Goal: Task Accomplishment & Management: Use online tool/utility

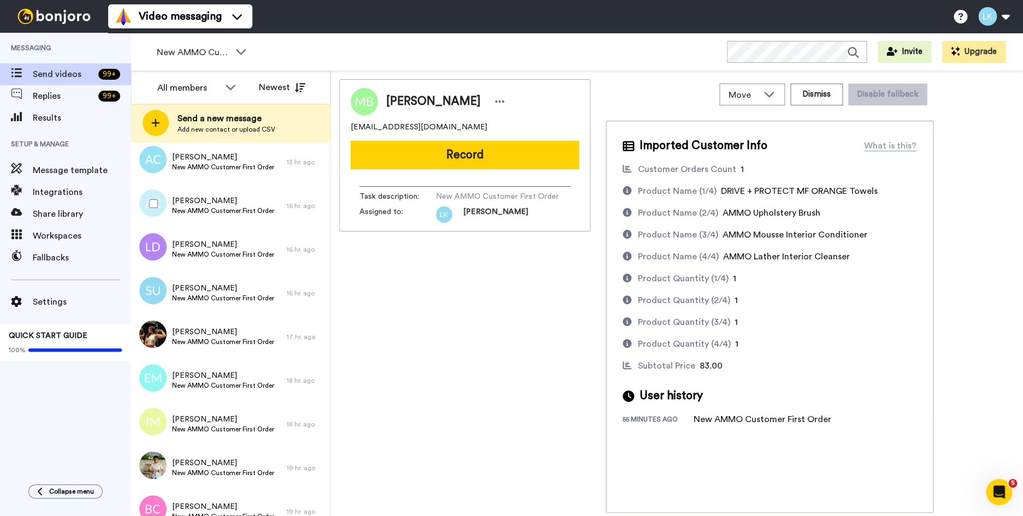
scroll to position [156, 0]
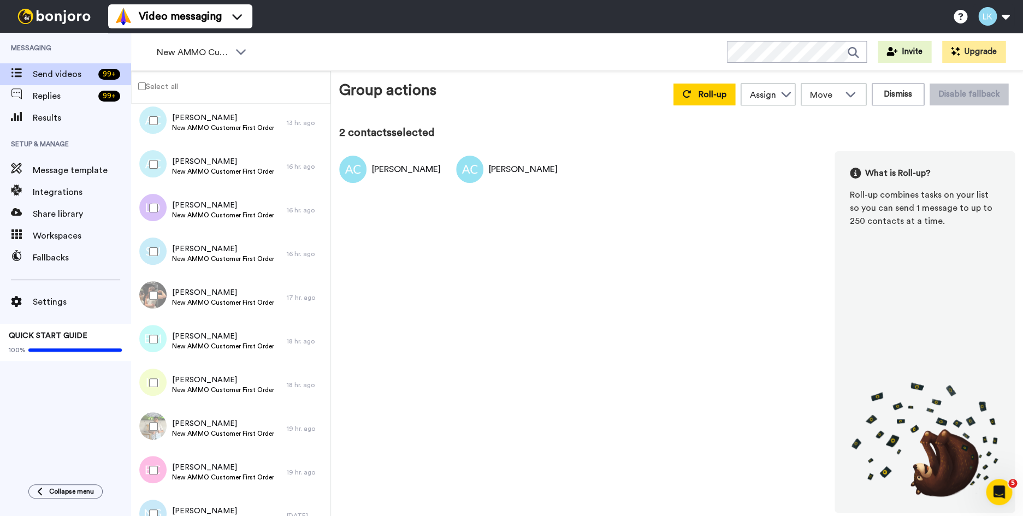
click at [154, 203] on div at bounding box center [151, 208] width 39 height 38
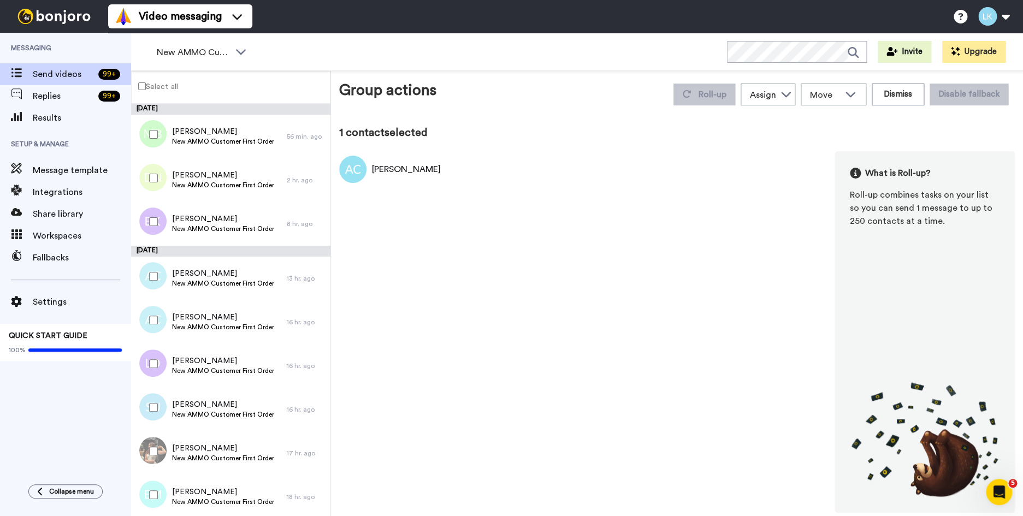
click at [154, 270] on div at bounding box center [151, 276] width 39 height 38
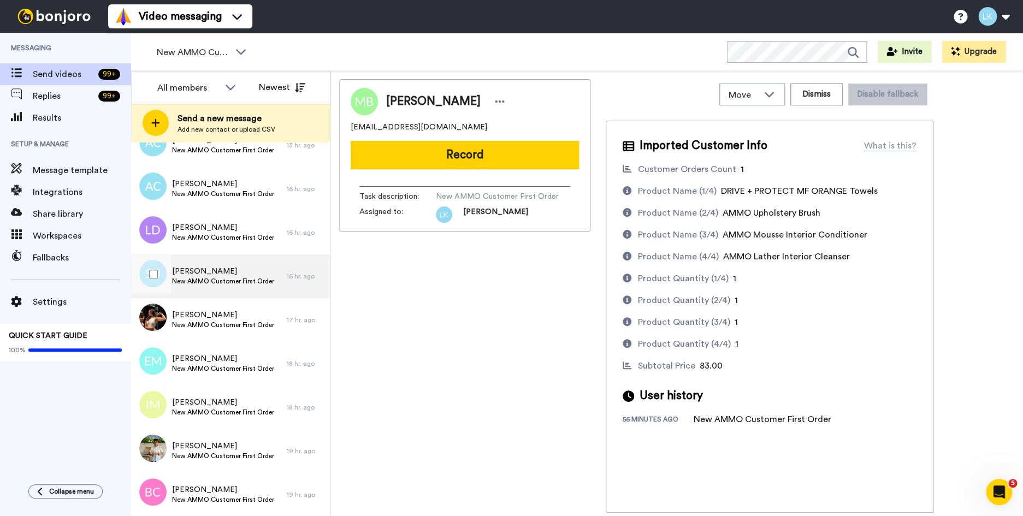
scroll to position [219, 0]
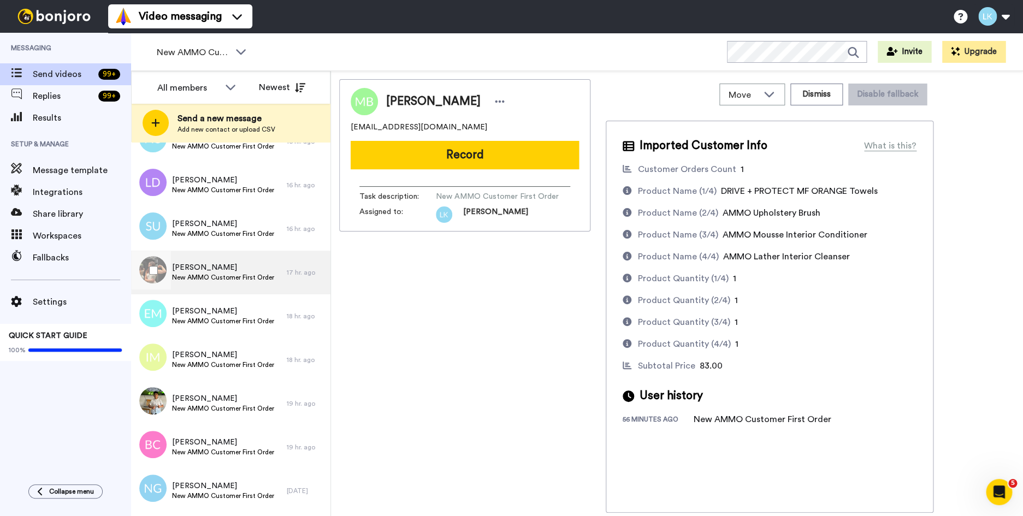
click at [189, 270] on span "Jamie Lee" at bounding box center [223, 267] width 102 height 11
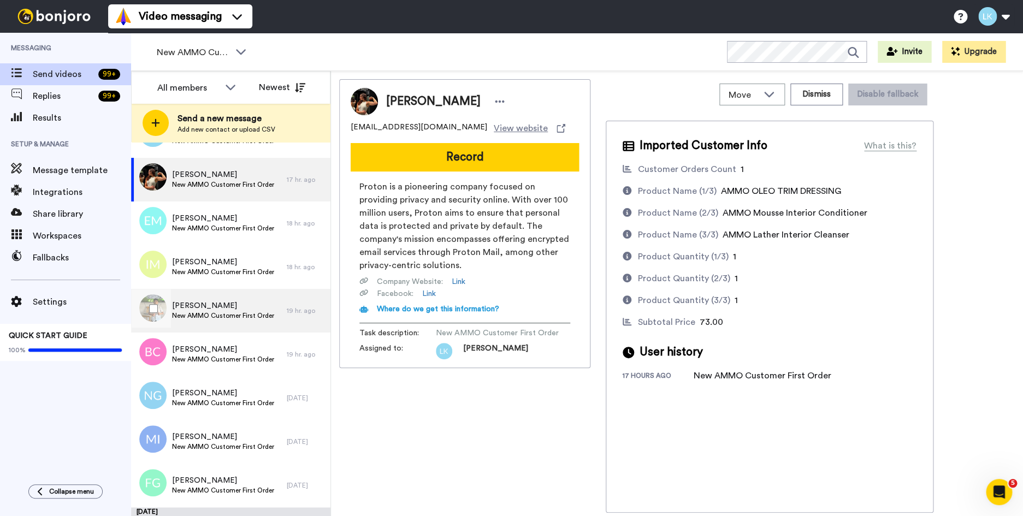
scroll to position [311, 0]
click at [213, 308] on span "Marlon Palacios" at bounding box center [223, 307] width 102 height 11
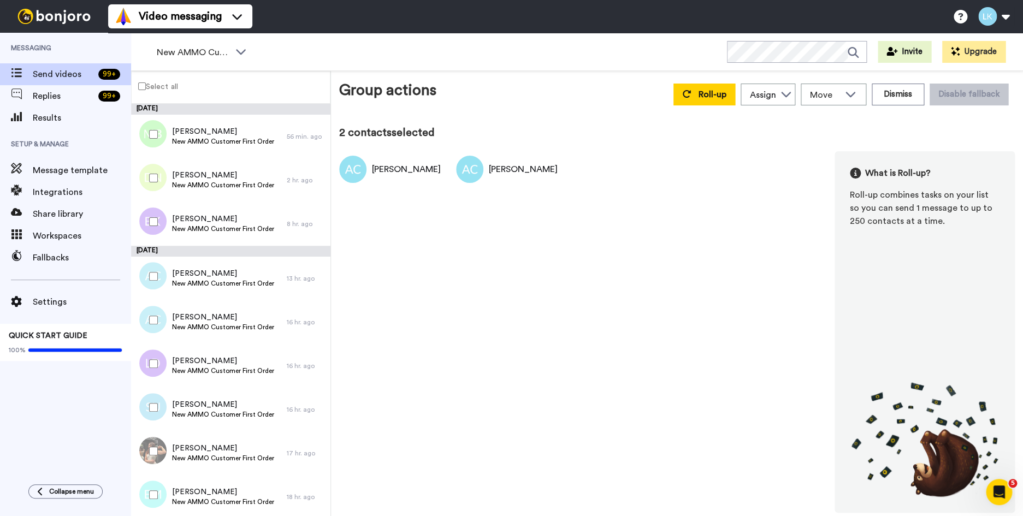
click at [157, 358] on div at bounding box center [151, 364] width 39 height 38
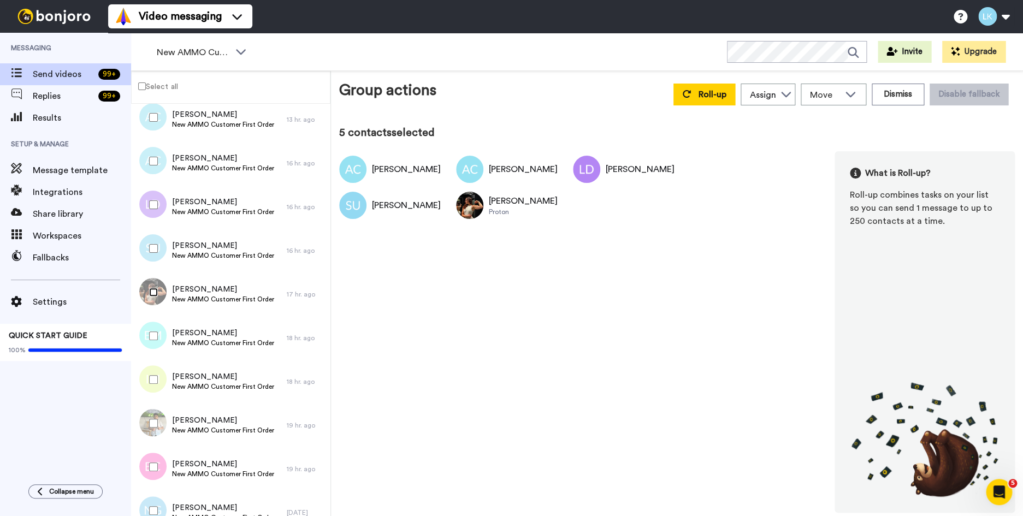
scroll to position [179, 0]
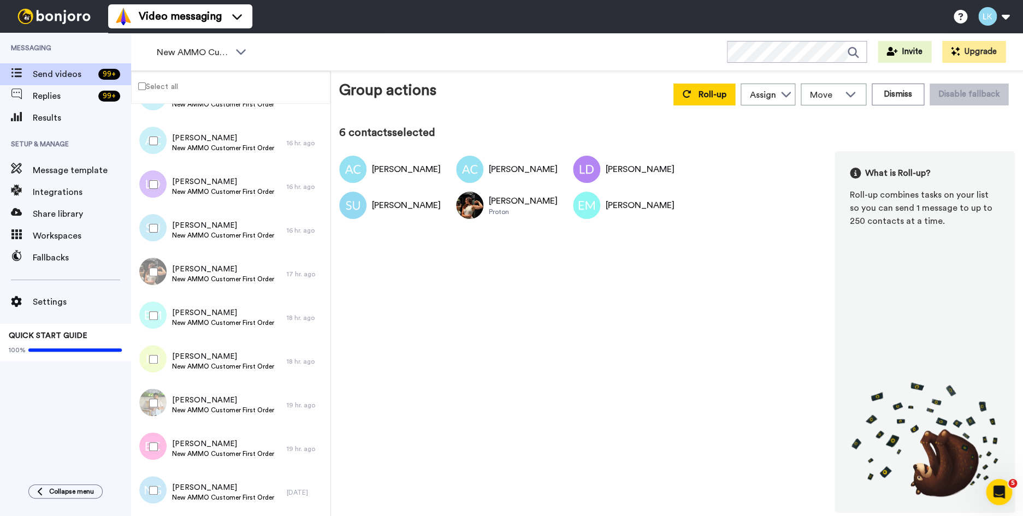
click at [158, 362] on div at bounding box center [151, 359] width 39 height 38
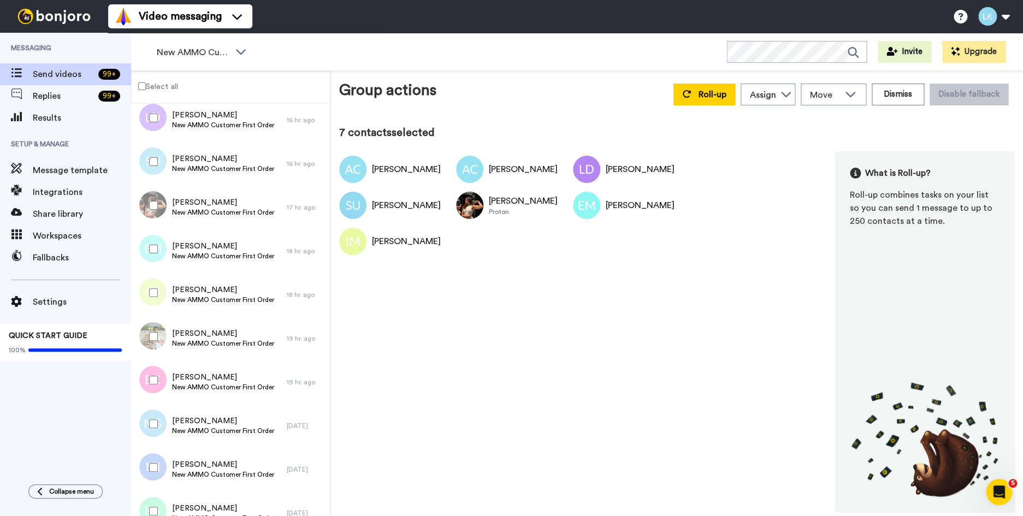
scroll to position [275, 0]
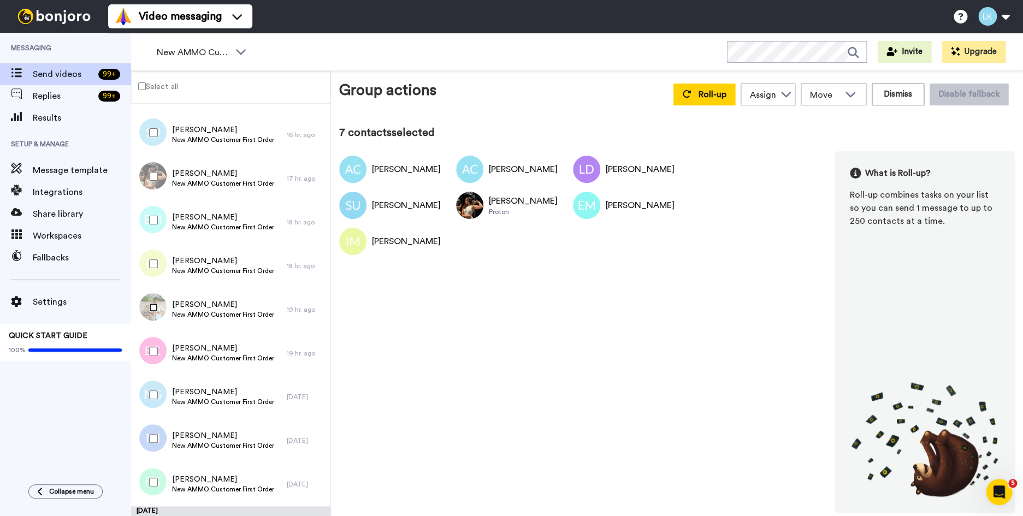
click at [155, 312] on div at bounding box center [151, 307] width 39 height 38
click at [151, 345] on div at bounding box center [151, 351] width 39 height 38
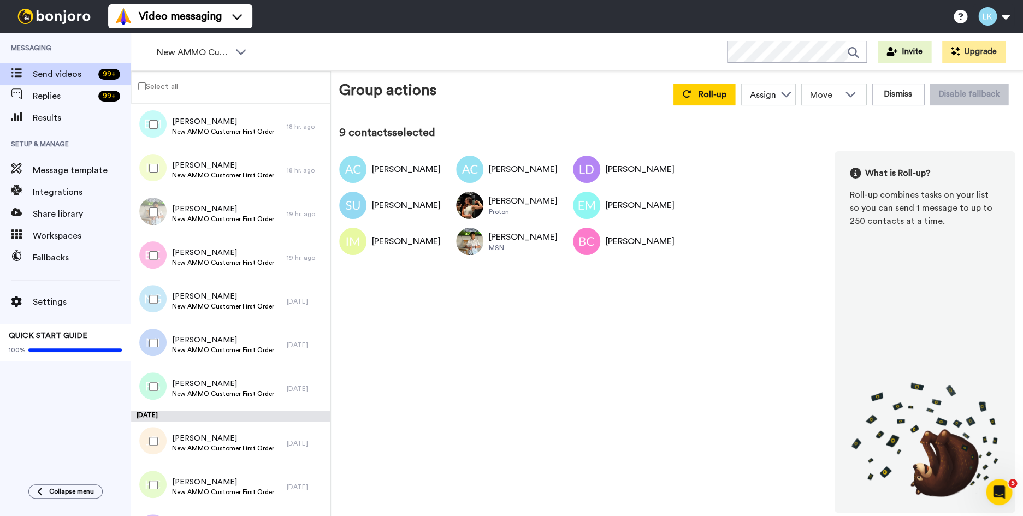
scroll to position [371, 0]
drag, startPoint x: 155, startPoint y: 303, endPoint x: 151, endPoint y: 326, distance: 22.7
click at [155, 304] on div at bounding box center [151, 299] width 39 height 38
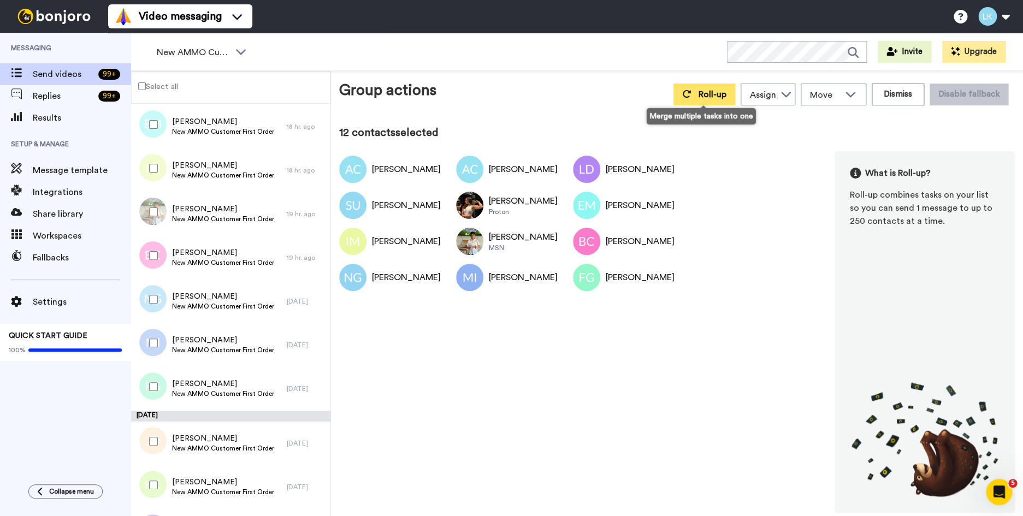
click at [699, 91] on span "Roll-up" at bounding box center [713, 94] width 28 height 9
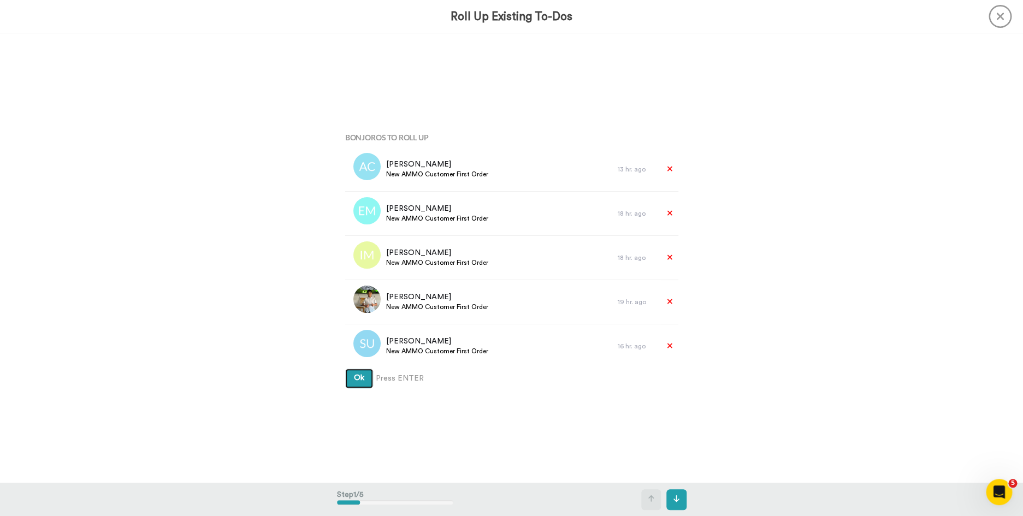
click at [353, 381] on button "Ok" at bounding box center [359, 379] width 28 height 20
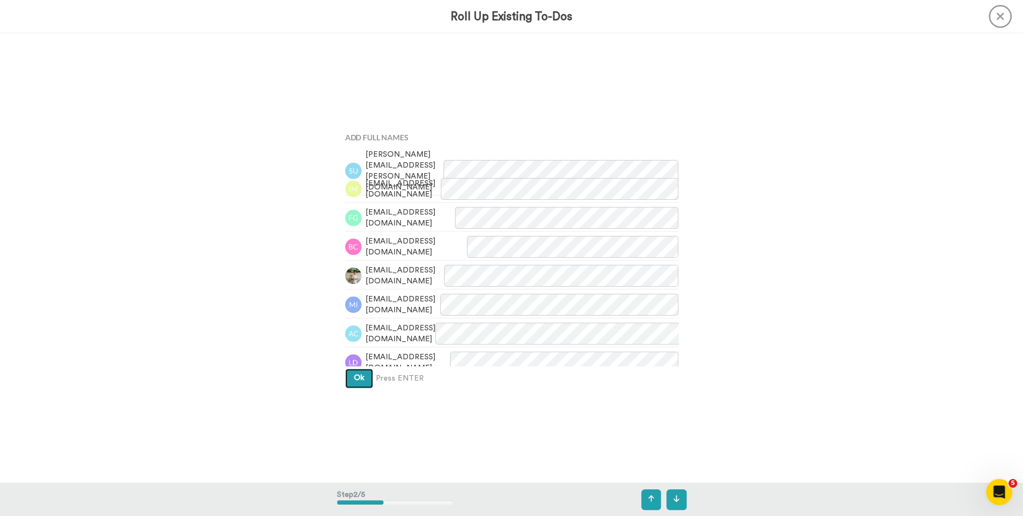
click at [353, 379] on button "Ok" at bounding box center [359, 379] width 28 height 20
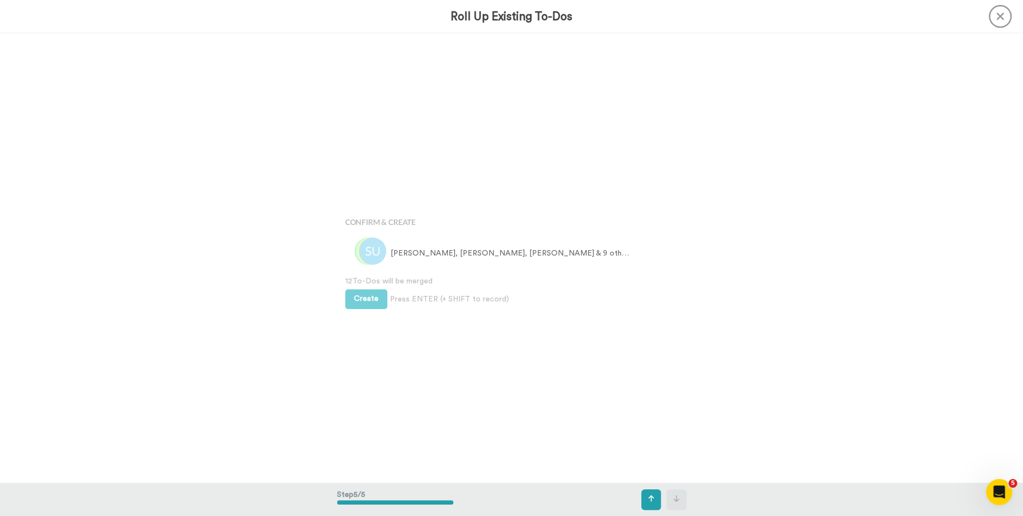
scroll to position [1797, 0]
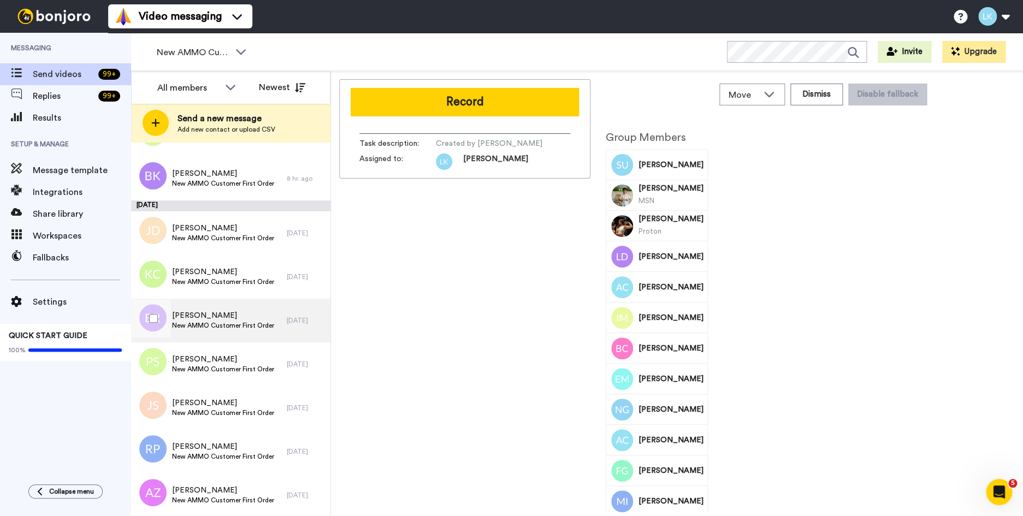
scroll to position [139, 0]
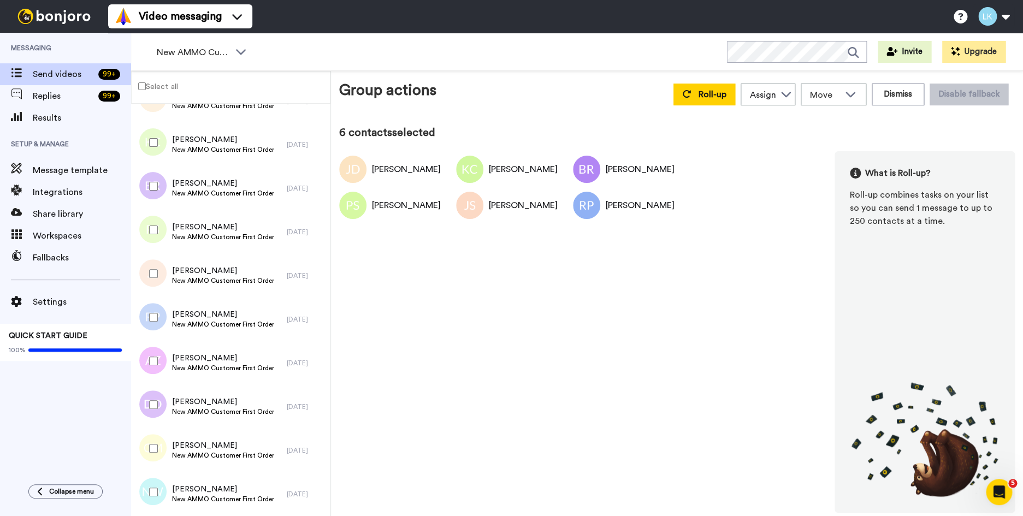
click at [148, 355] on div at bounding box center [151, 361] width 39 height 38
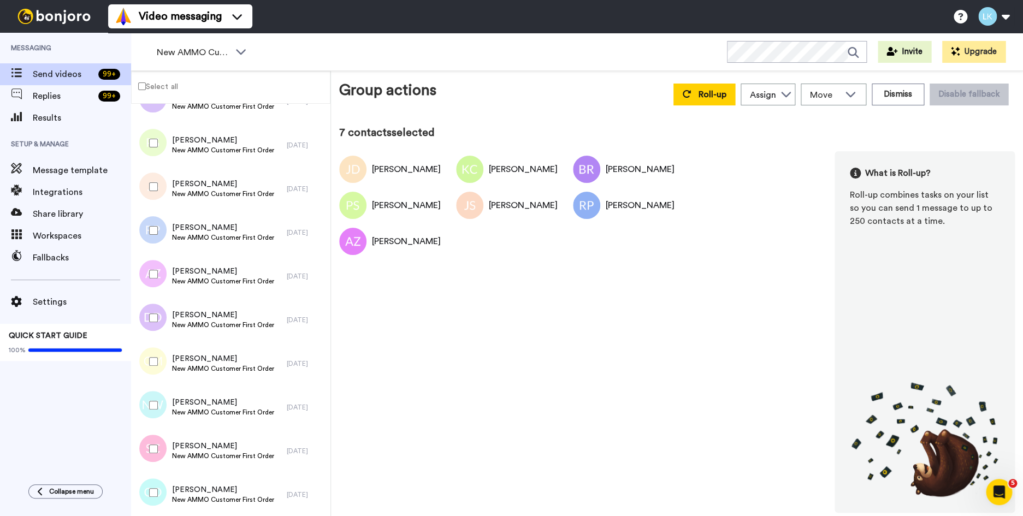
scroll to position [313, 0]
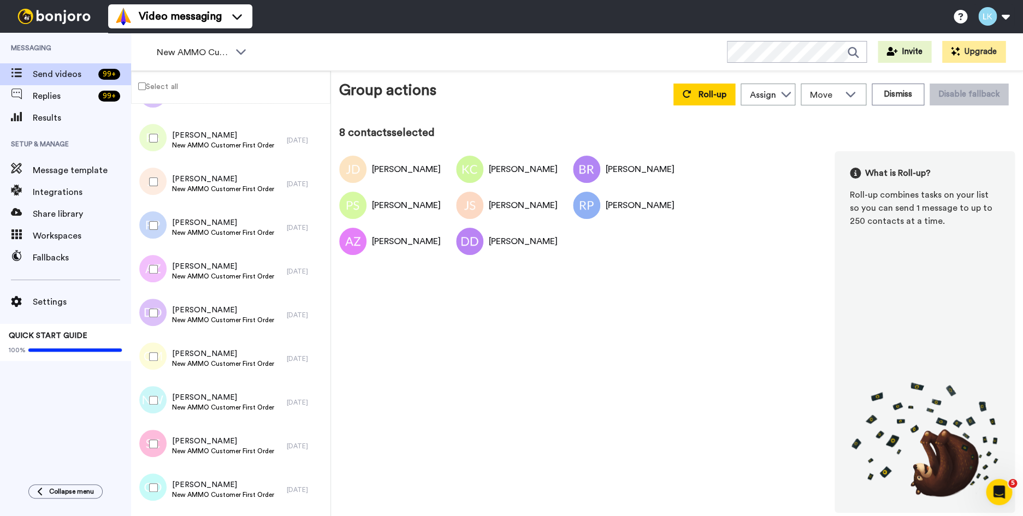
click at [149, 355] on div at bounding box center [151, 357] width 39 height 38
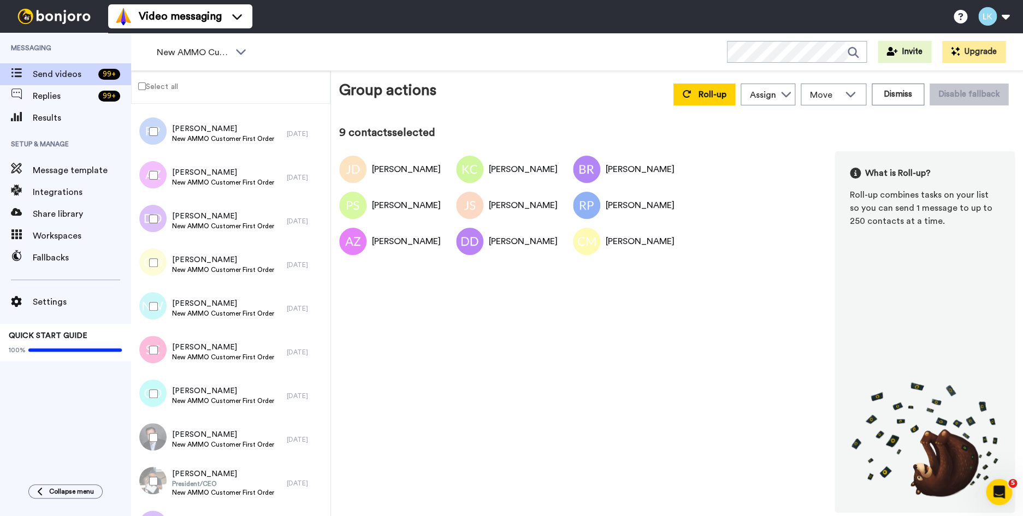
scroll to position [405, 0]
click at [150, 345] on div at bounding box center [151, 352] width 39 height 38
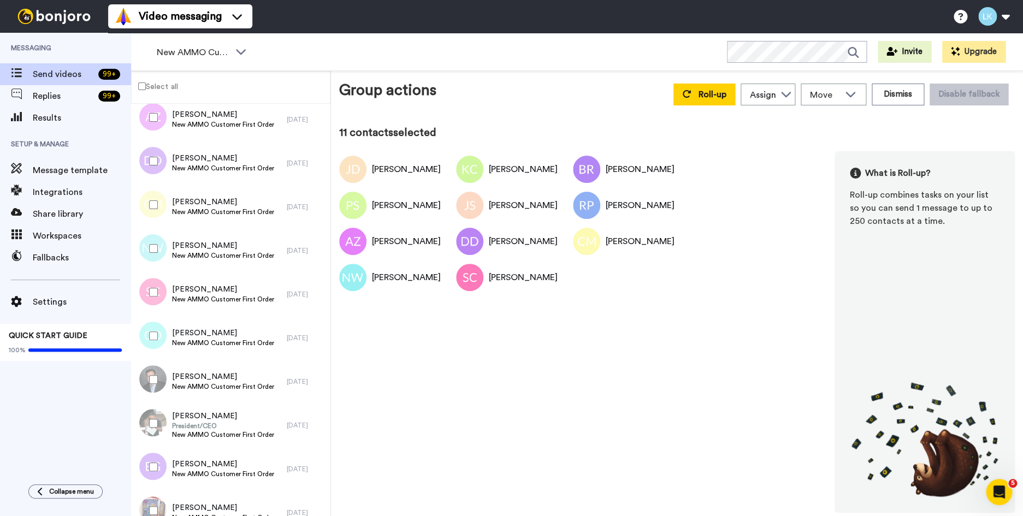
scroll to position [475, 0]
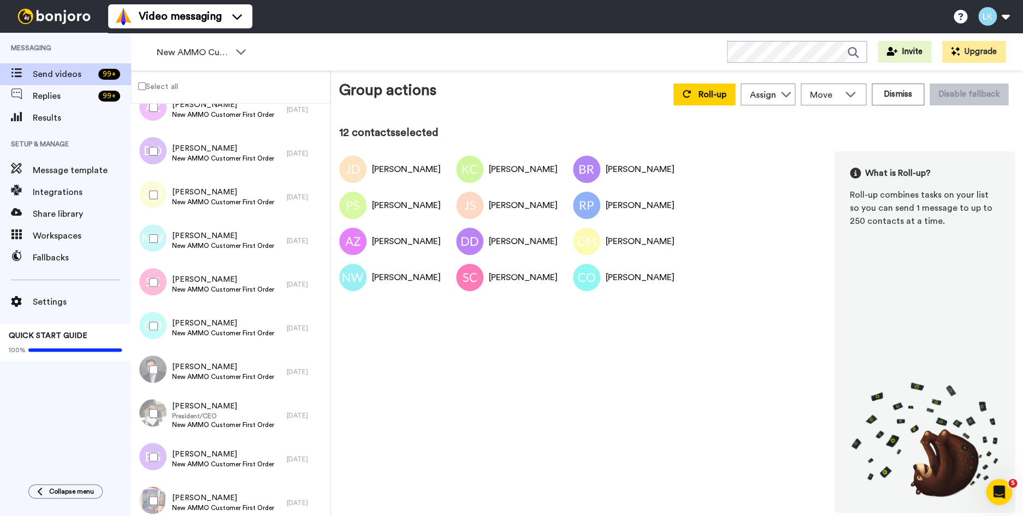
click at [154, 364] on div at bounding box center [151, 370] width 39 height 38
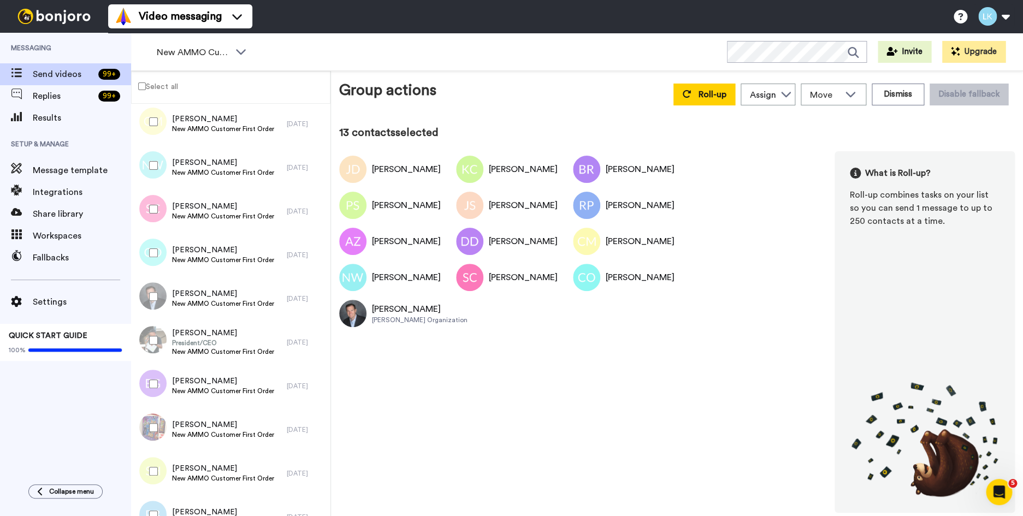
scroll to position [558, 0]
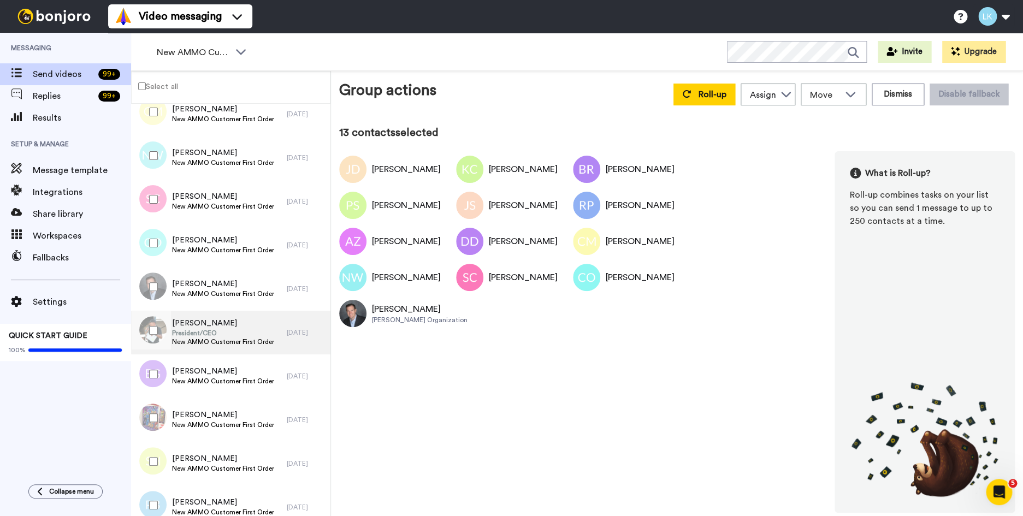
click at [182, 326] on span "[PERSON_NAME]" at bounding box center [223, 323] width 102 height 11
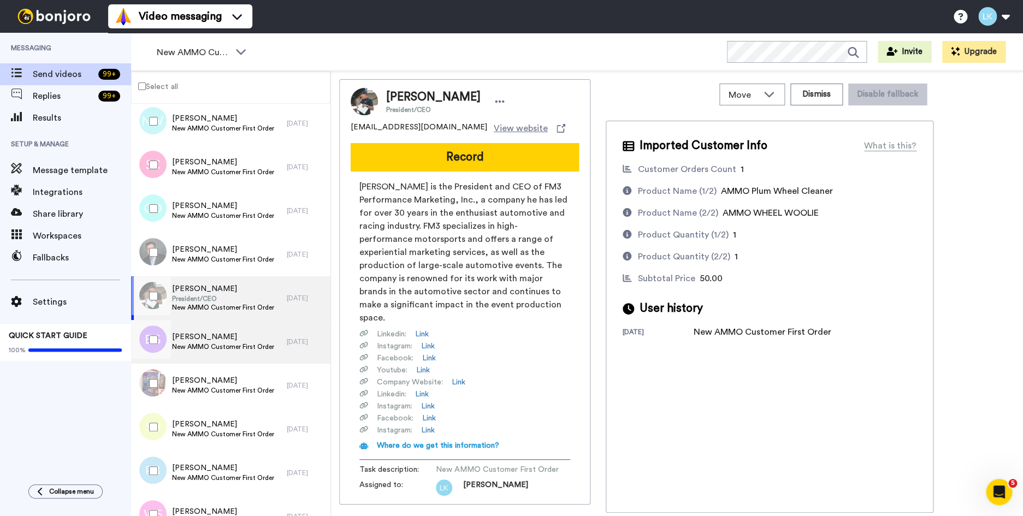
scroll to position [593, 0]
click at [156, 301] on div at bounding box center [151, 295] width 39 height 38
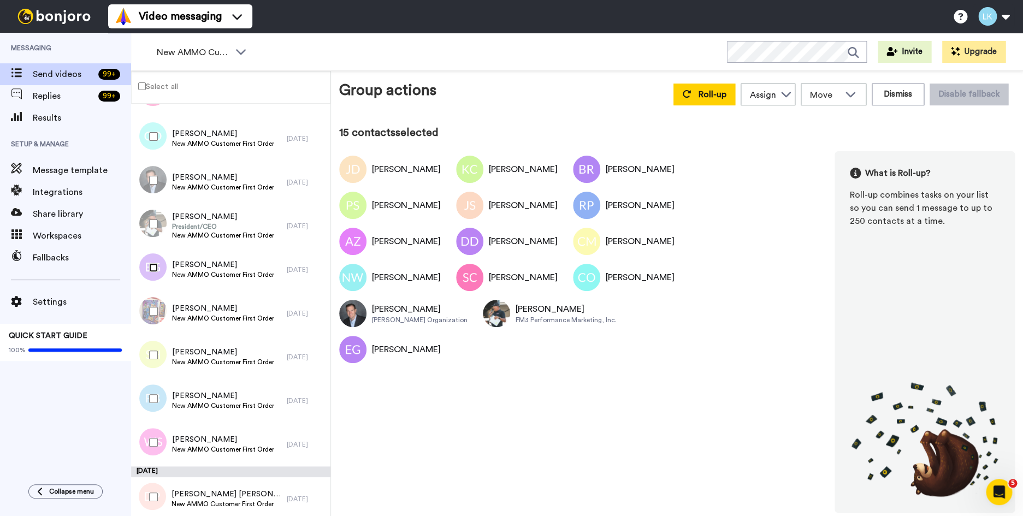
scroll to position [665, 0]
click at [186, 311] on span "[PERSON_NAME]" at bounding box center [223, 307] width 102 height 11
drag, startPoint x: 153, startPoint y: 403, endPoint x: 154, endPoint y: 424, distance: 21.3
click at [153, 403] on div at bounding box center [151, 398] width 39 height 38
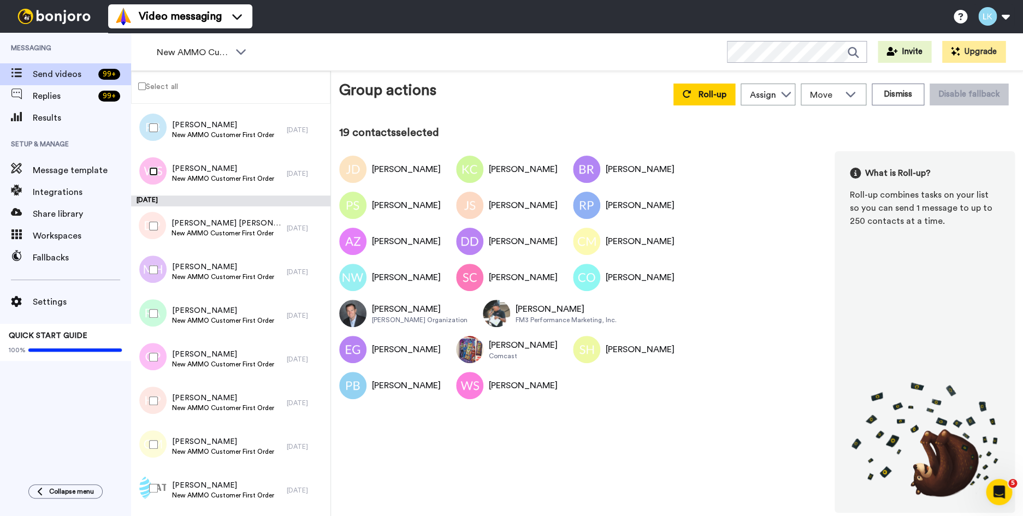
scroll to position [942, 0]
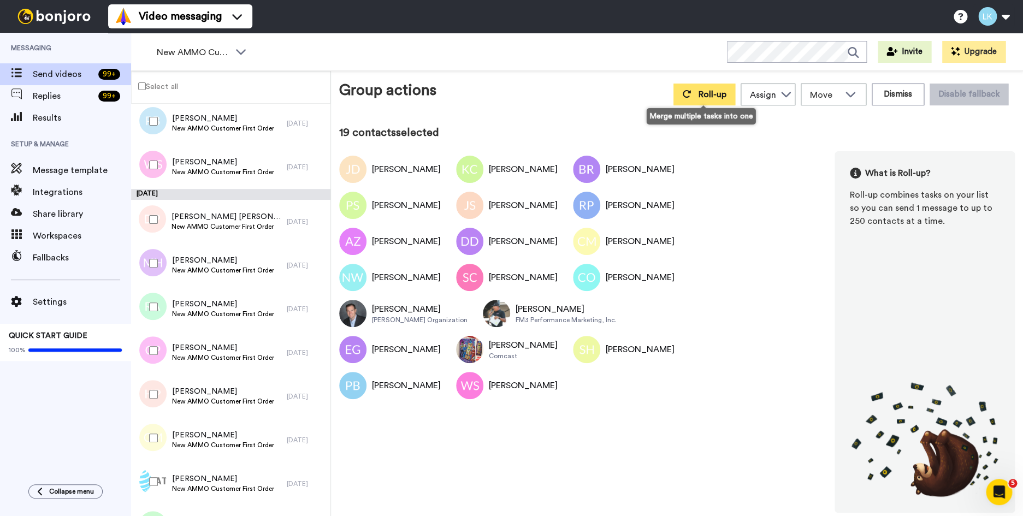
click at [700, 97] on span "Roll-up" at bounding box center [713, 94] width 28 height 9
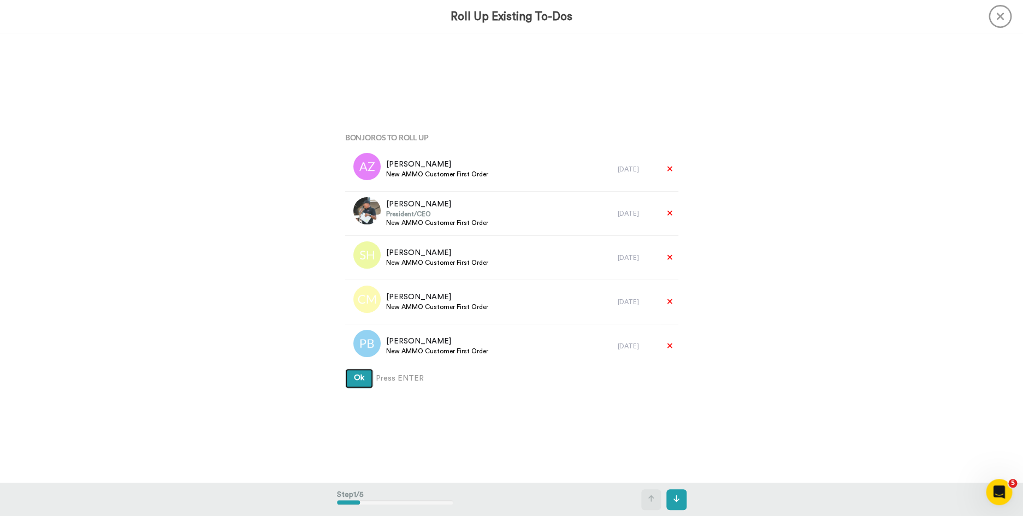
click at [345, 369] on button "Ok" at bounding box center [359, 379] width 28 height 20
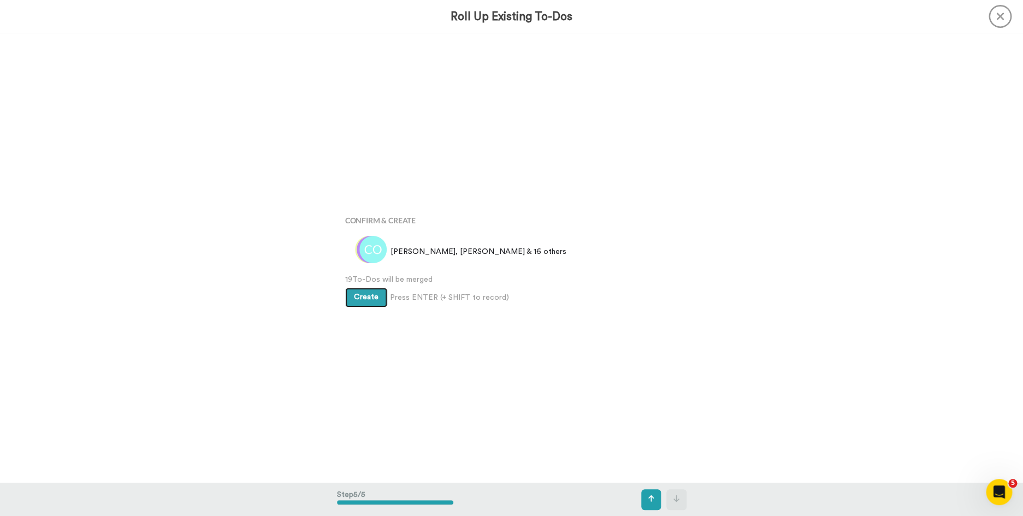
scroll to position [1797, 0]
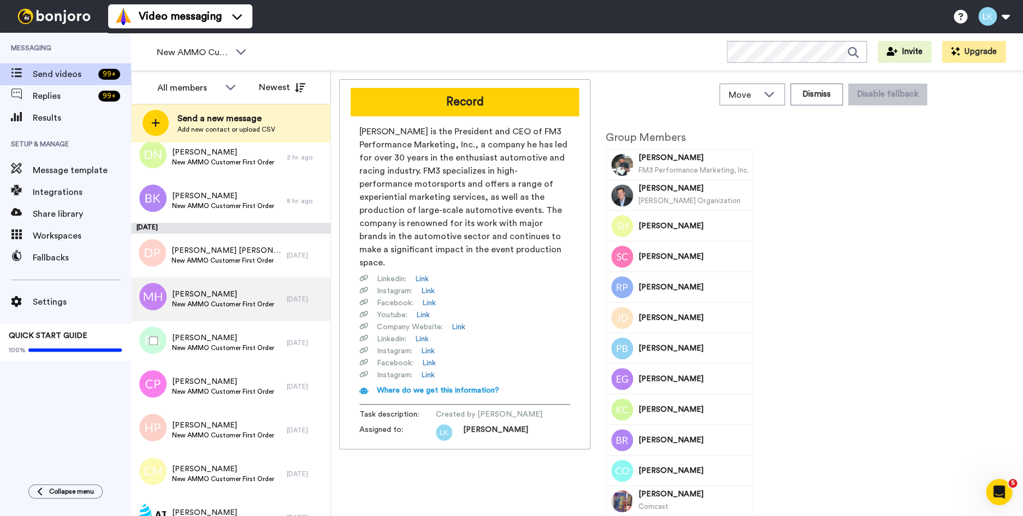
scroll to position [155, 0]
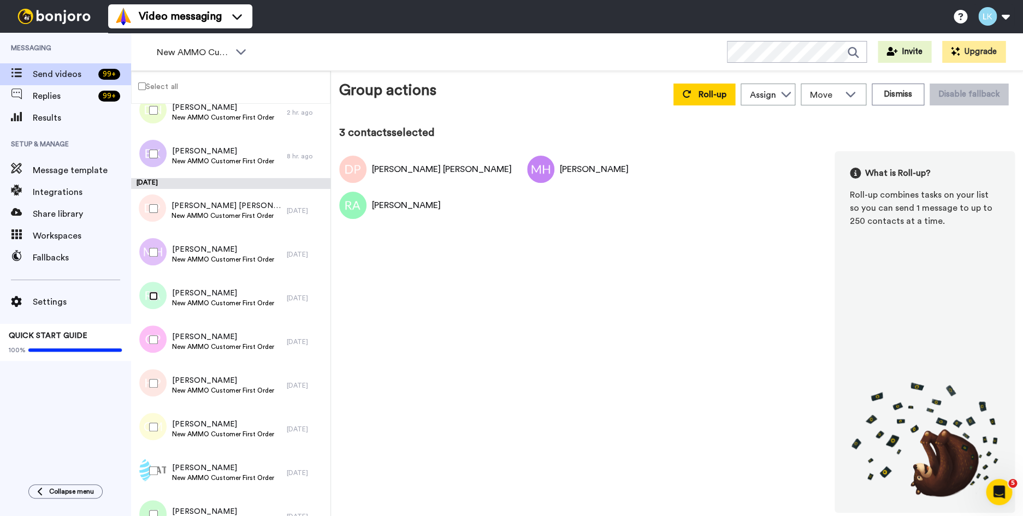
scroll to position [237, 0]
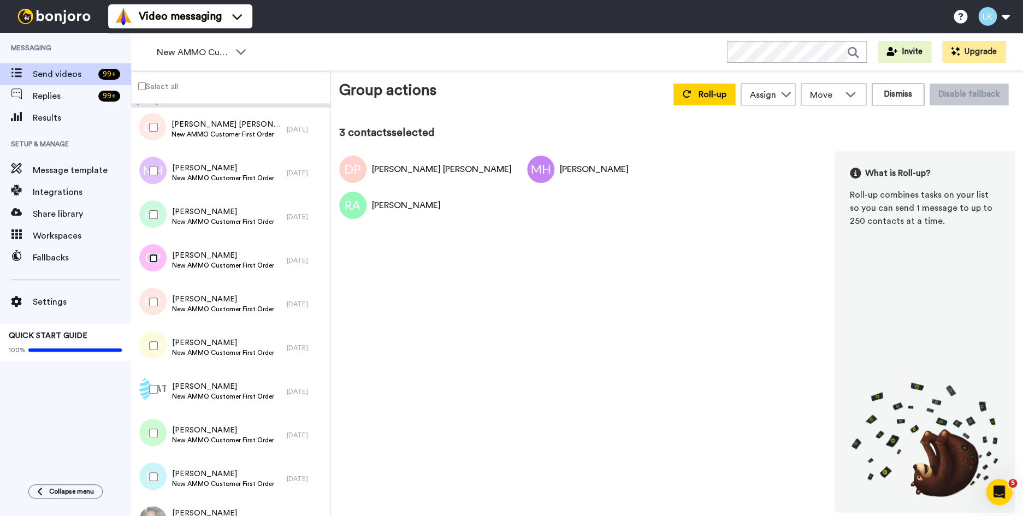
click at [152, 264] on div at bounding box center [151, 258] width 39 height 38
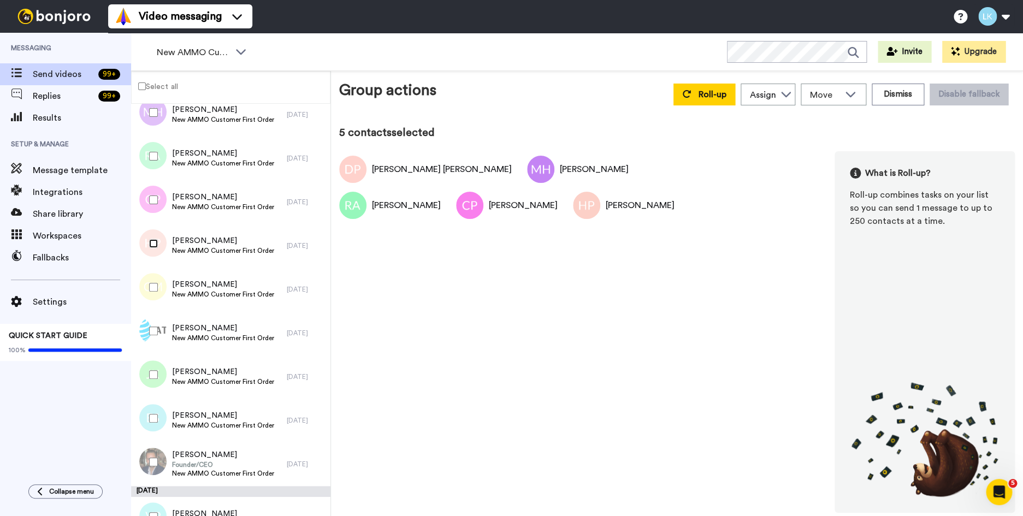
scroll to position [320, 0]
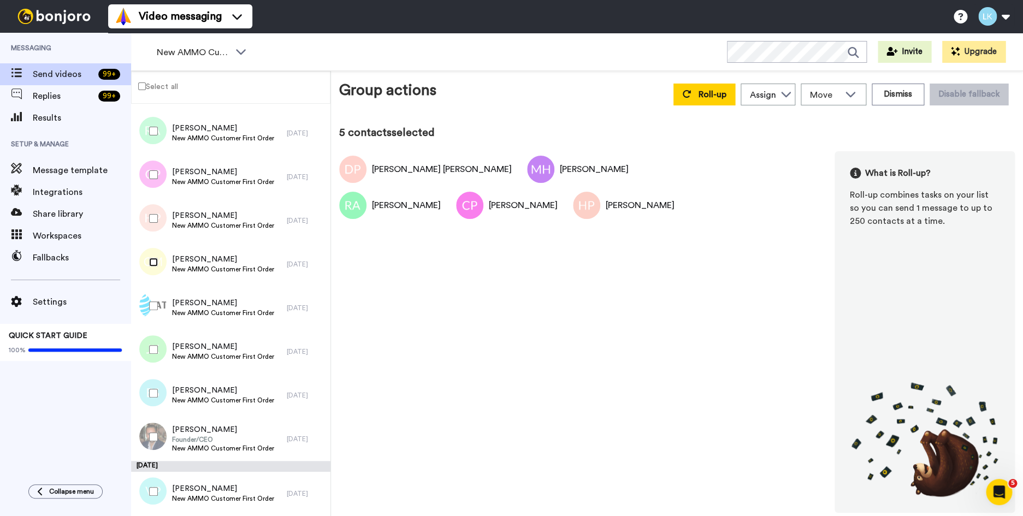
click at [157, 268] on div at bounding box center [151, 262] width 39 height 38
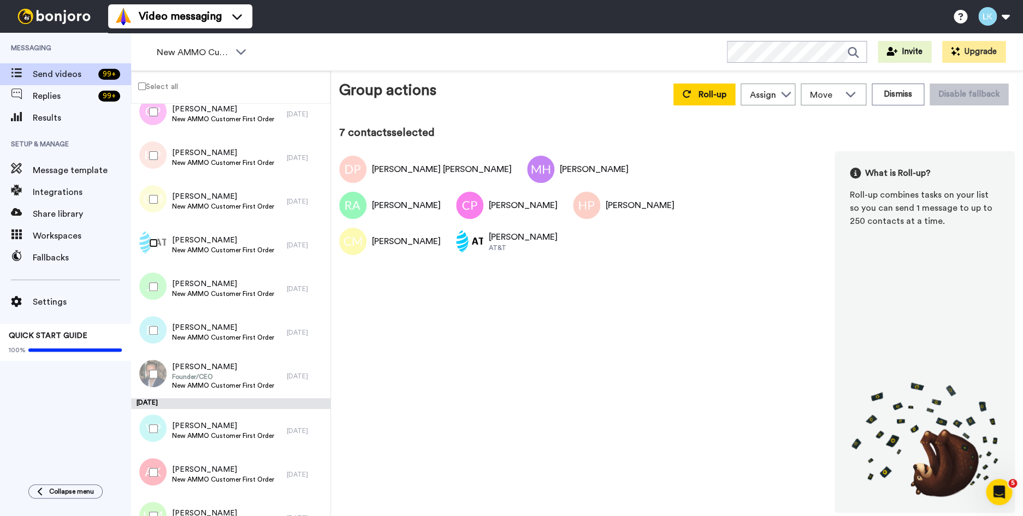
scroll to position [392, 0]
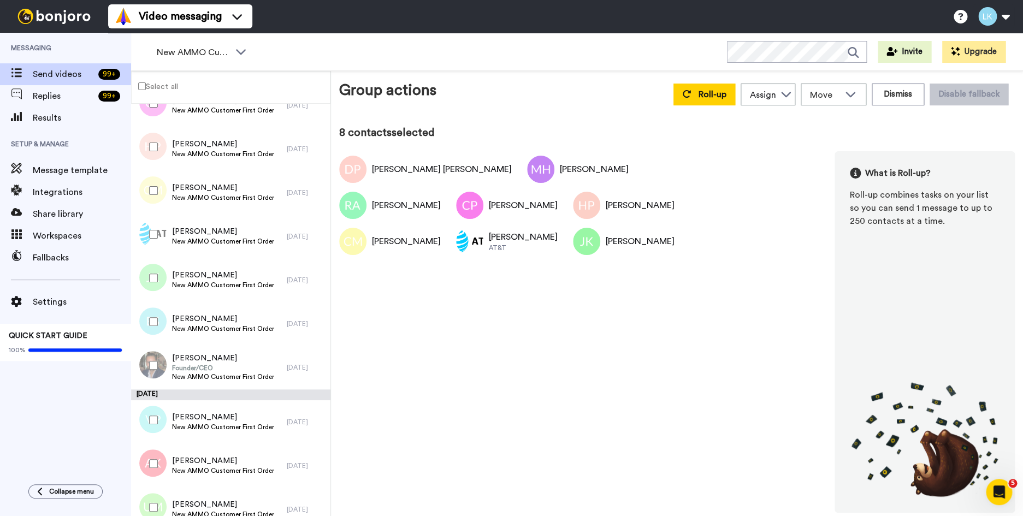
click at [154, 312] on div at bounding box center [151, 322] width 39 height 38
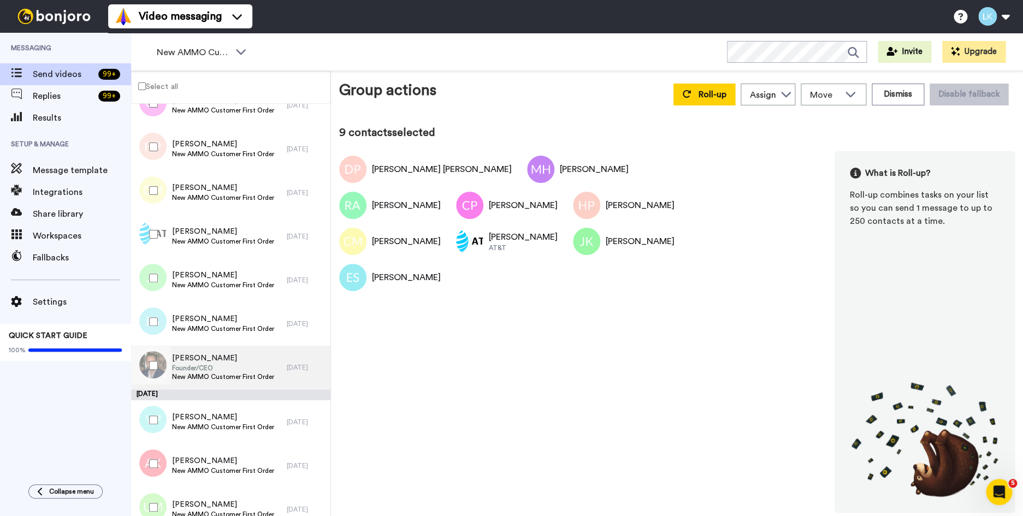
click at [190, 361] on span "ONUR HAYTAC" at bounding box center [223, 358] width 102 height 11
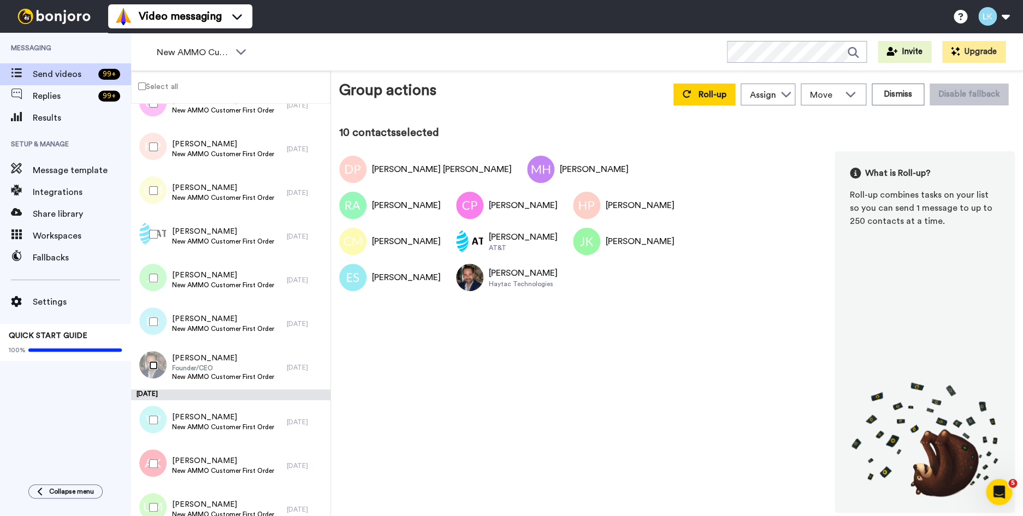
scroll to position [482, 0]
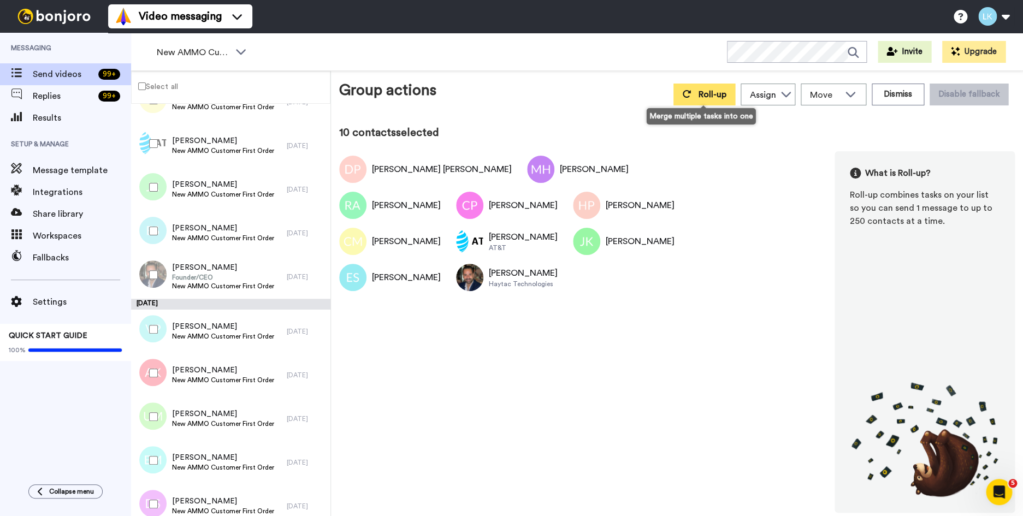
click at [715, 90] on button "Roll-up" at bounding box center [705, 95] width 62 height 22
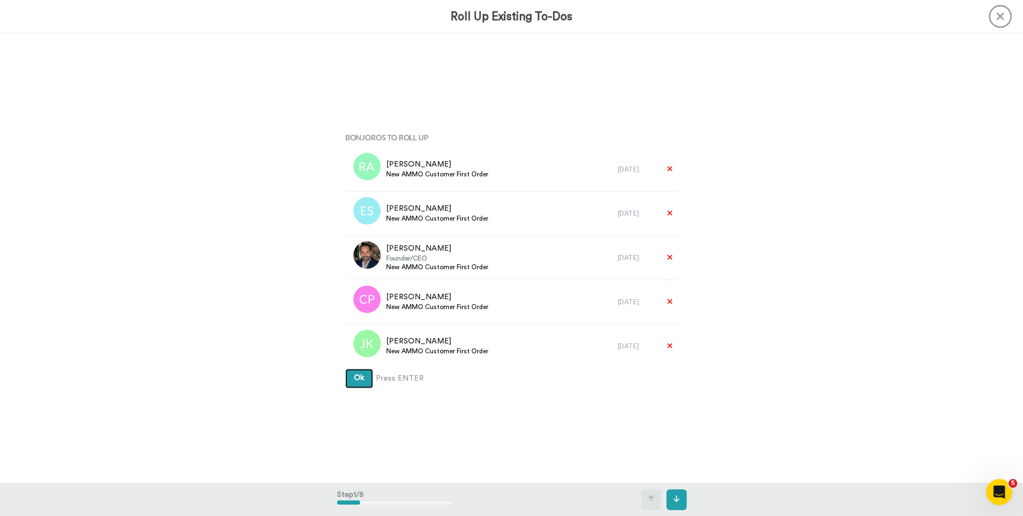
click at [345, 369] on button "Ok" at bounding box center [359, 379] width 28 height 20
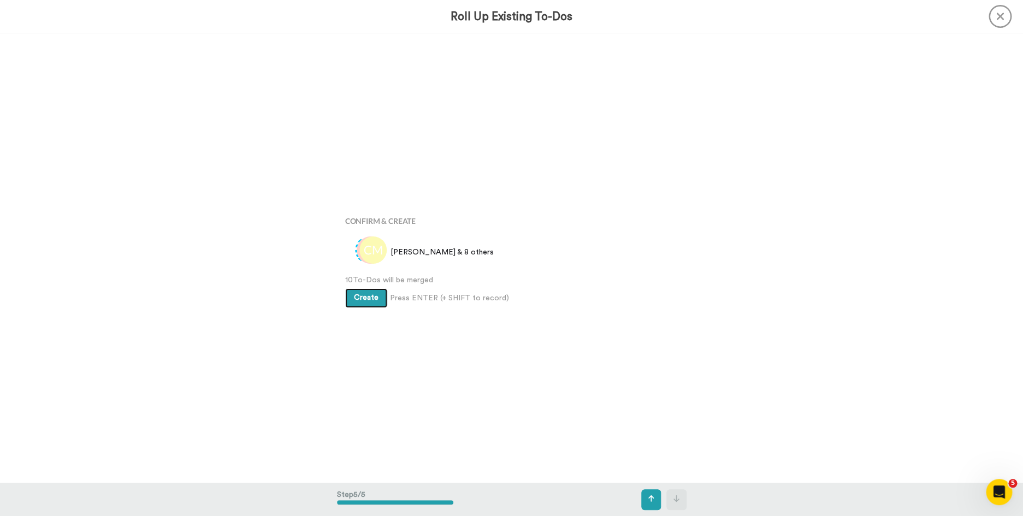
scroll to position [1797, 0]
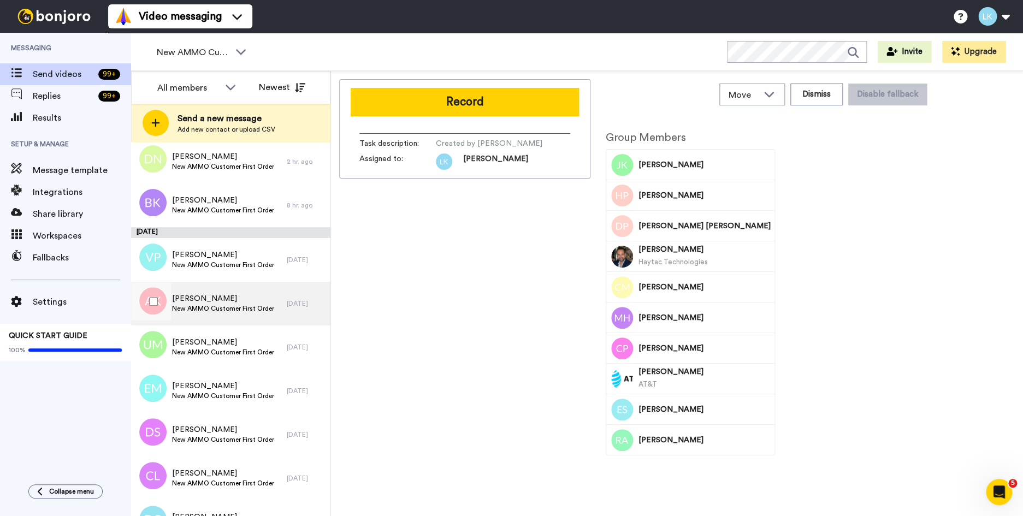
scroll to position [197, 0]
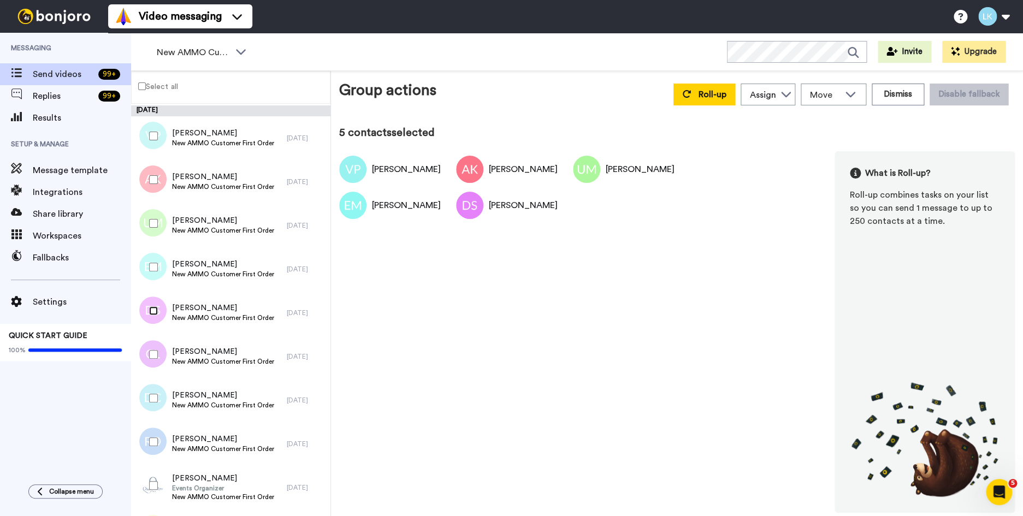
scroll to position [352, 0]
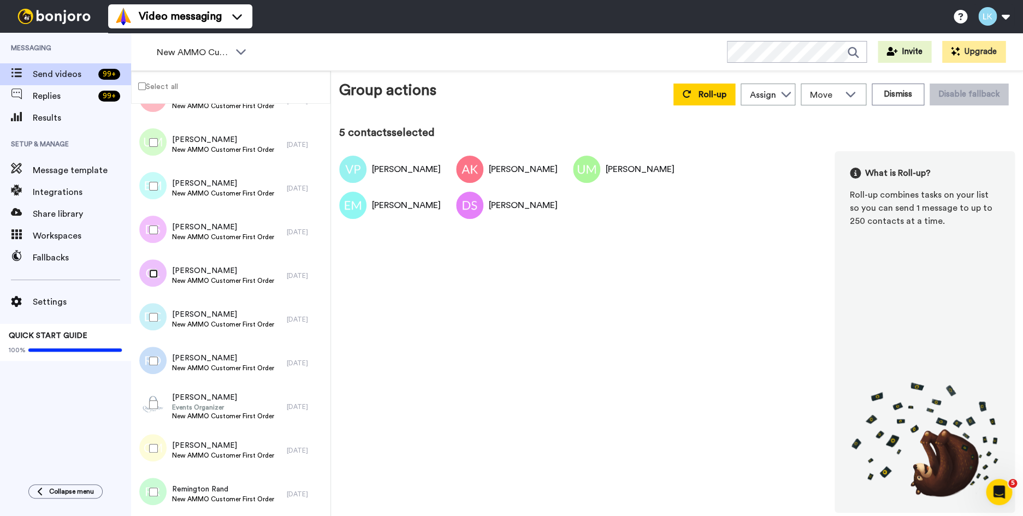
click at [155, 280] on div at bounding box center [151, 274] width 39 height 38
click at [151, 312] on div at bounding box center [151, 317] width 39 height 38
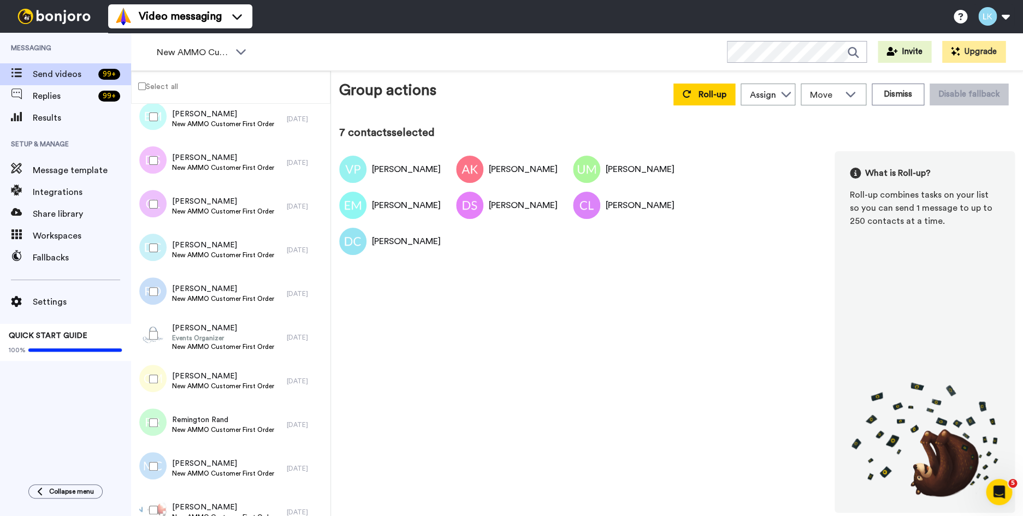
scroll to position [447, 0]
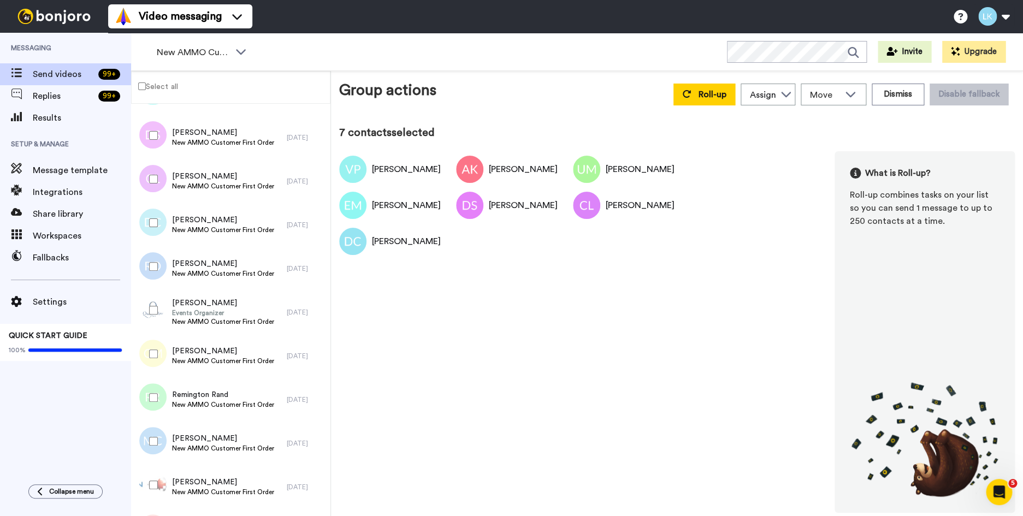
drag, startPoint x: 156, startPoint y: 280, endPoint x: 154, endPoint y: 301, distance: 20.8
click at [156, 280] on div at bounding box center [151, 266] width 39 height 38
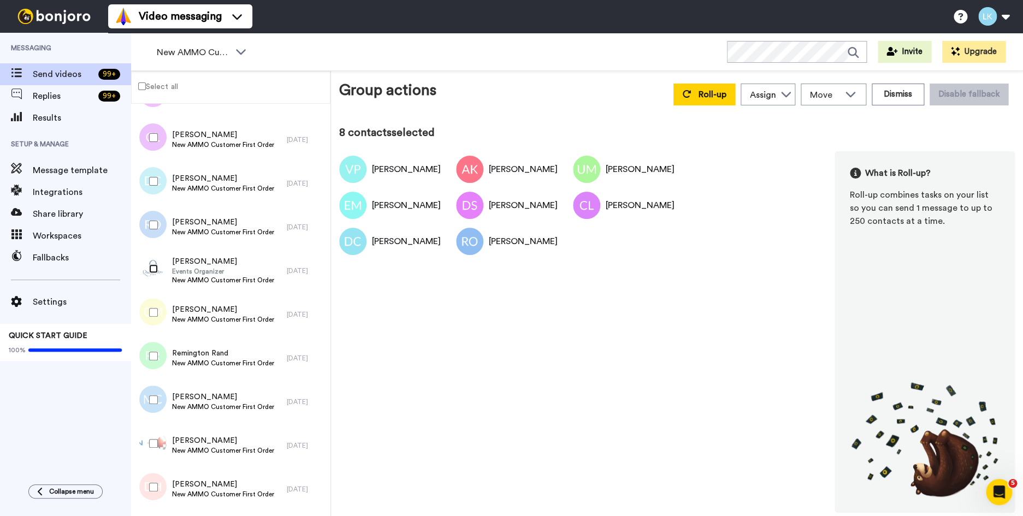
scroll to position [504, 0]
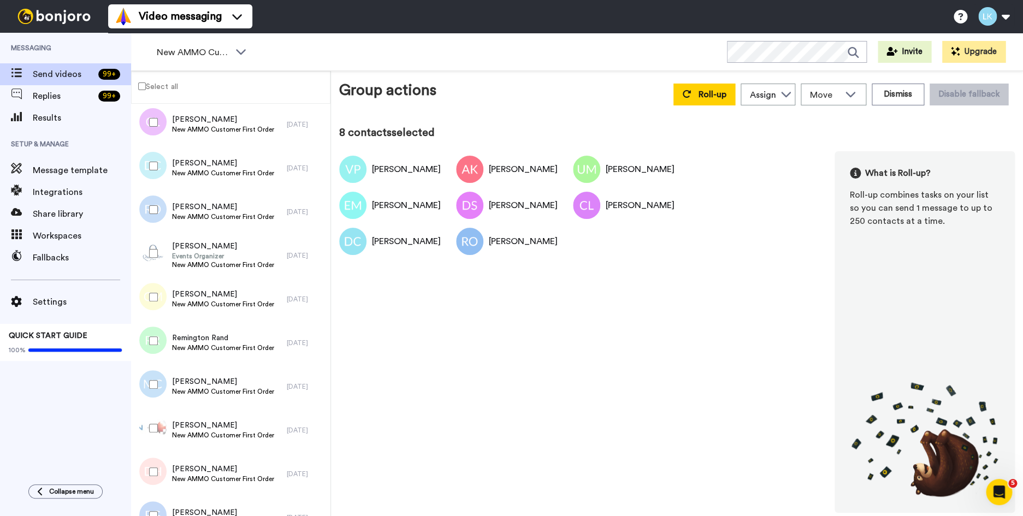
click at [154, 249] on div at bounding box center [151, 253] width 39 height 38
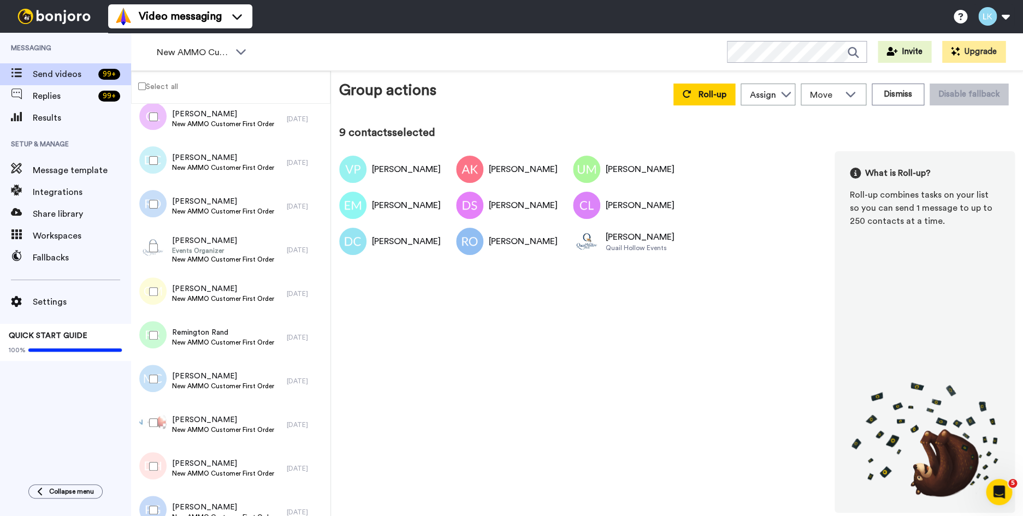
scroll to position [510, 0]
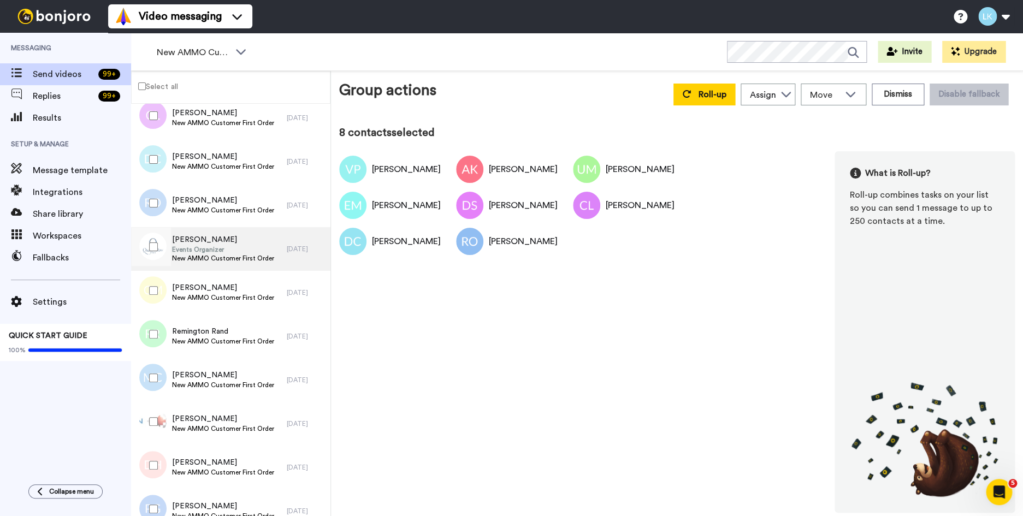
click at [188, 243] on span "[PERSON_NAME]" at bounding box center [223, 239] width 102 height 11
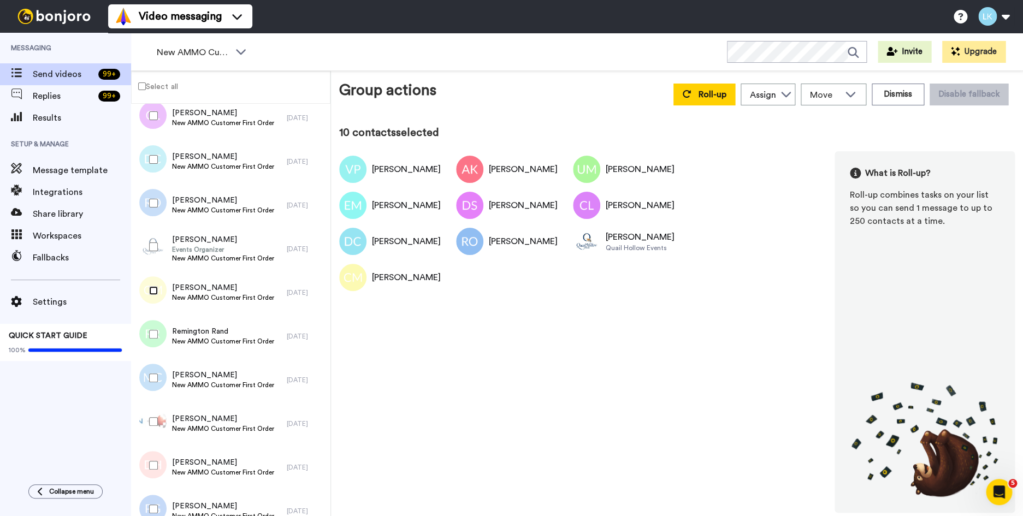
scroll to position [573, 0]
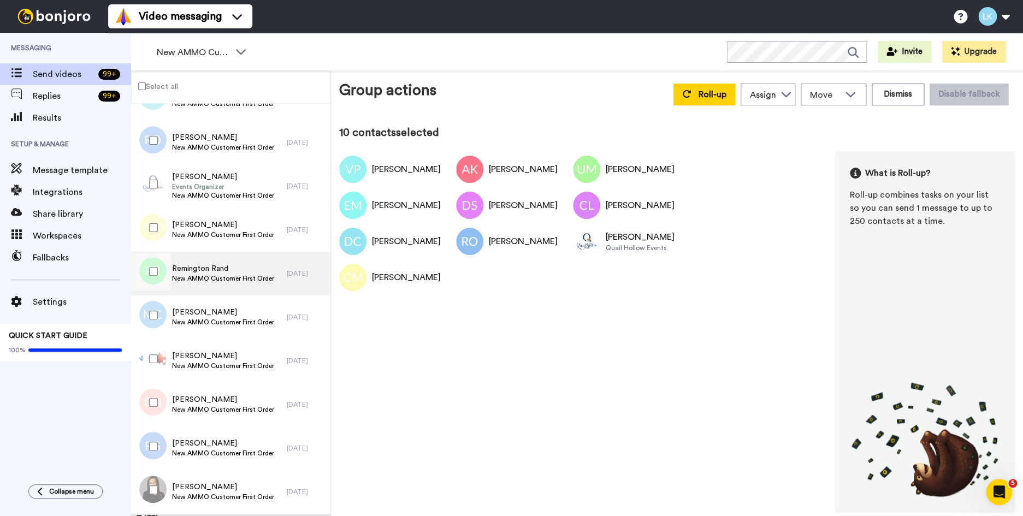
drag, startPoint x: 154, startPoint y: 277, endPoint x: 149, endPoint y: 292, distance: 16.1
click at [155, 278] on div at bounding box center [151, 271] width 39 height 38
click at [151, 310] on div at bounding box center [151, 315] width 39 height 38
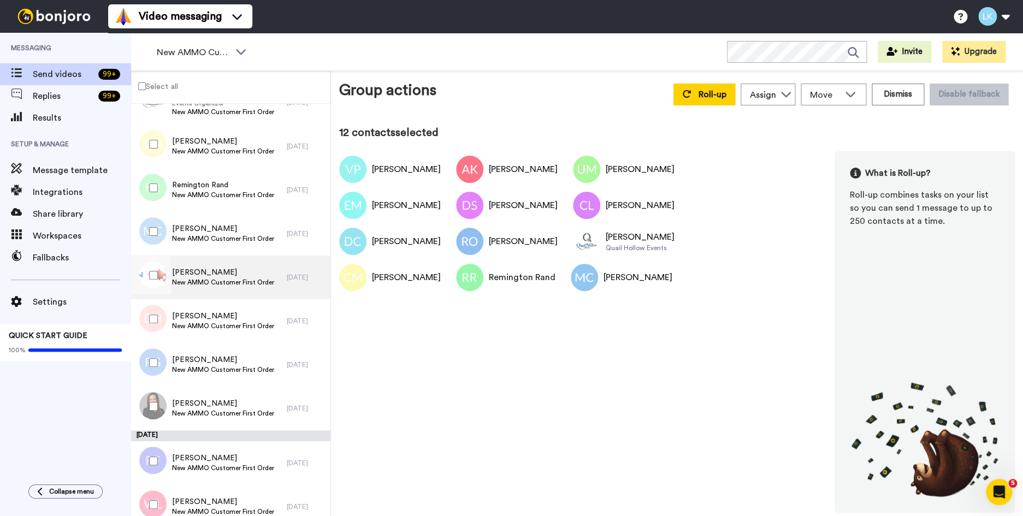
scroll to position [657, 0]
click at [199, 273] on span "Brandon Skinner" at bounding box center [223, 272] width 102 height 11
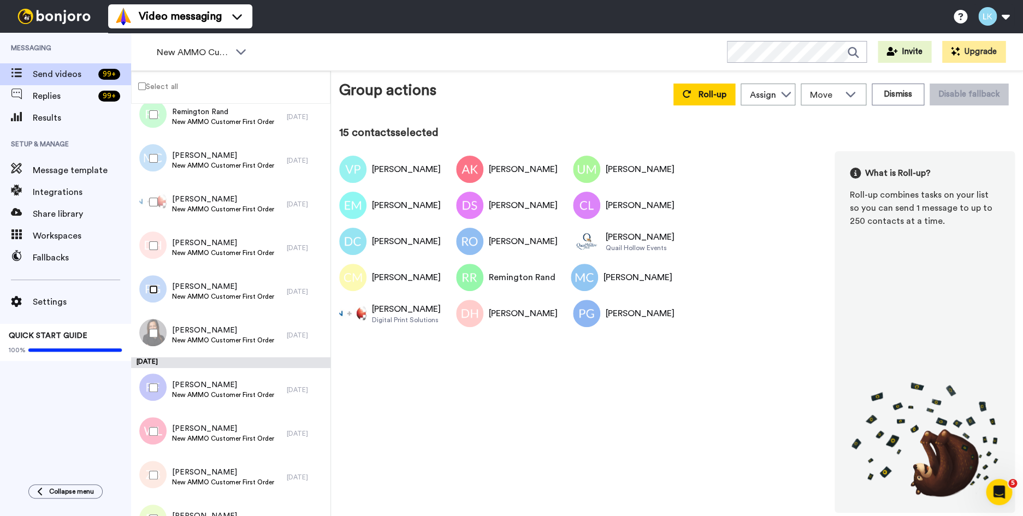
scroll to position [731, 0]
click at [200, 331] on span "Janet Jule" at bounding box center [223, 329] width 102 height 11
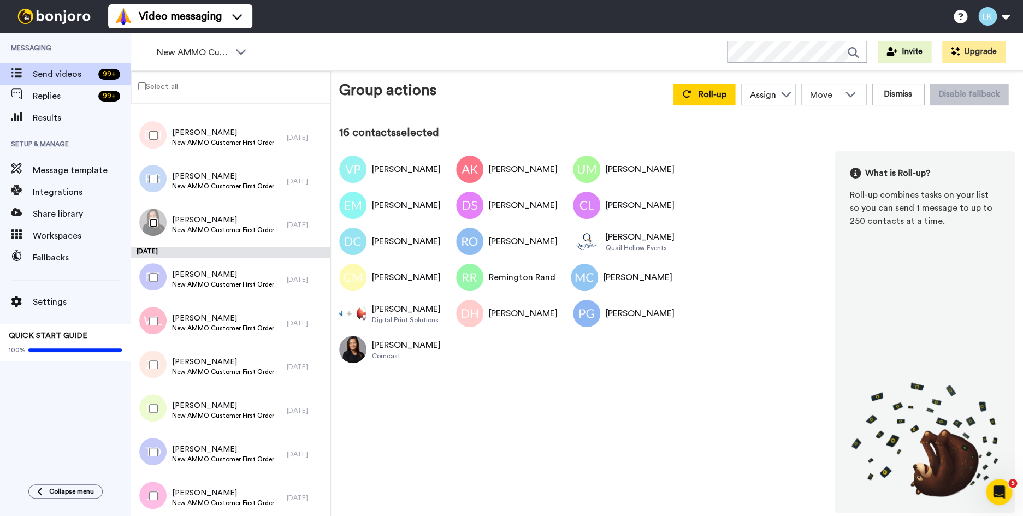
scroll to position [842, 0]
click at [694, 95] on button "Roll-up" at bounding box center [705, 95] width 62 height 22
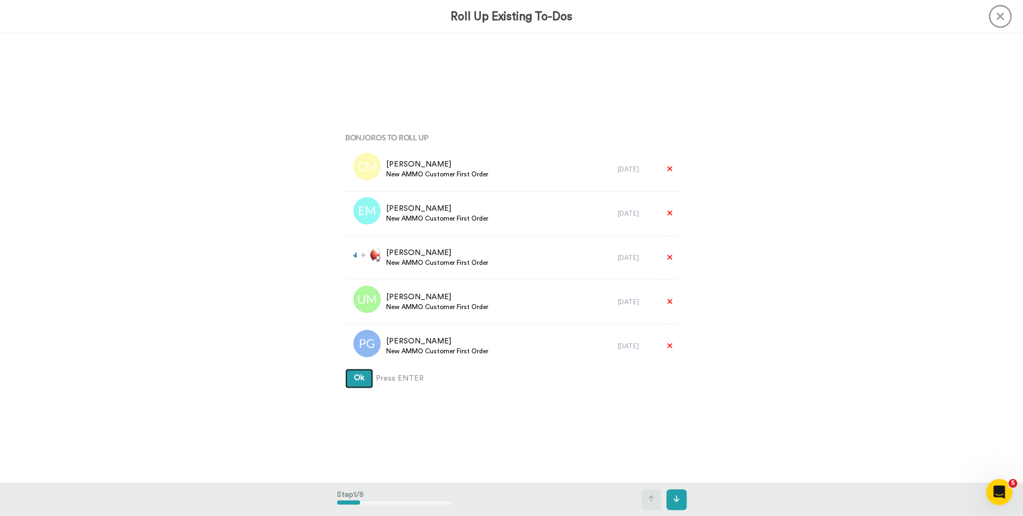
click at [345, 369] on button "Ok" at bounding box center [359, 379] width 28 height 20
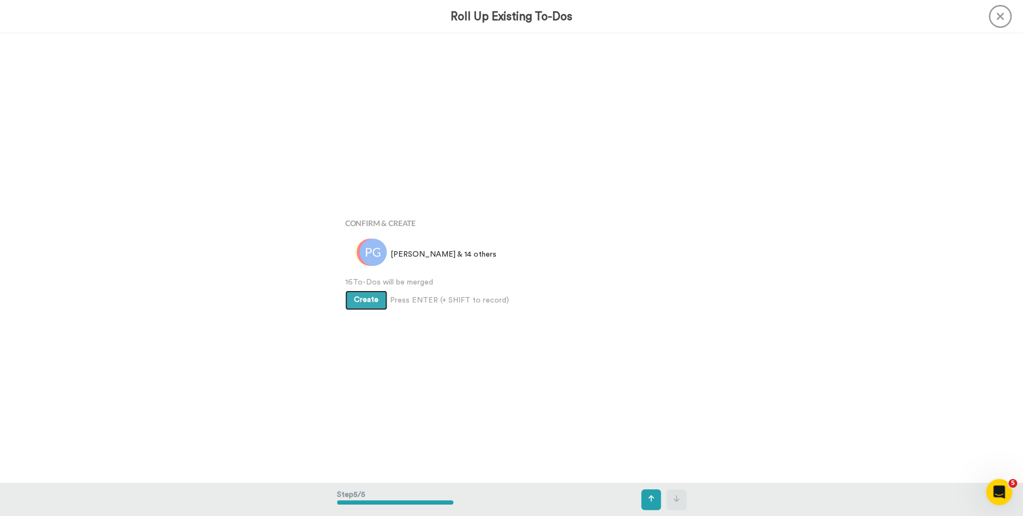
scroll to position [1797, 0]
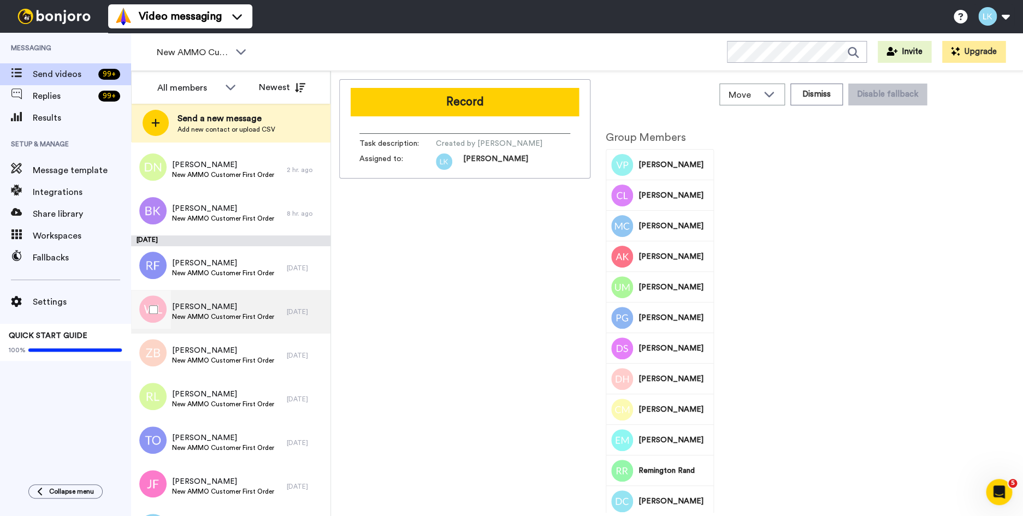
scroll to position [234, 0]
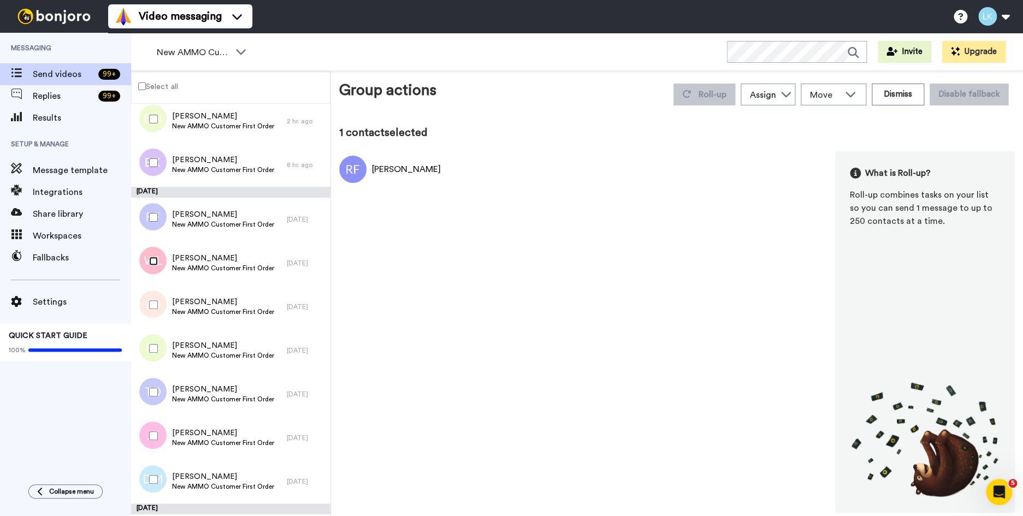
click at [157, 266] on div at bounding box center [151, 261] width 39 height 38
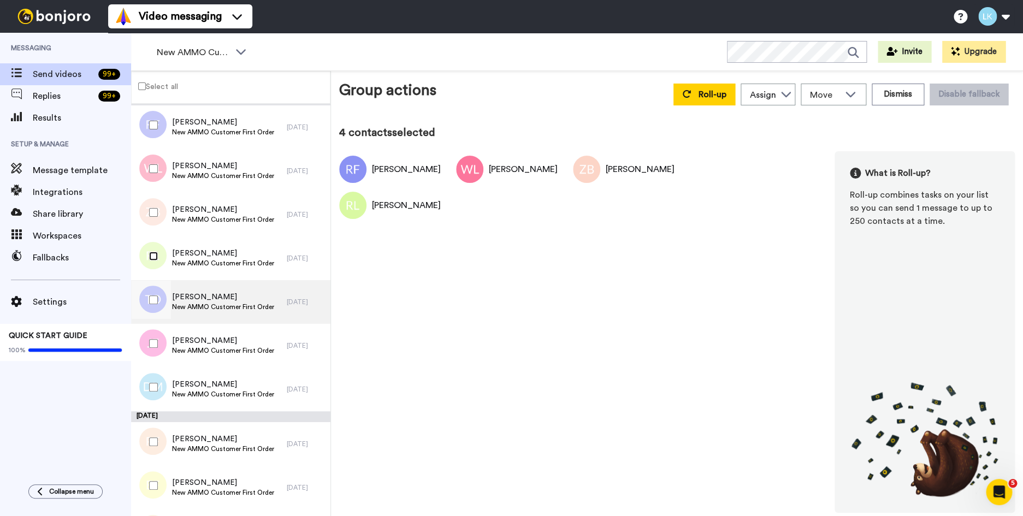
scroll to position [327, 0]
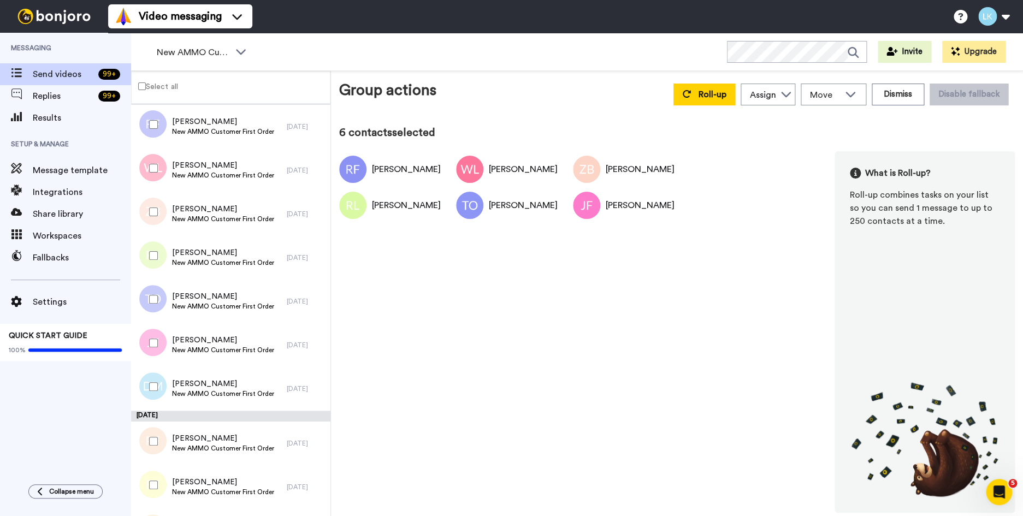
click at [158, 390] on div at bounding box center [151, 387] width 39 height 38
click at [704, 93] on span "Roll-up" at bounding box center [713, 94] width 28 height 9
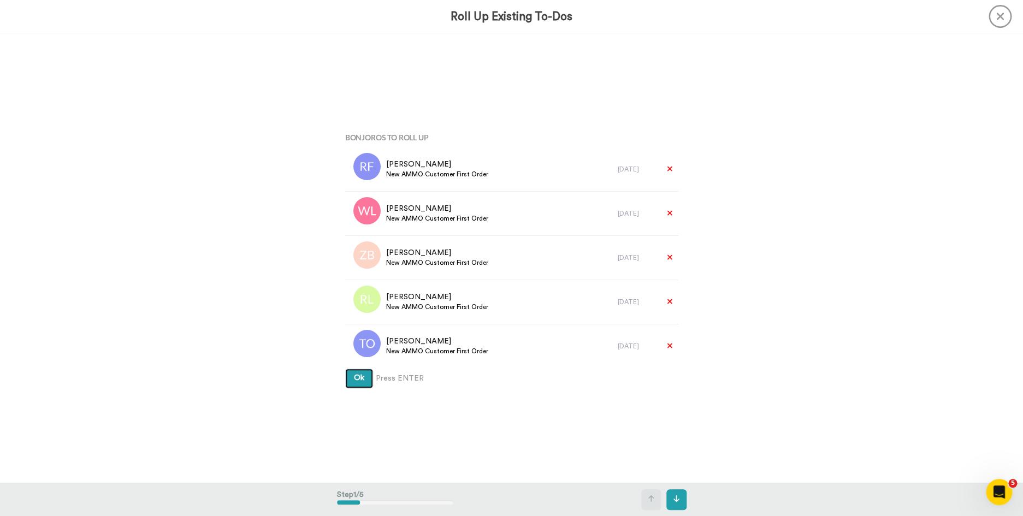
click at [345, 369] on button "Ok" at bounding box center [359, 379] width 28 height 20
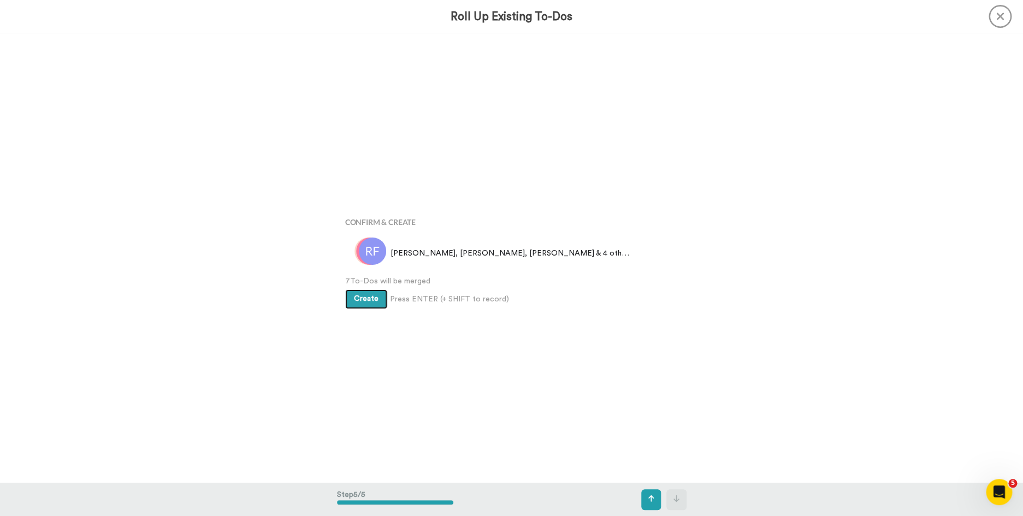
scroll to position [1797, 0]
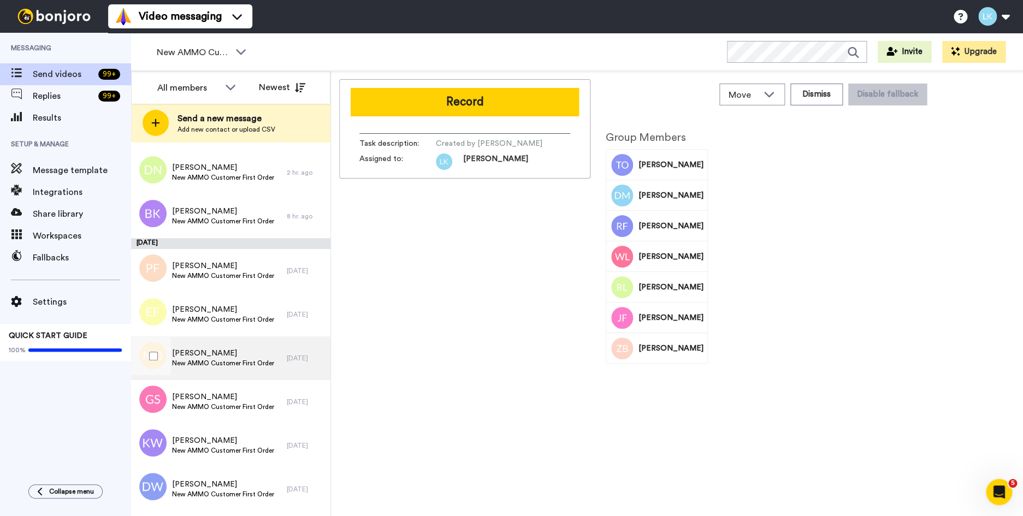
scroll to position [312, 0]
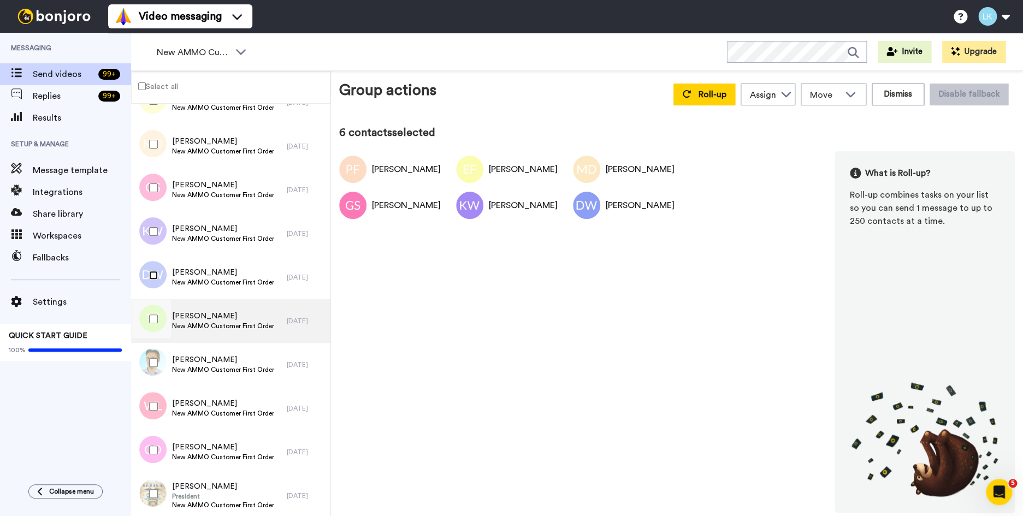
scroll to position [451, 0]
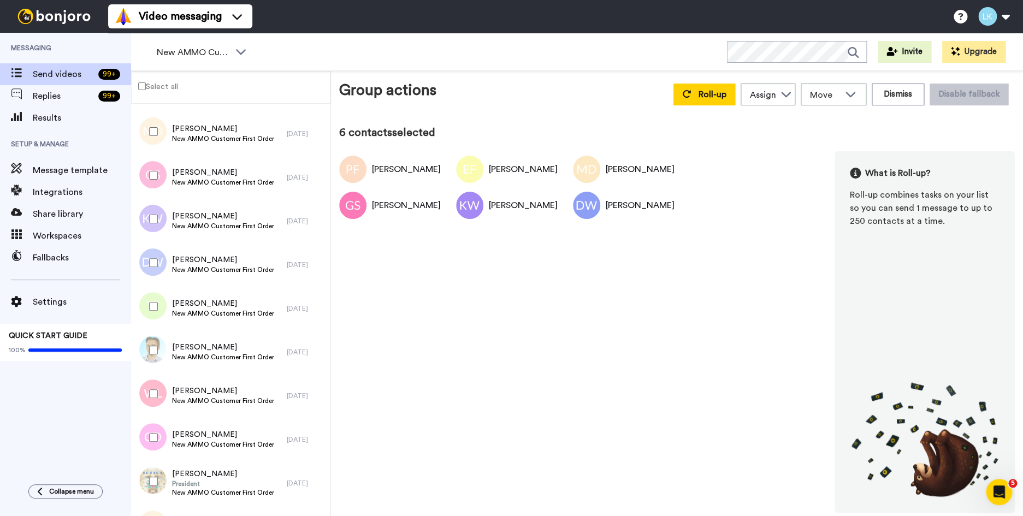
click at [154, 316] on div at bounding box center [151, 306] width 39 height 38
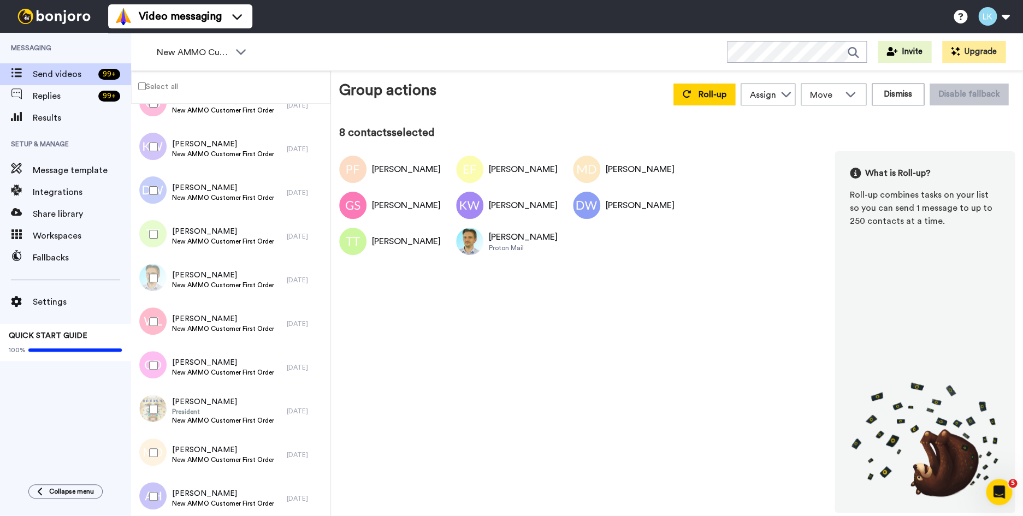
click at [156, 328] on div at bounding box center [151, 322] width 39 height 38
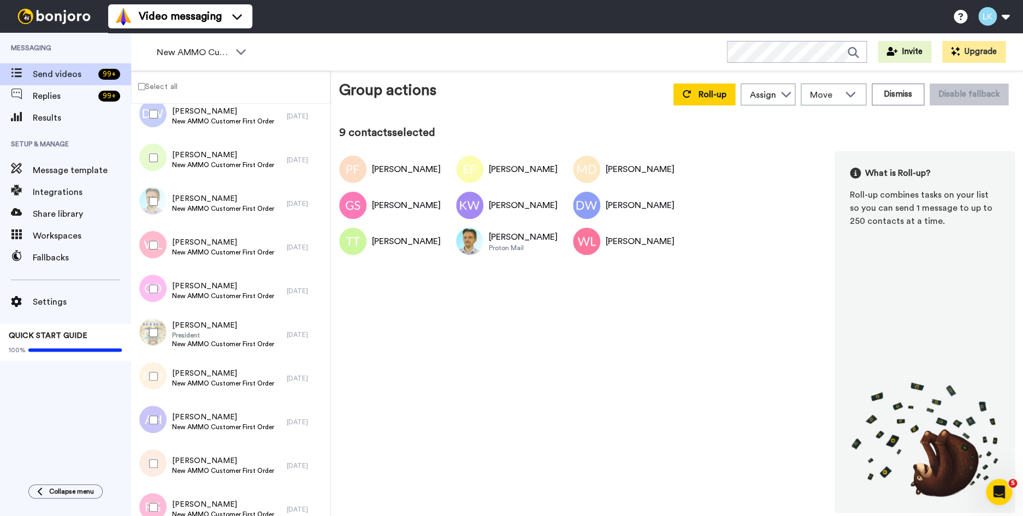
scroll to position [600, 0]
drag, startPoint x: 153, startPoint y: 294, endPoint x: 156, endPoint y: 315, distance: 21.5
click at [153, 294] on div at bounding box center [151, 288] width 39 height 38
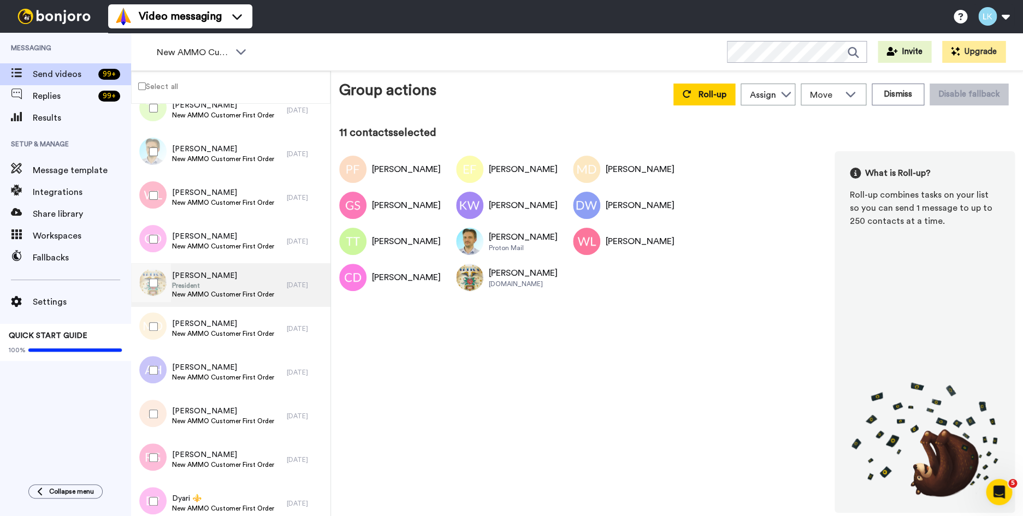
click at [203, 279] on span "[PERSON_NAME]" at bounding box center [223, 275] width 102 height 11
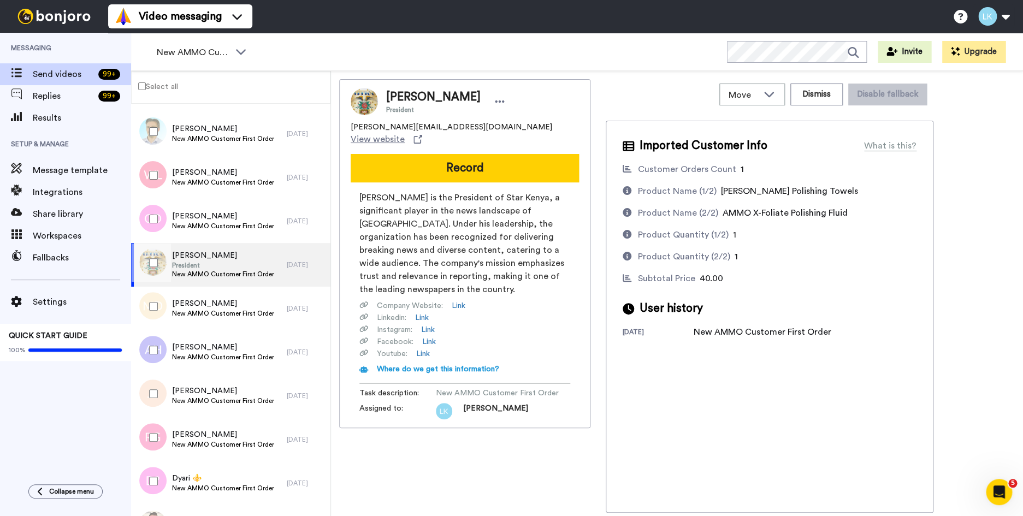
scroll to position [671, 0]
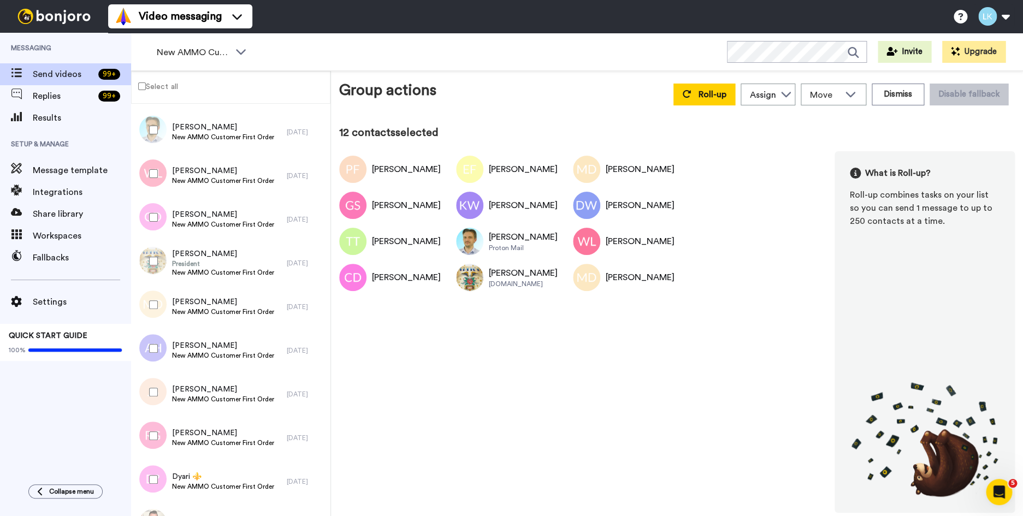
click at [157, 343] on div at bounding box center [151, 348] width 39 height 38
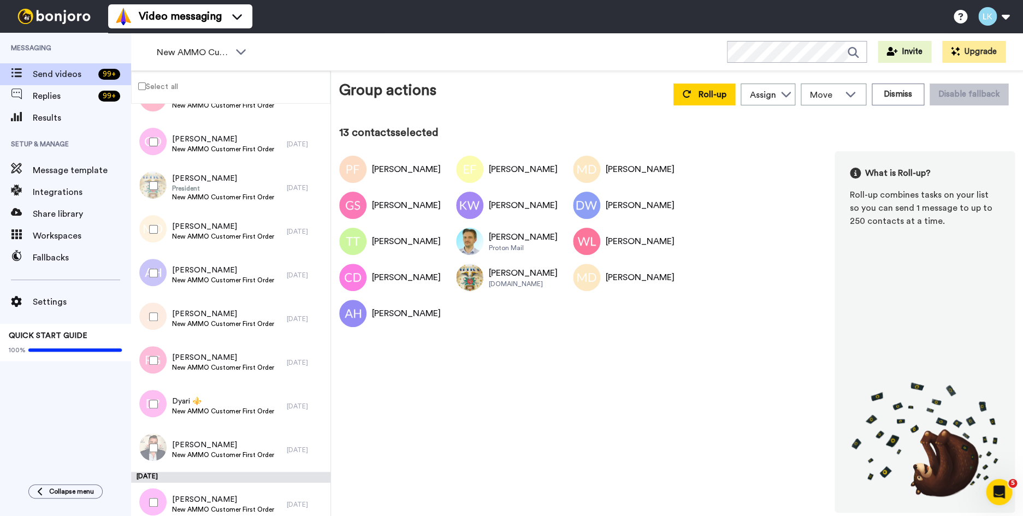
scroll to position [756, 0]
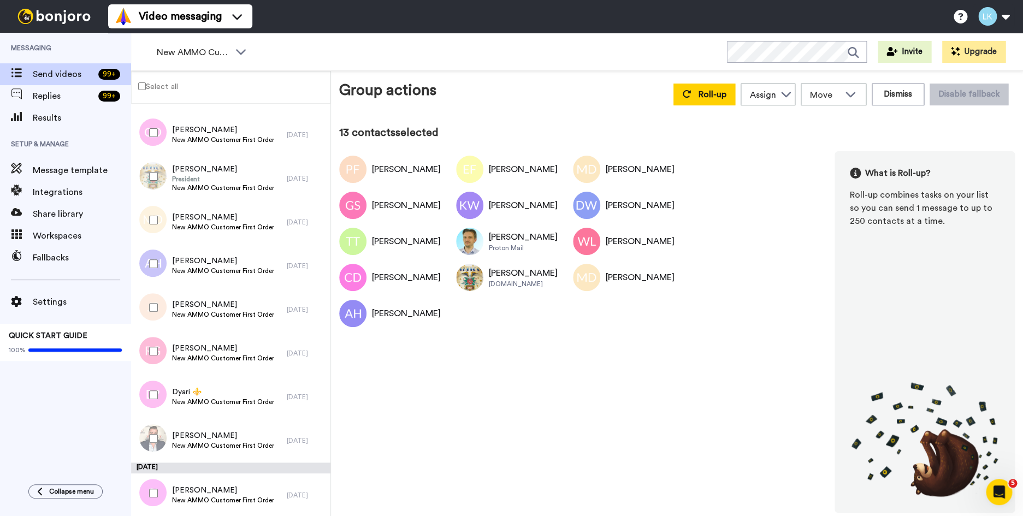
drag, startPoint x: 156, startPoint y: 316, endPoint x: 151, endPoint y: 341, distance: 25.5
click at [156, 316] on div at bounding box center [151, 307] width 39 height 38
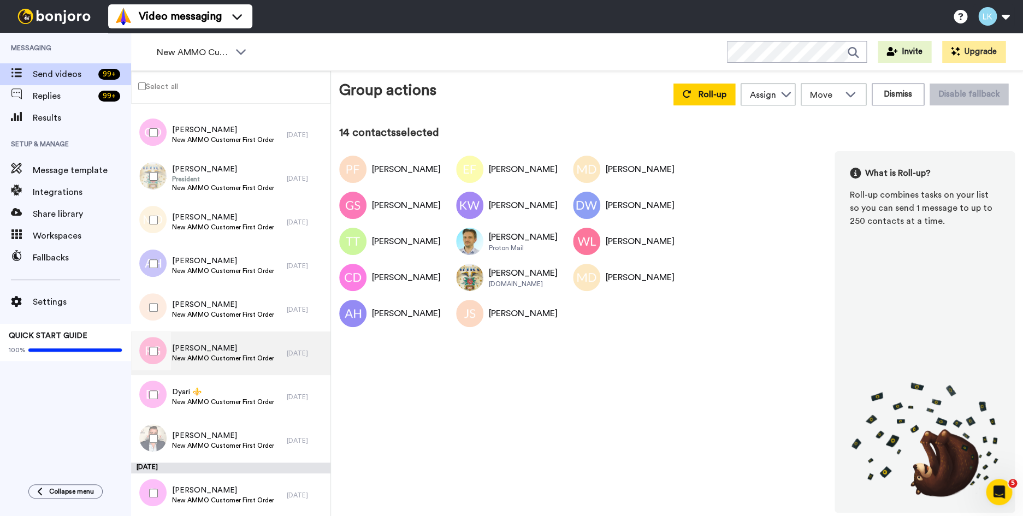
click at [182, 349] on span "[PERSON_NAME]" at bounding box center [223, 348] width 102 height 11
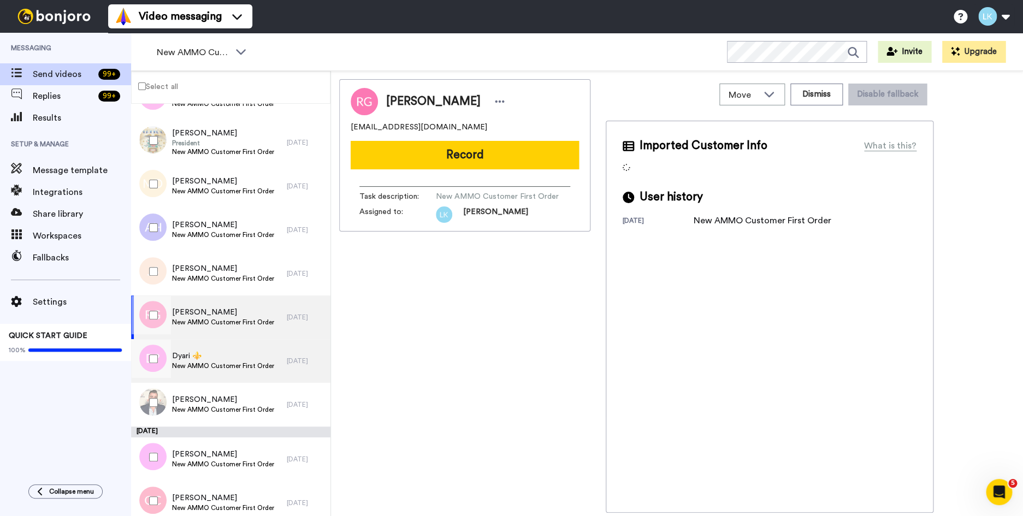
scroll to position [792, 0]
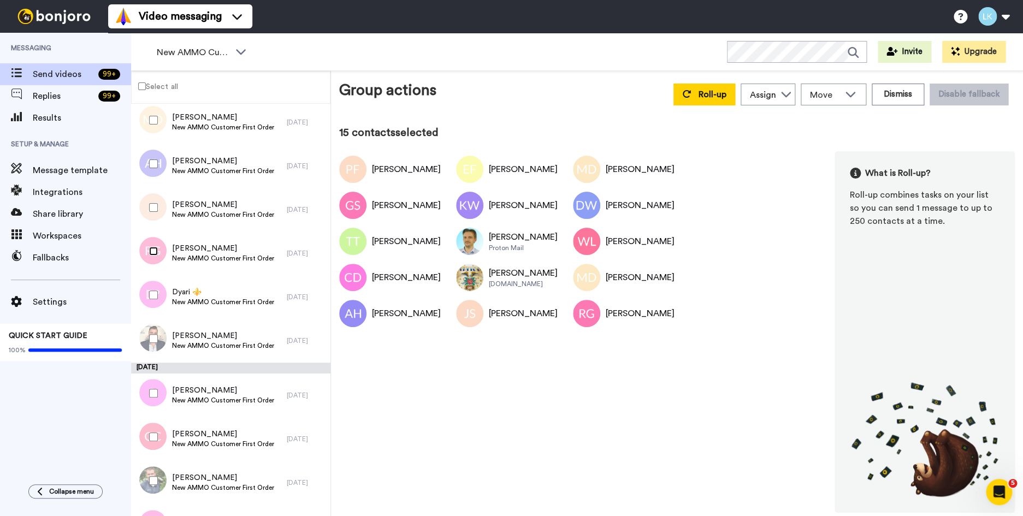
scroll to position [857, 0]
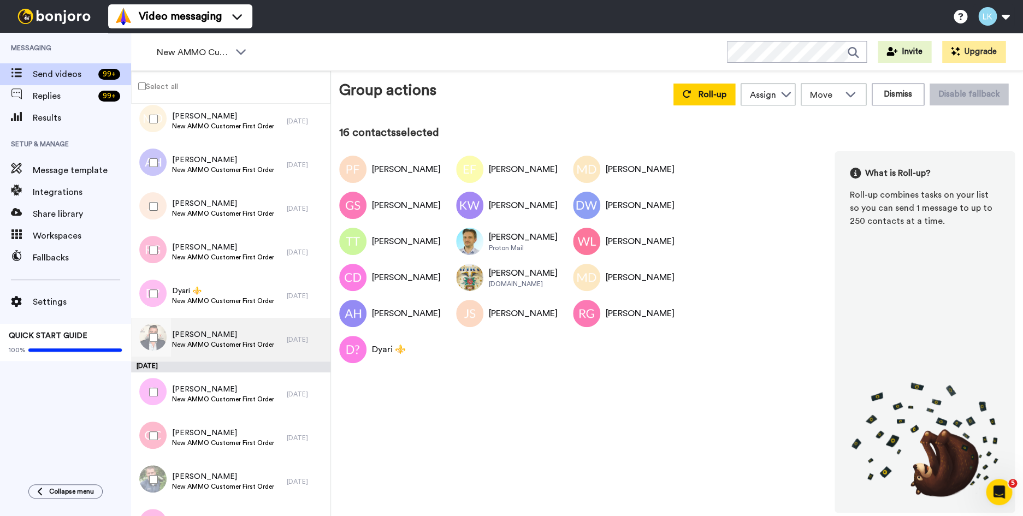
click at [192, 334] on span "Tony Manzo" at bounding box center [223, 334] width 102 height 11
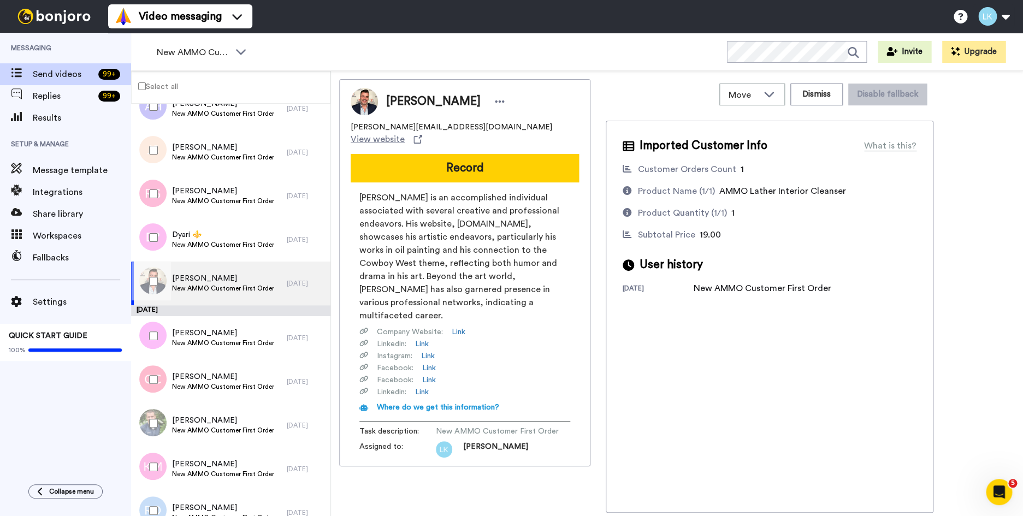
scroll to position [913, 0]
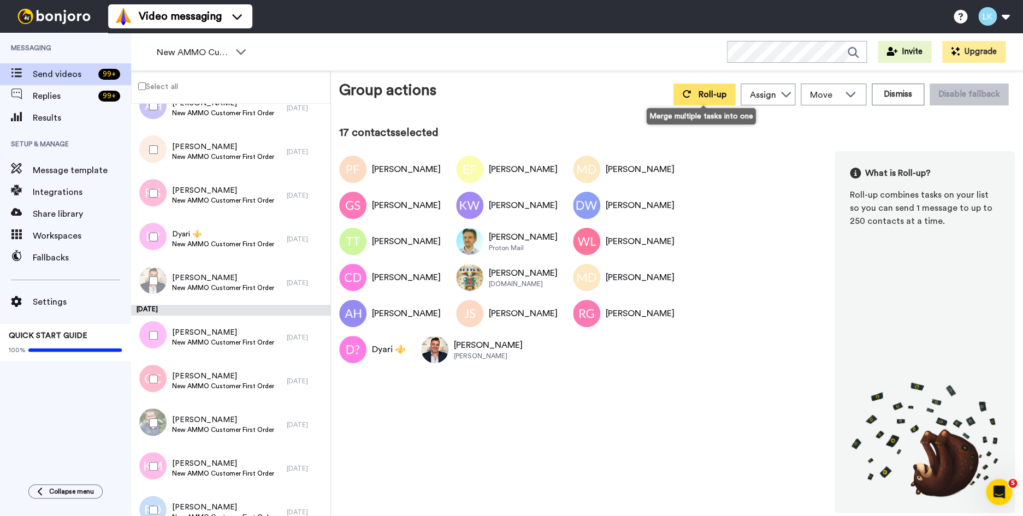
click at [699, 97] on span "Roll-up" at bounding box center [713, 94] width 28 height 9
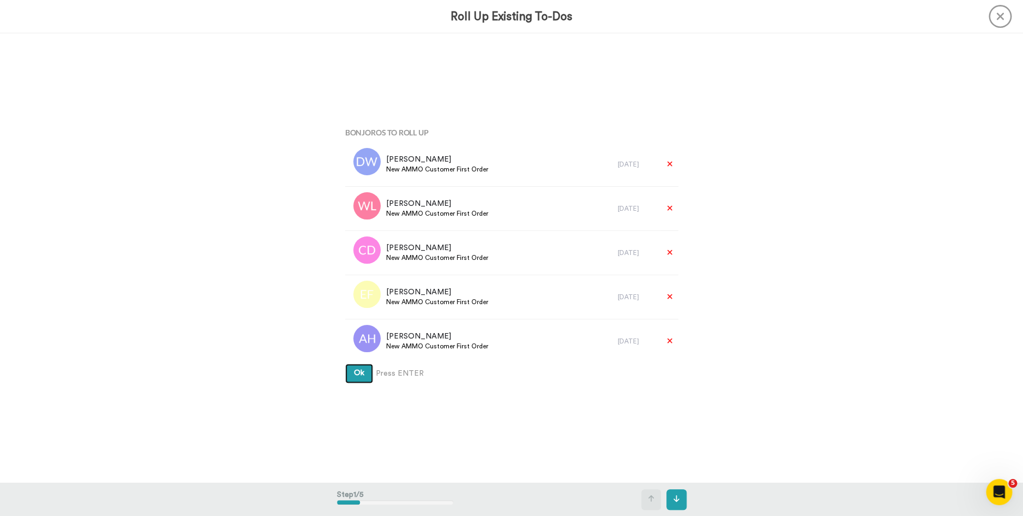
scroll to position [6, 0]
click at [345, 363] on button "Ok" at bounding box center [359, 373] width 28 height 20
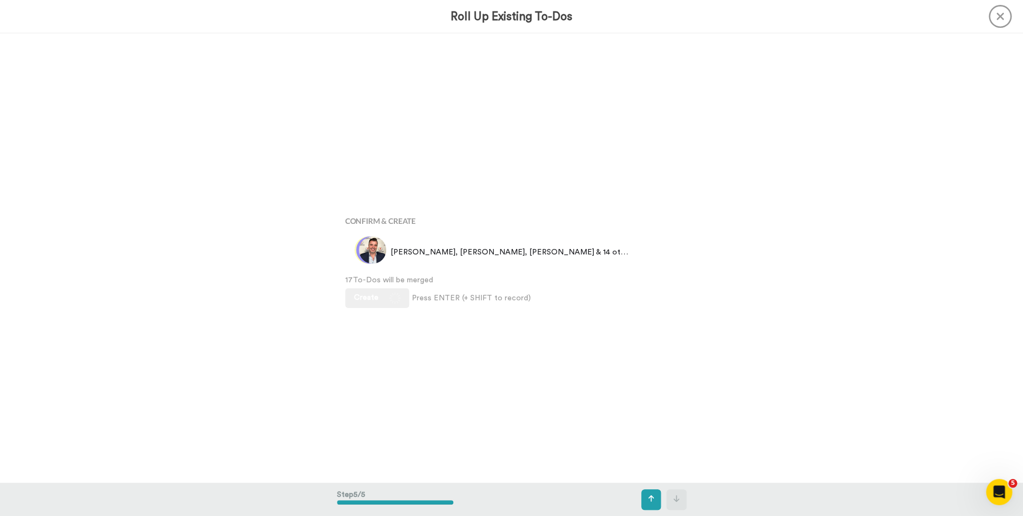
scroll to position [1797, 0]
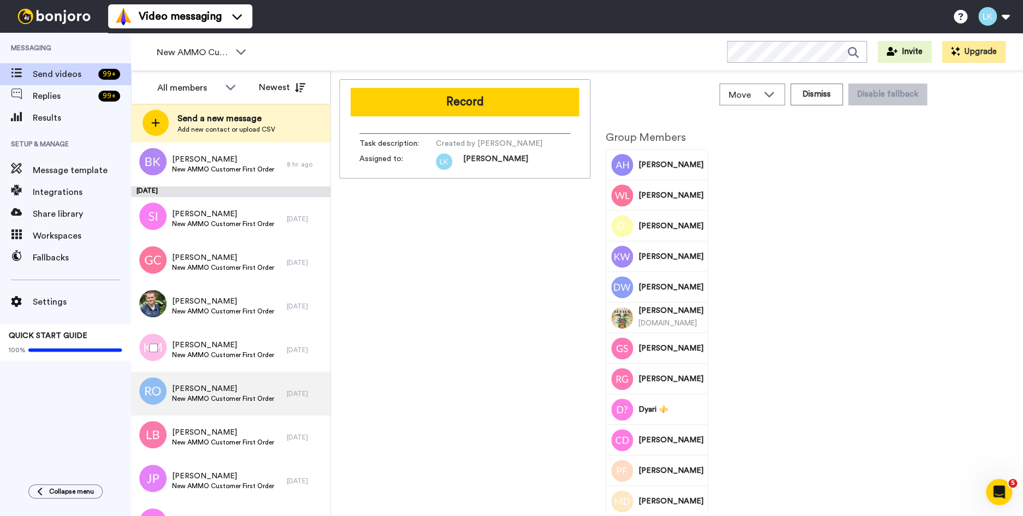
scroll to position [362, 0]
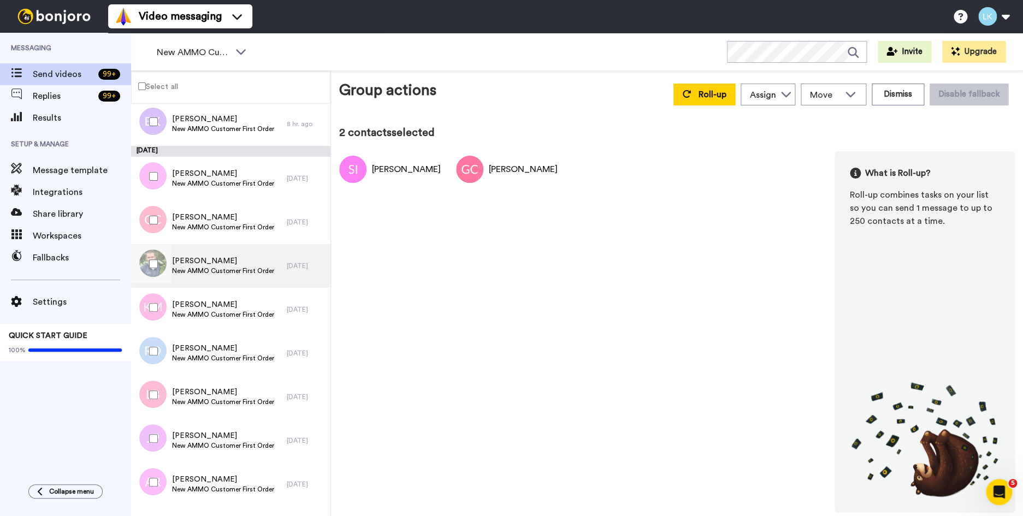
click at [200, 261] on span "[PERSON_NAME]" at bounding box center [223, 261] width 102 height 11
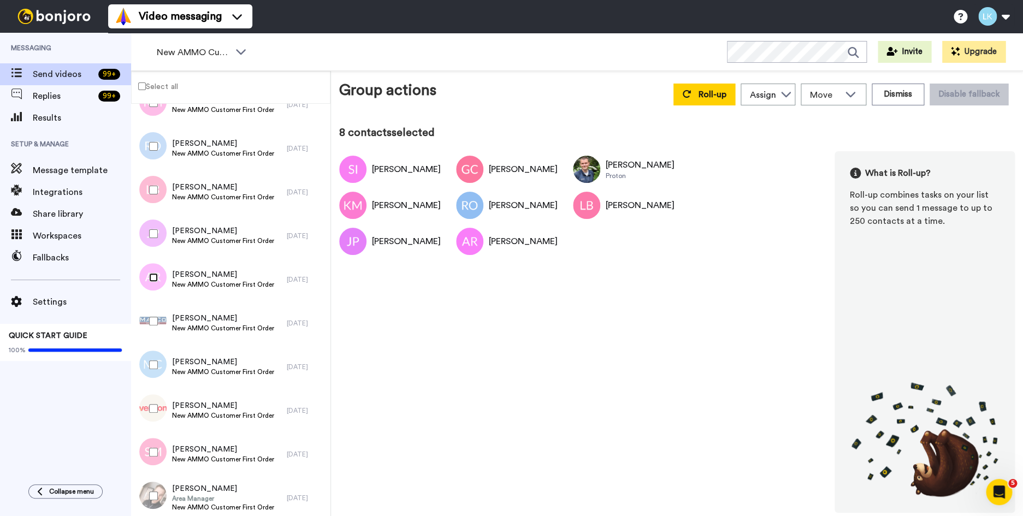
scroll to position [578, 0]
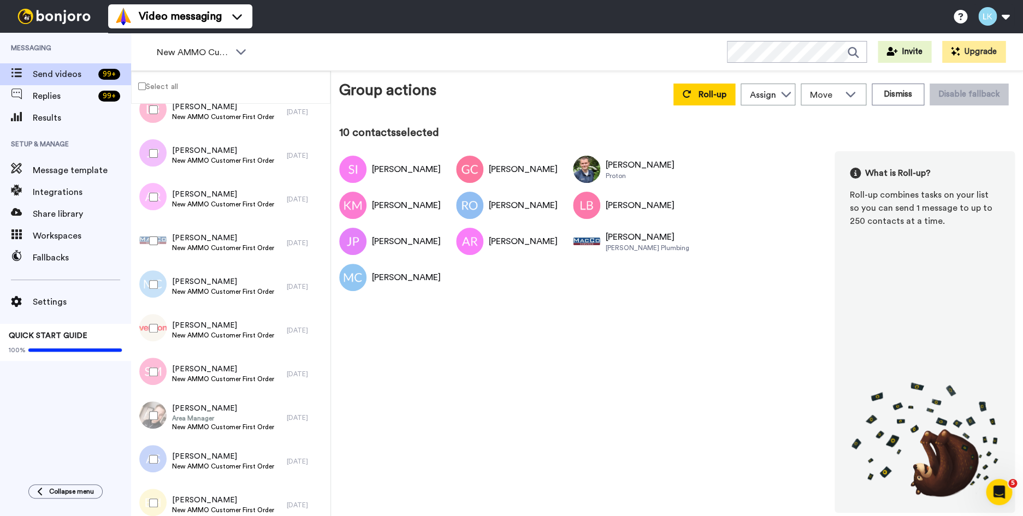
click at [156, 334] on div at bounding box center [151, 328] width 39 height 38
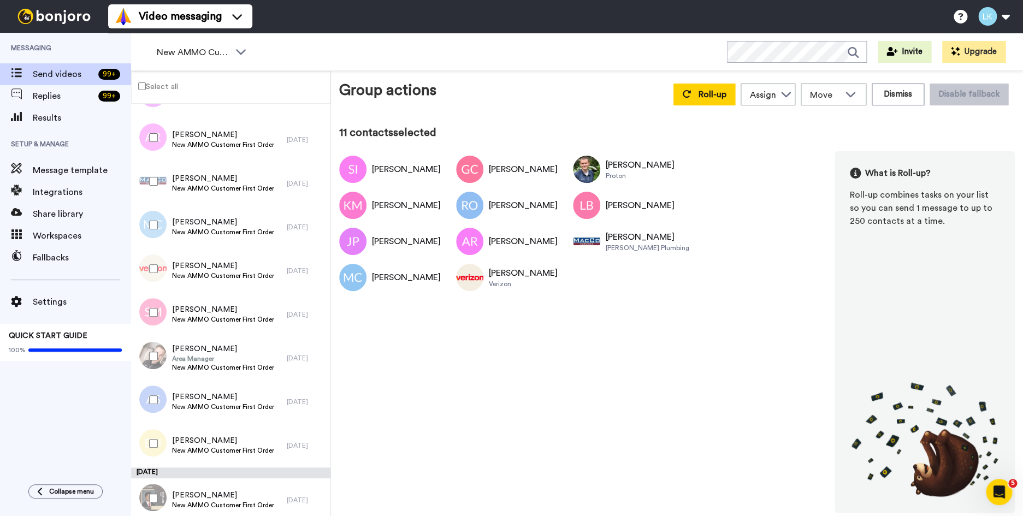
scroll to position [722, 0]
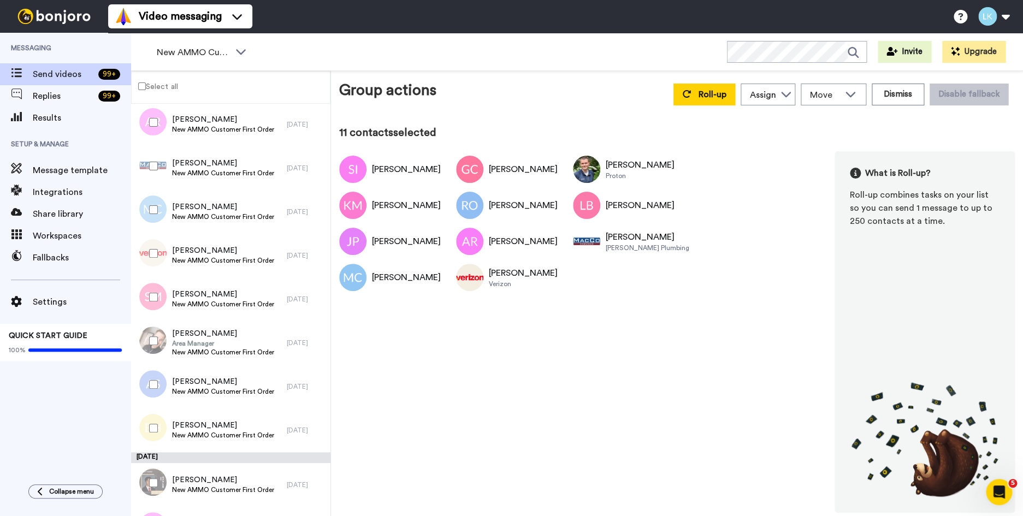
click at [154, 303] on div at bounding box center [151, 297] width 39 height 38
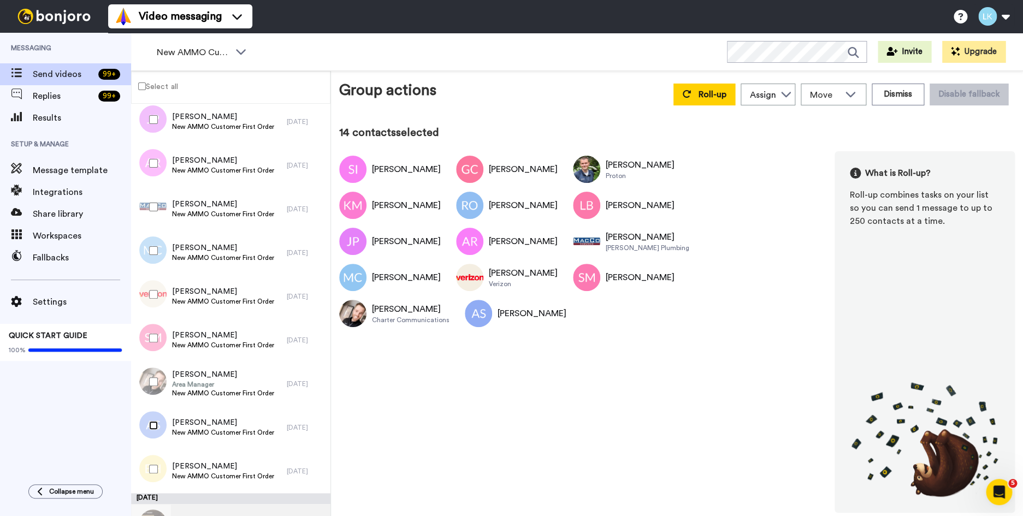
scroll to position [699, 0]
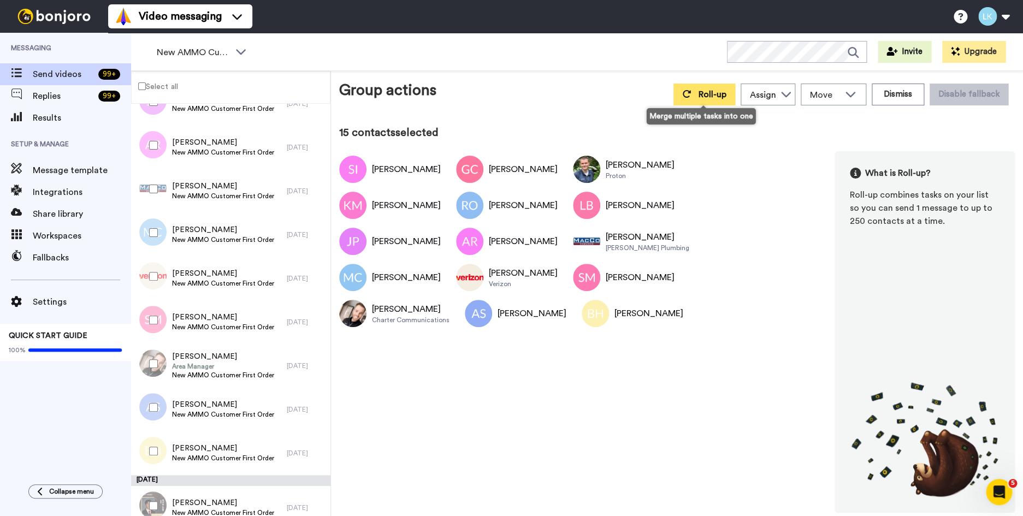
click at [699, 102] on button "Roll-up" at bounding box center [705, 95] width 62 height 22
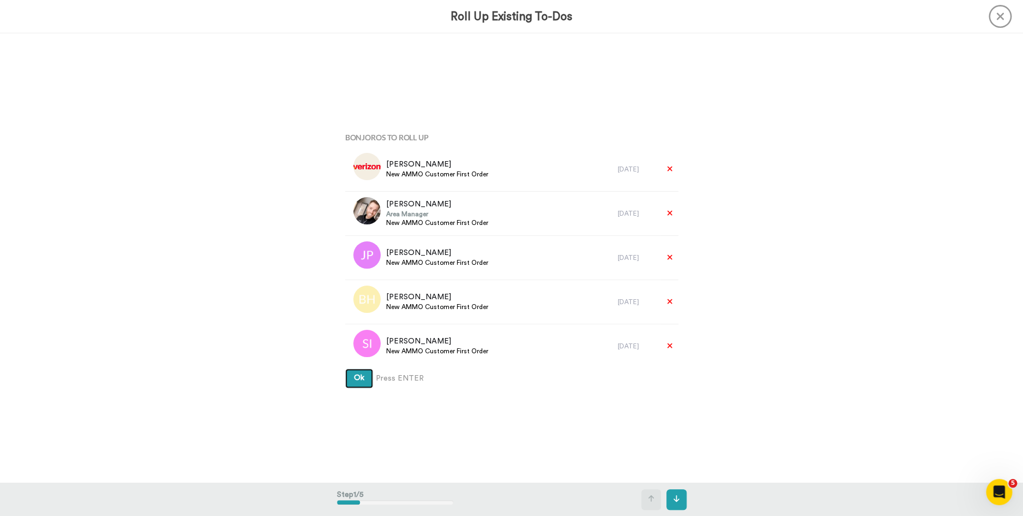
click at [345, 369] on button "Ok" at bounding box center [359, 379] width 28 height 20
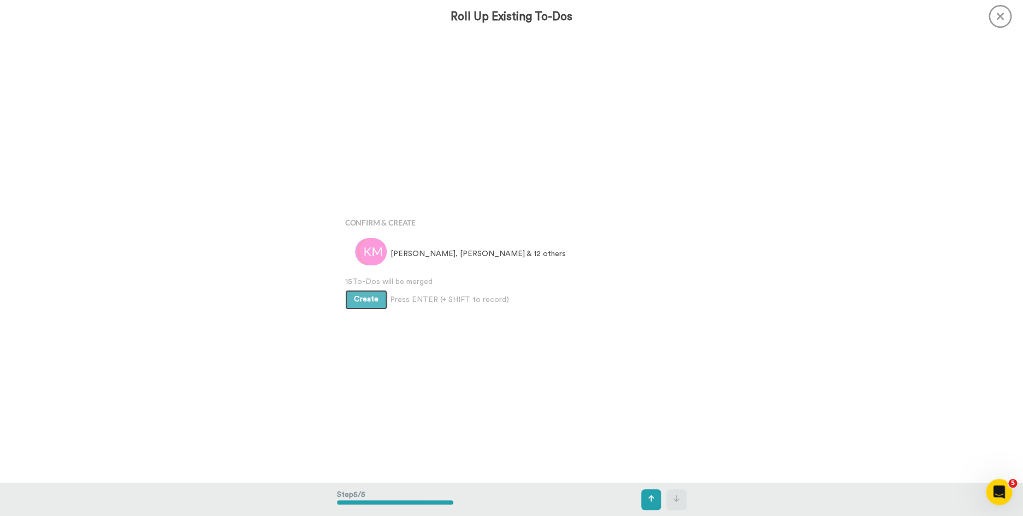
scroll to position [1797, 0]
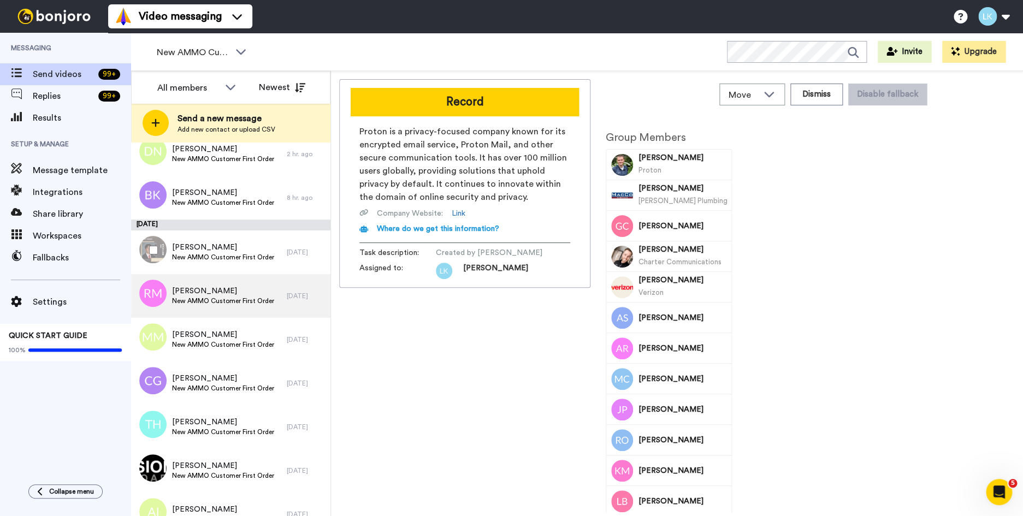
scroll to position [384, 0]
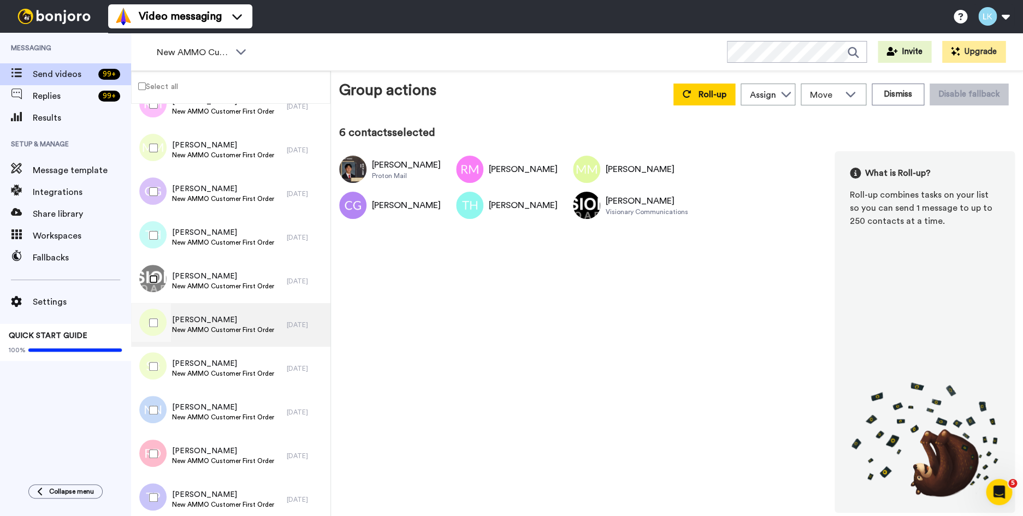
scroll to position [522, 0]
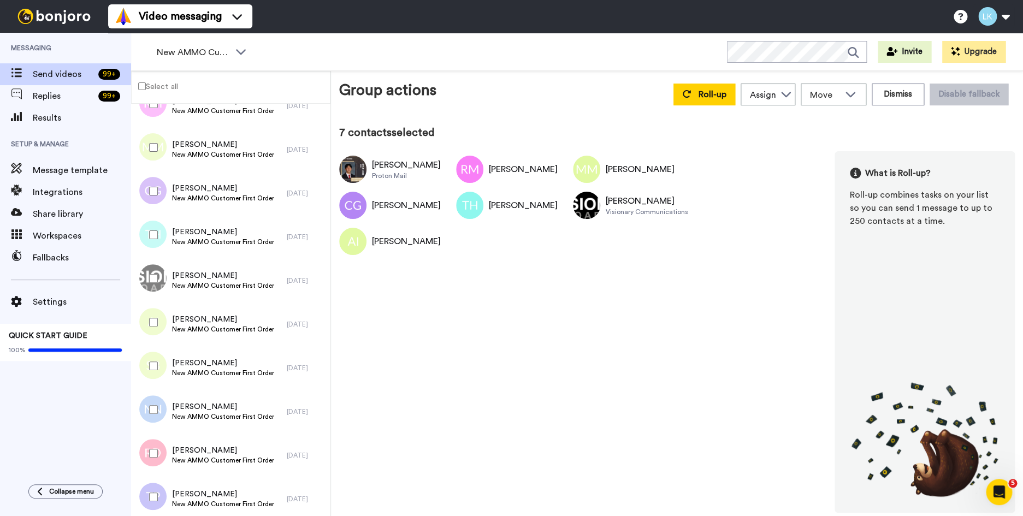
click at [158, 374] on div at bounding box center [151, 366] width 39 height 38
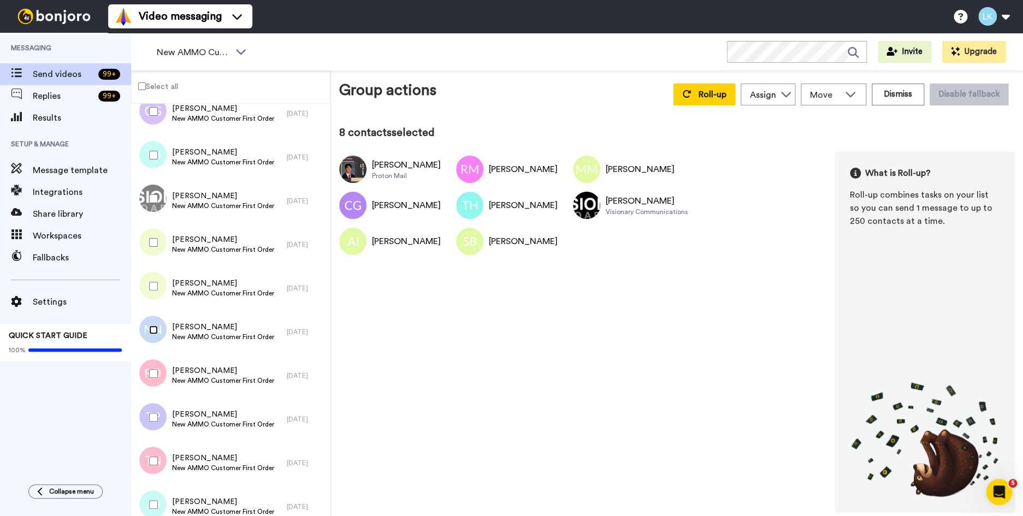
click at [156, 335] on div at bounding box center [151, 330] width 39 height 38
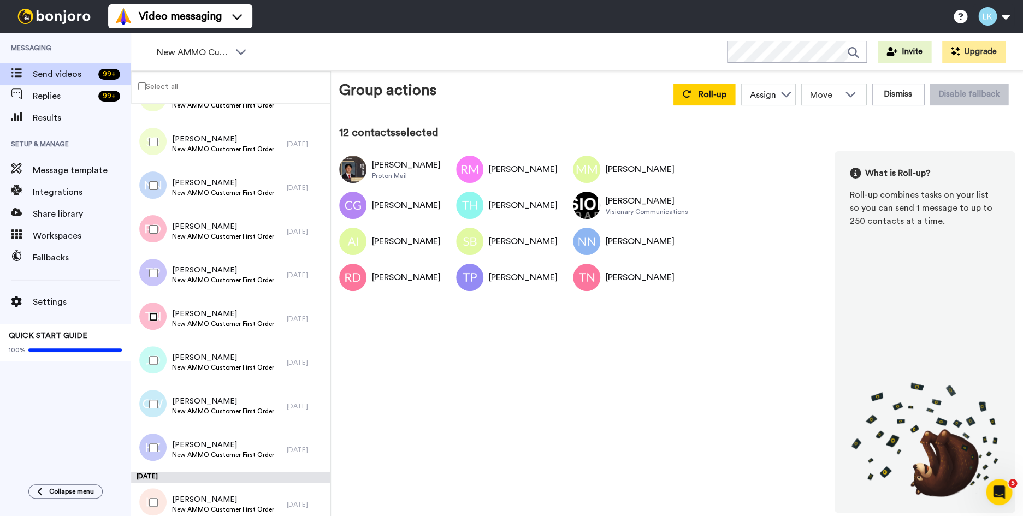
scroll to position [760, 0]
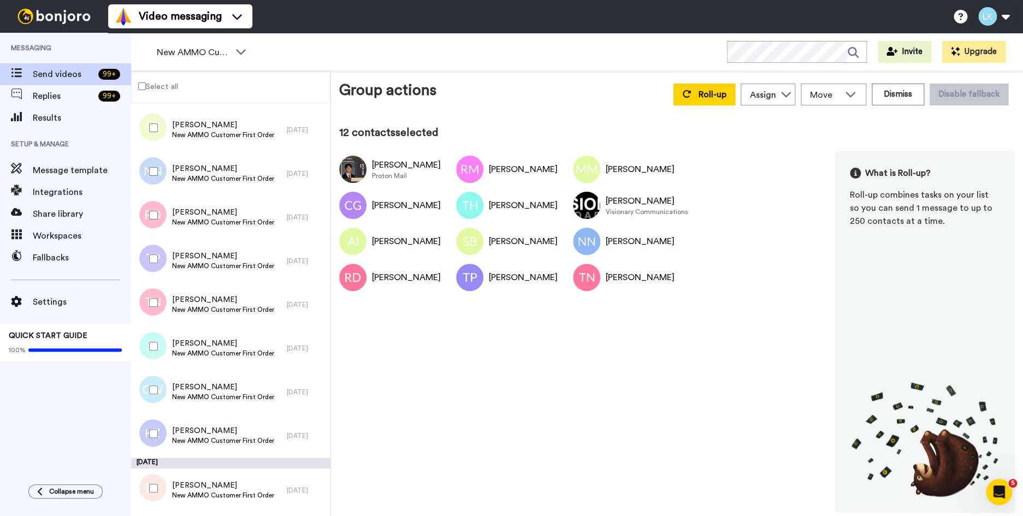
click at [154, 352] on div at bounding box center [151, 346] width 39 height 38
drag, startPoint x: 156, startPoint y: 385, endPoint x: 157, endPoint y: 408, distance: 23.0
click at [155, 385] on div at bounding box center [151, 390] width 39 height 38
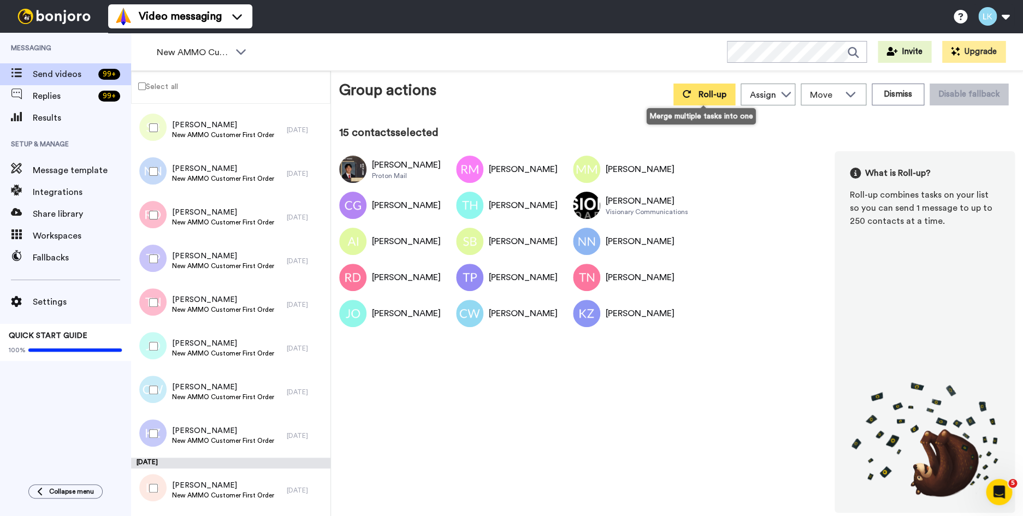
click at [703, 97] on span "Roll-up" at bounding box center [713, 94] width 28 height 9
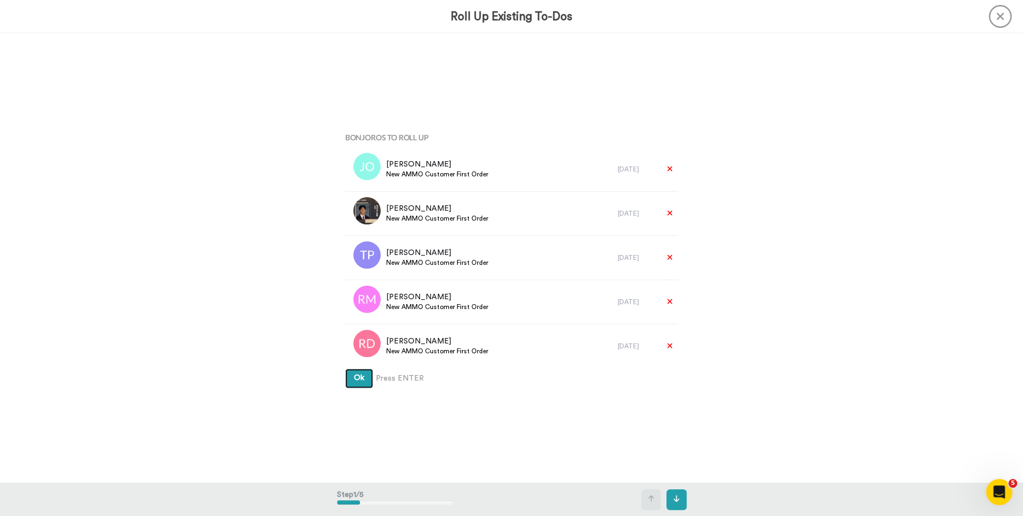
click at [345, 369] on button "Ok" at bounding box center [359, 379] width 28 height 20
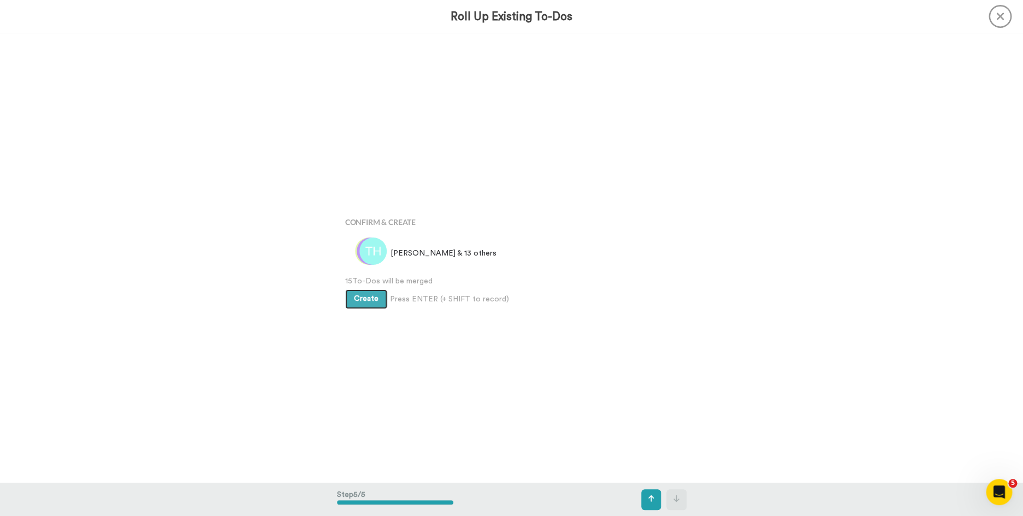
scroll to position [1797, 0]
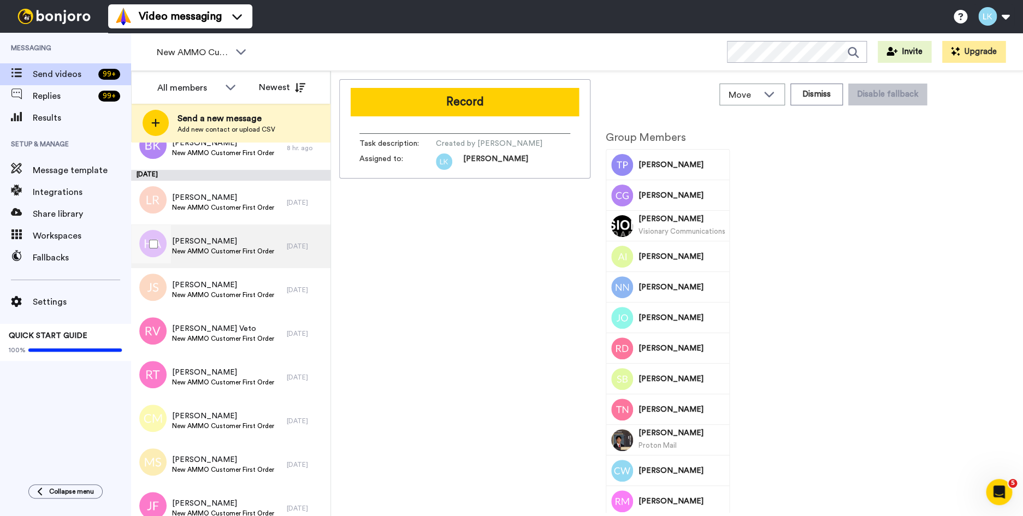
scroll to position [470, 0]
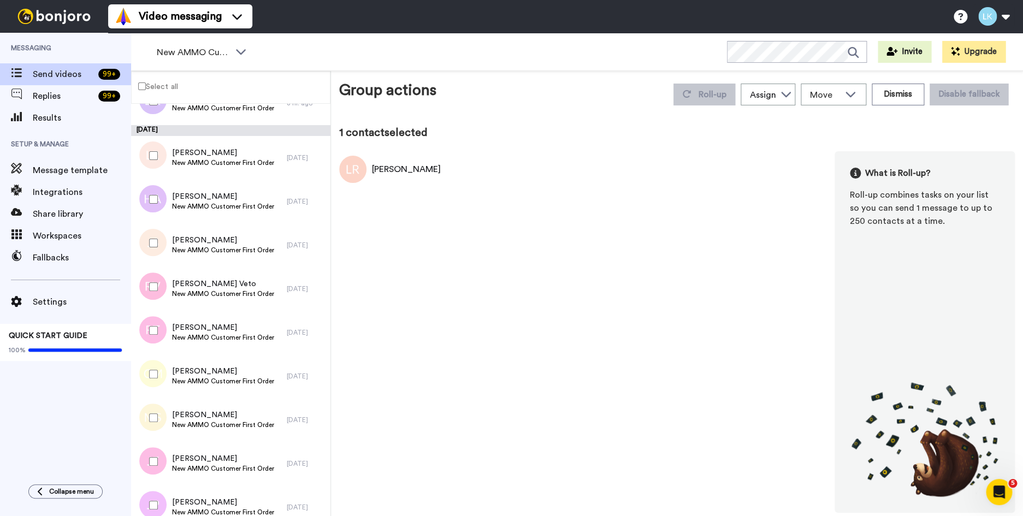
click at [151, 205] on div at bounding box center [151, 199] width 39 height 38
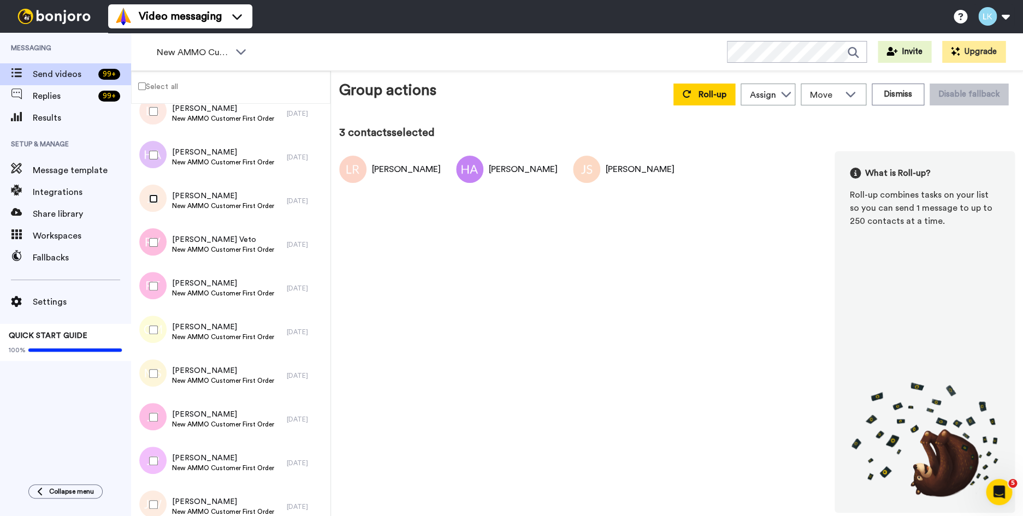
scroll to position [540, 0]
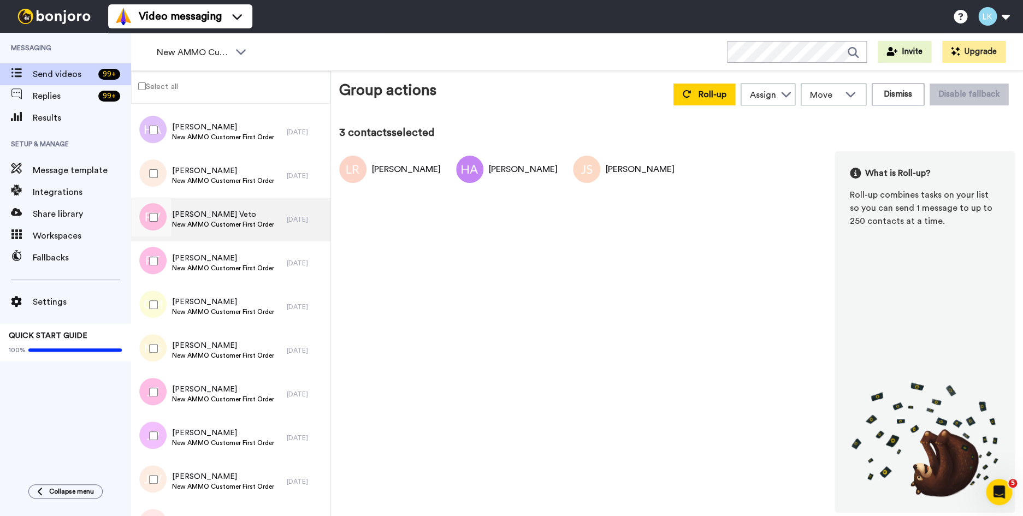
drag, startPoint x: 153, startPoint y: 223, endPoint x: 155, endPoint y: 241, distance: 18.1
click at [153, 223] on div at bounding box center [151, 217] width 39 height 38
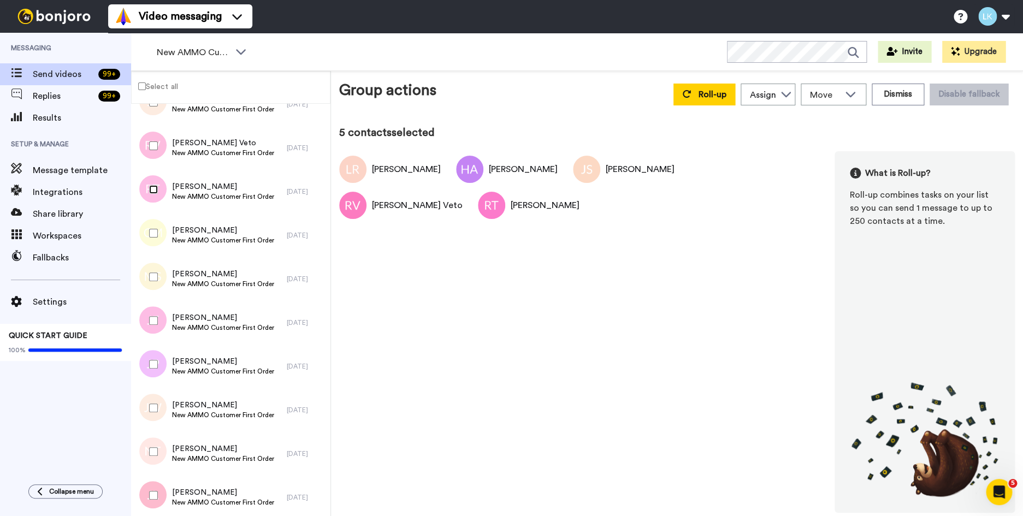
scroll to position [621, 0]
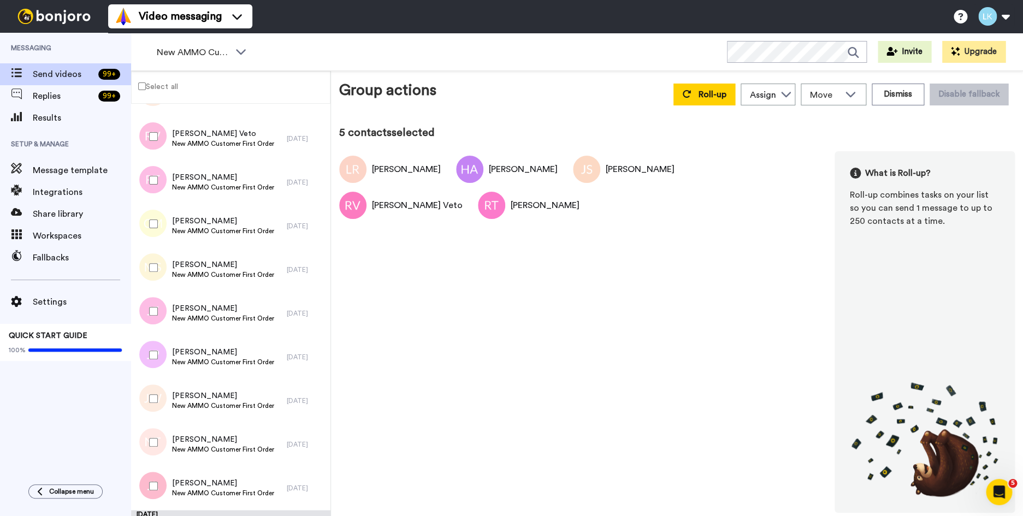
drag, startPoint x: 154, startPoint y: 231, endPoint x: 155, endPoint y: 257, distance: 26.8
click at [154, 231] on div at bounding box center [151, 224] width 39 height 38
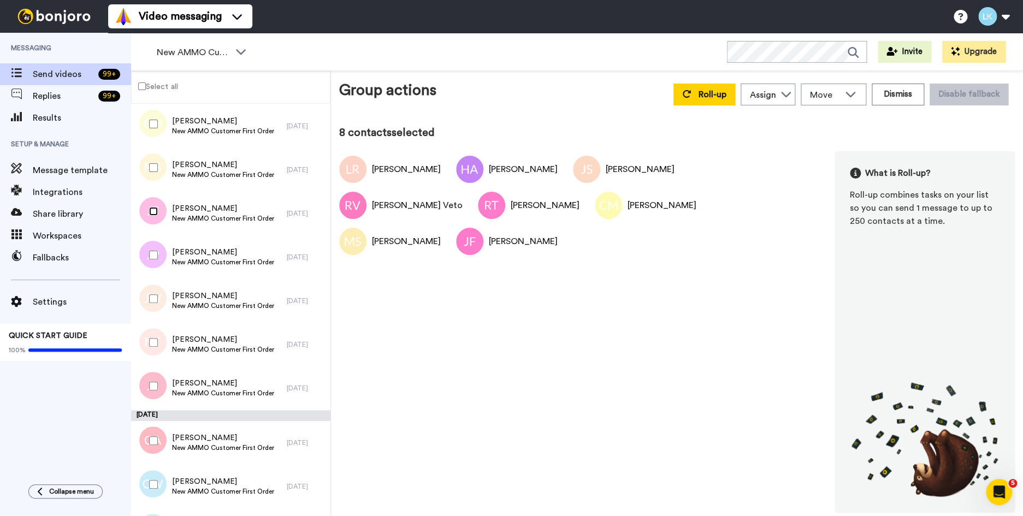
scroll to position [722, 0]
click at [218, 208] on span "John Ferrari" at bounding box center [223, 207] width 102 height 11
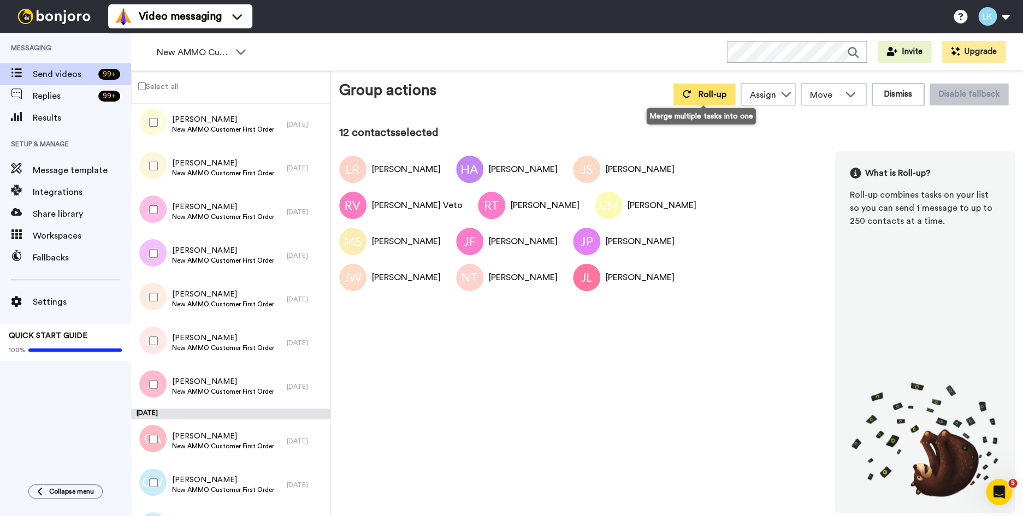
click at [701, 93] on span "Roll-up" at bounding box center [713, 94] width 28 height 9
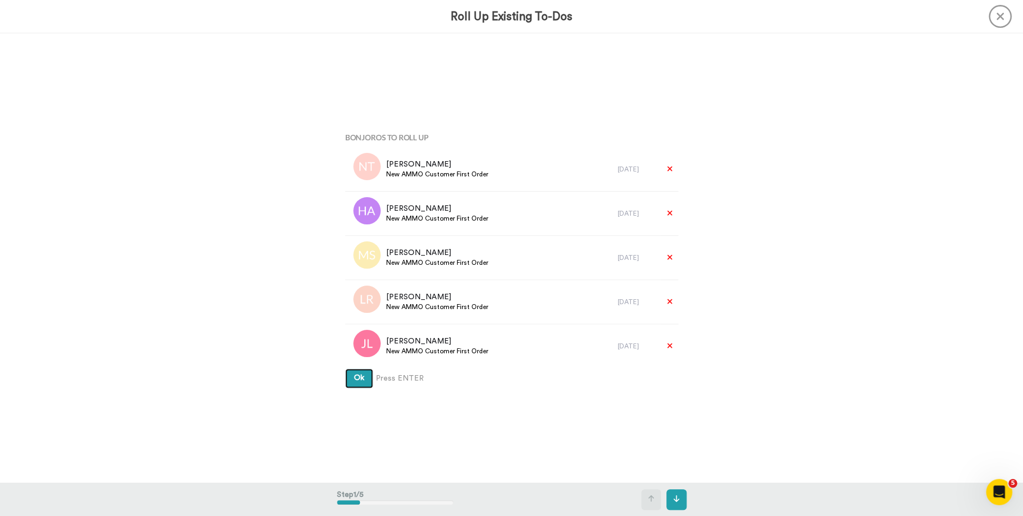
click at [345, 369] on button "Ok" at bounding box center [359, 379] width 28 height 20
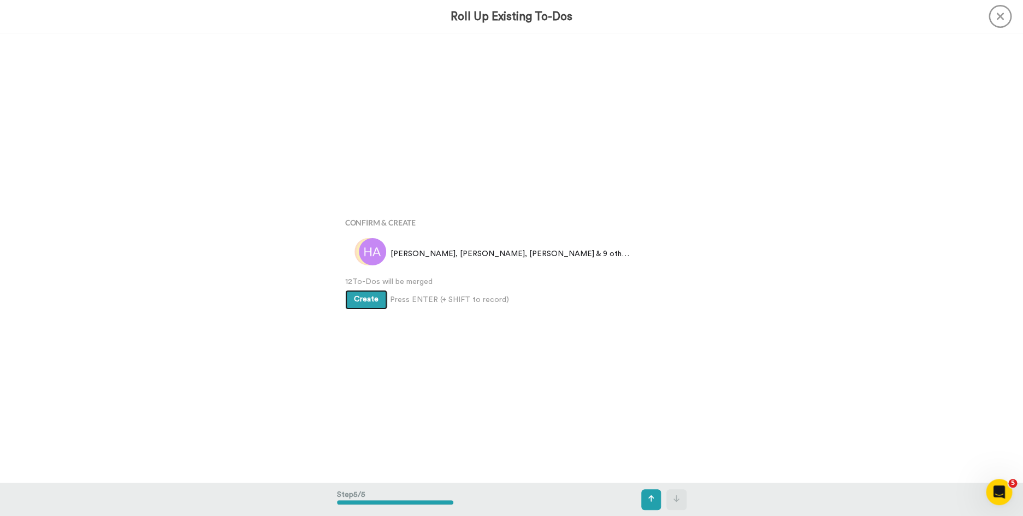
scroll to position [1797, 0]
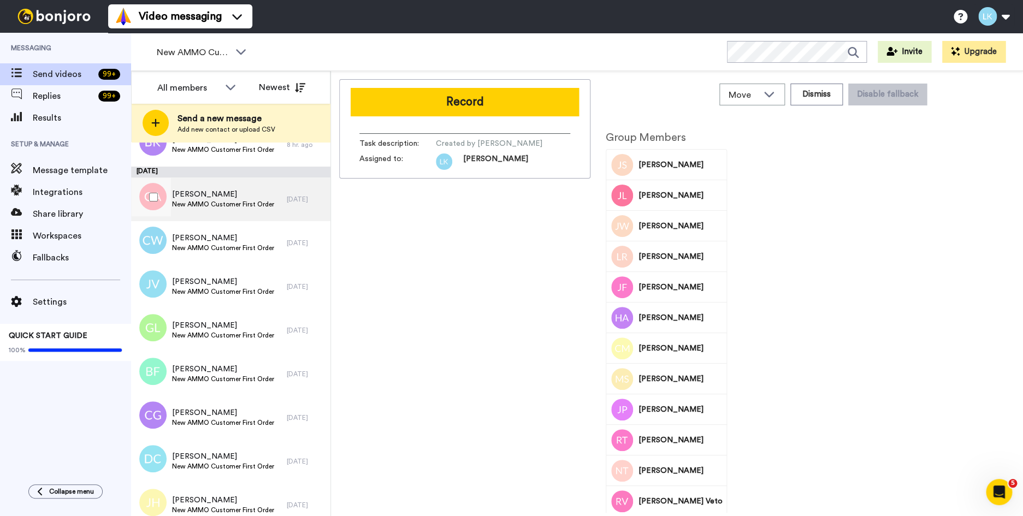
scroll to position [514, 0]
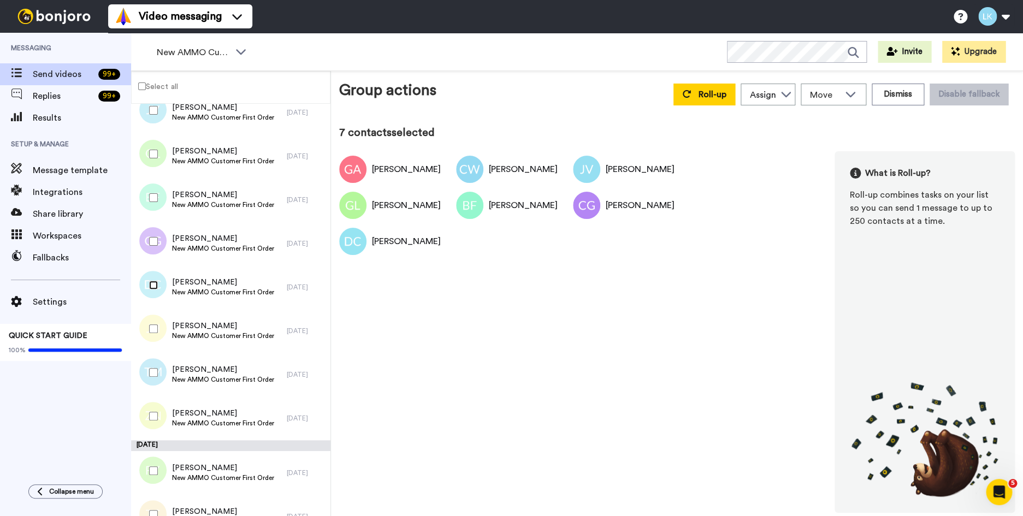
scroll to position [675, 0]
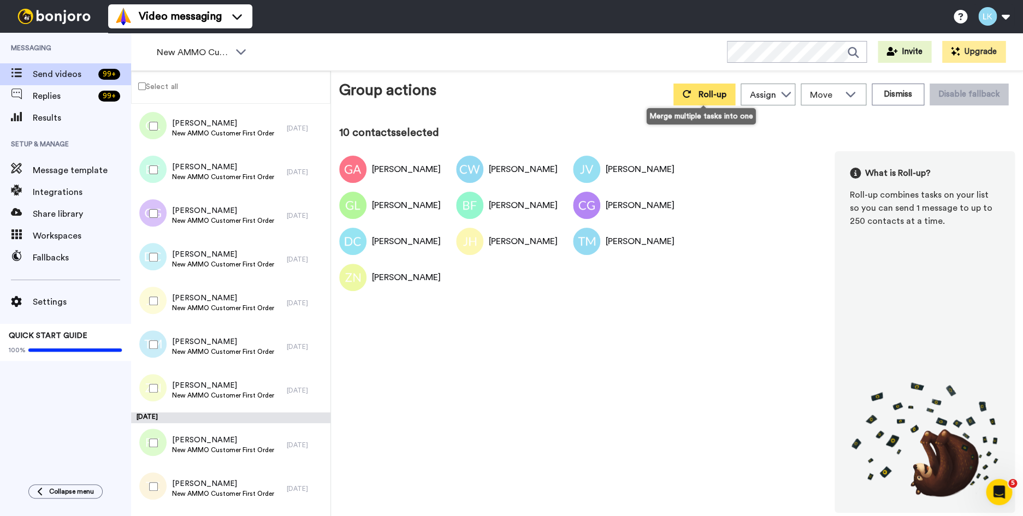
click at [698, 99] on button "Roll-up" at bounding box center [705, 95] width 62 height 22
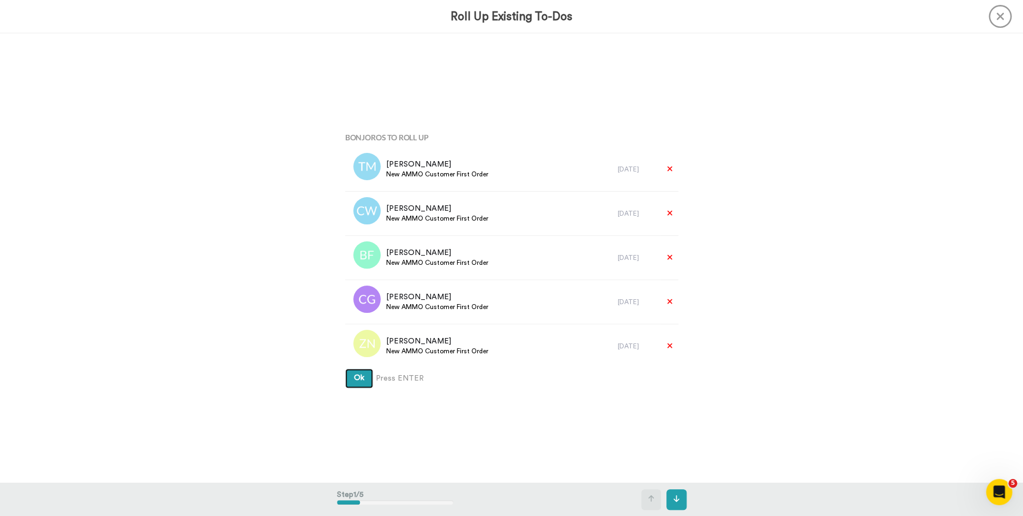
click at [345, 369] on button "Ok" at bounding box center [359, 379] width 28 height 20
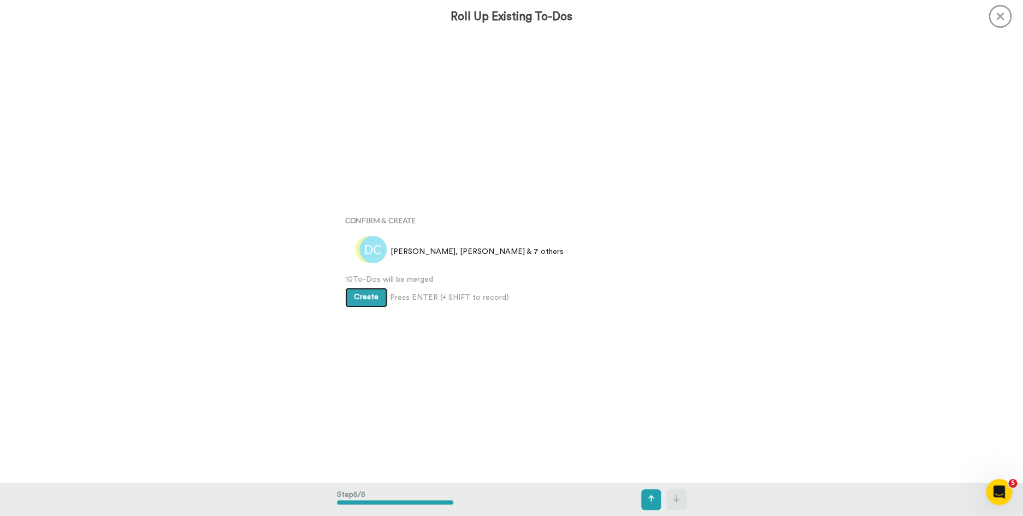
scroll to position [1797, 0]
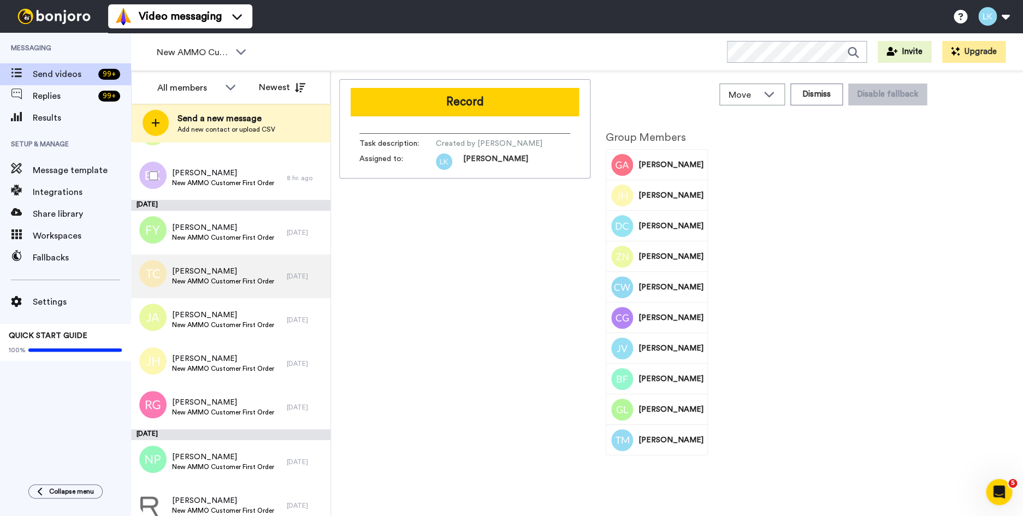
scroll to position [522, 0]
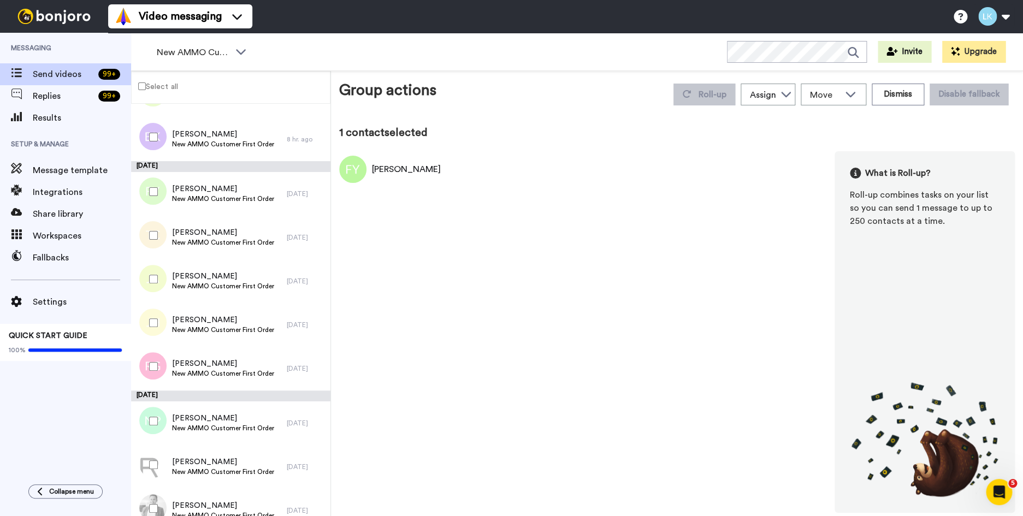
click at [155, 241] on div at bounding box center [151, 235] width 39 height 38
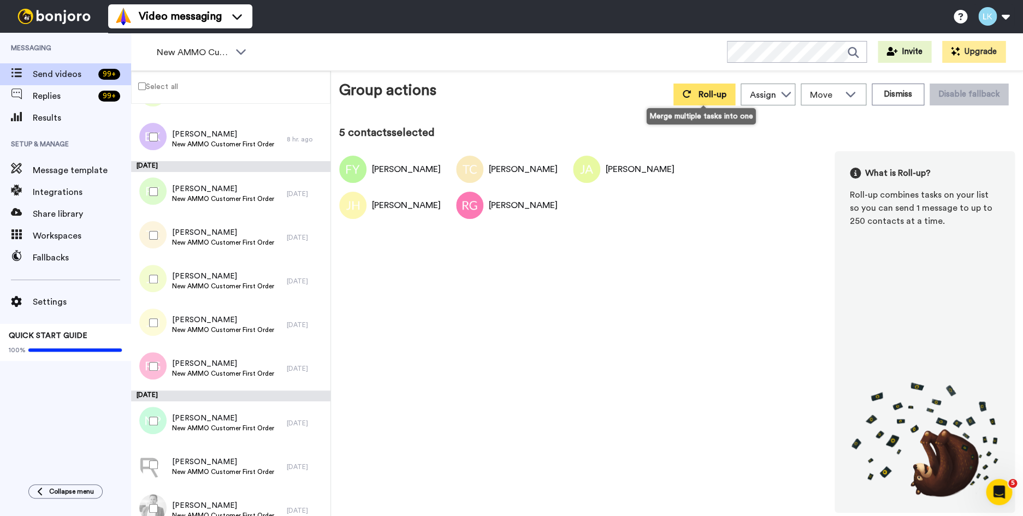
click at [700, 93] on span "Roll-up" at bounding box center [713, 94] width 28 height 9
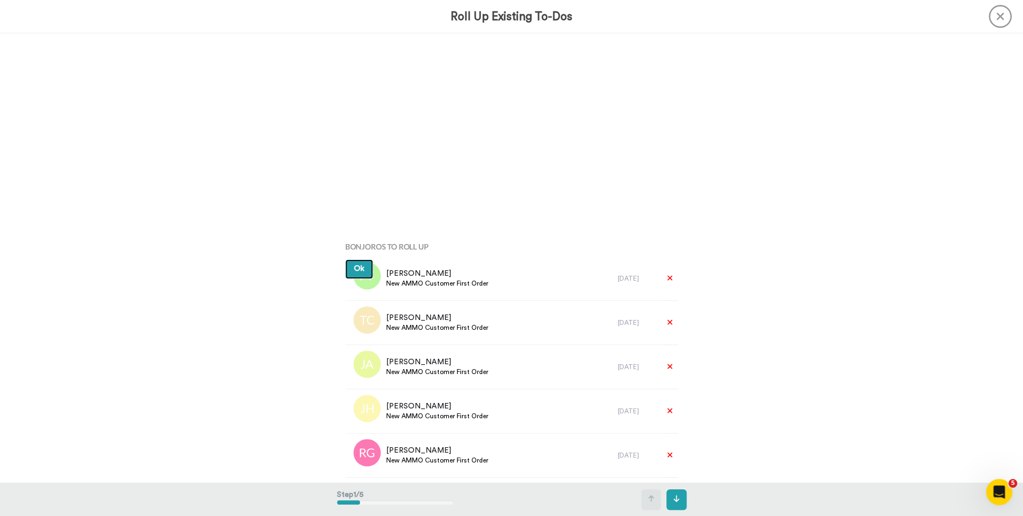
click at [345, 259] on button "Ok" at bounding box center [359, 269] width 28 height 20
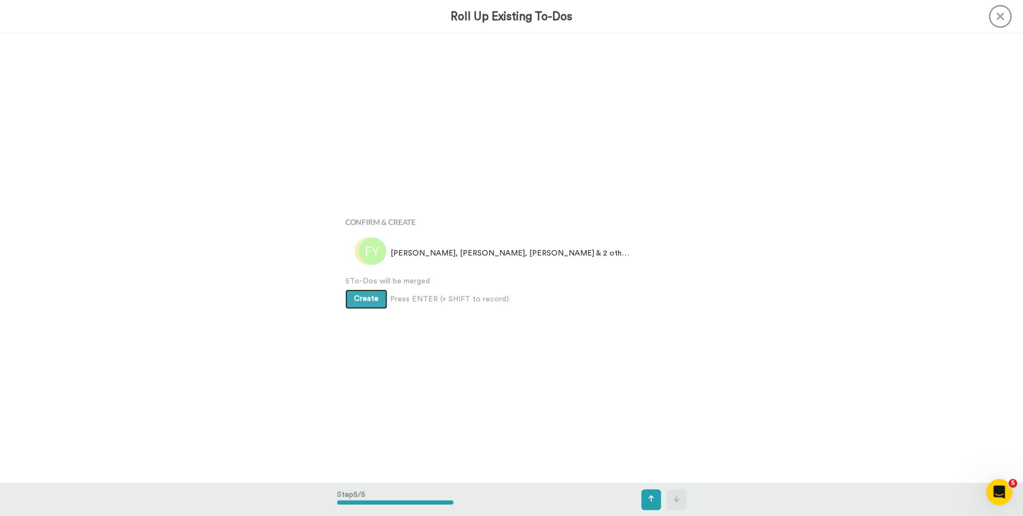
scroll to position [1797, 0]
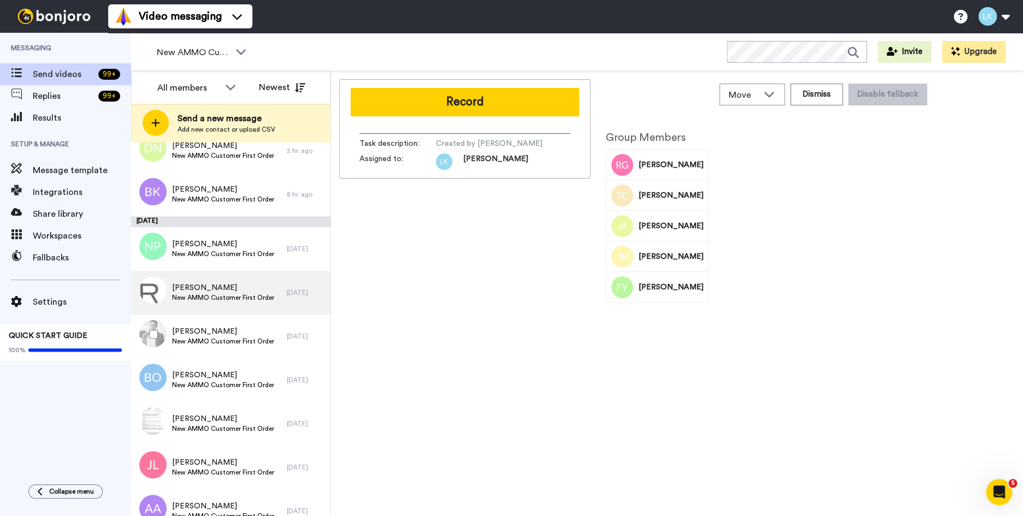
scroll to position [550, 0]
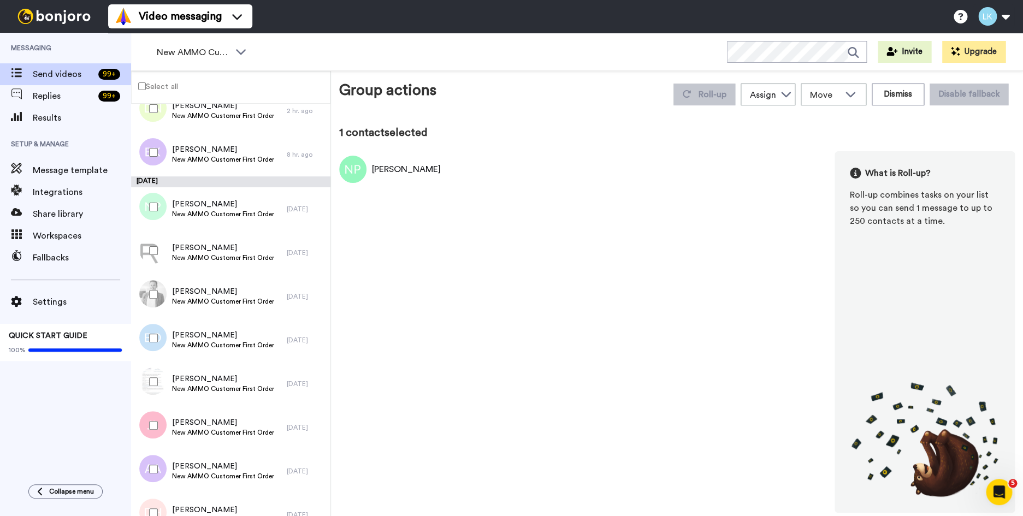
drag, startPoint x: 156, startPoint y: 255, endPoint x: 162, endPoint y: 285, distance: 30.6
click at [156, 256] on div at bounding box center [151, 251] width 39 height 38
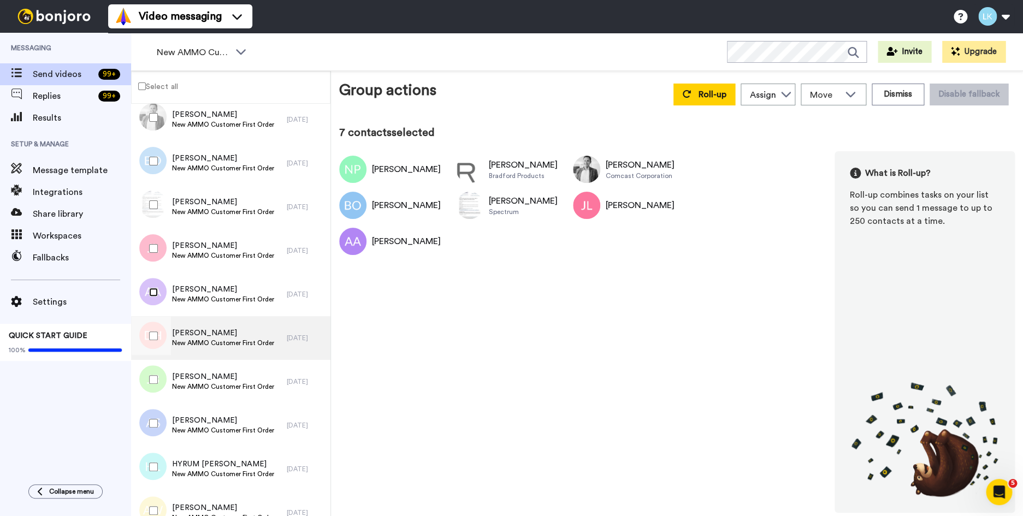
scroll to position [739, 0]
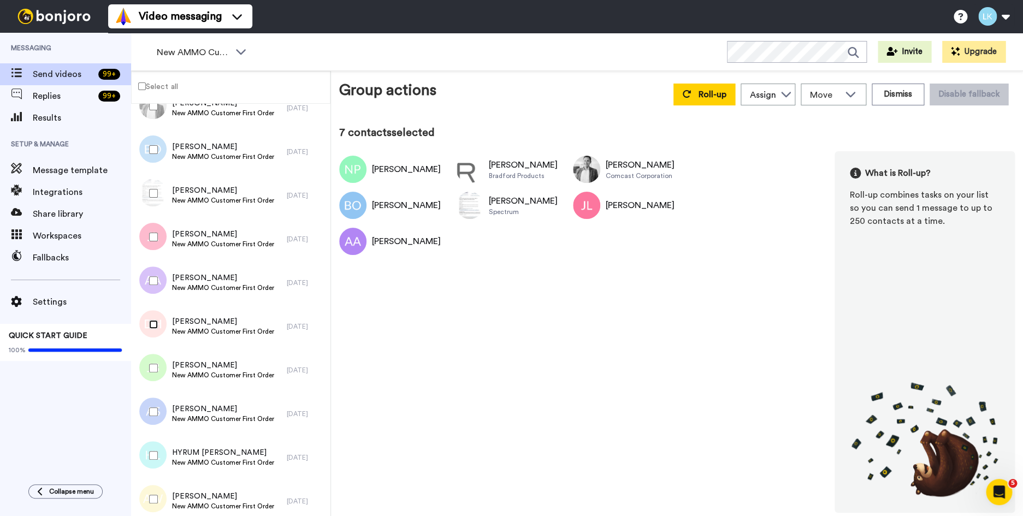
click at [155, 332] on div at bounding box center [151, 324] width 39 height 38
click at [156, 377] on div at bounding box center [151, 368] width 39 height 38
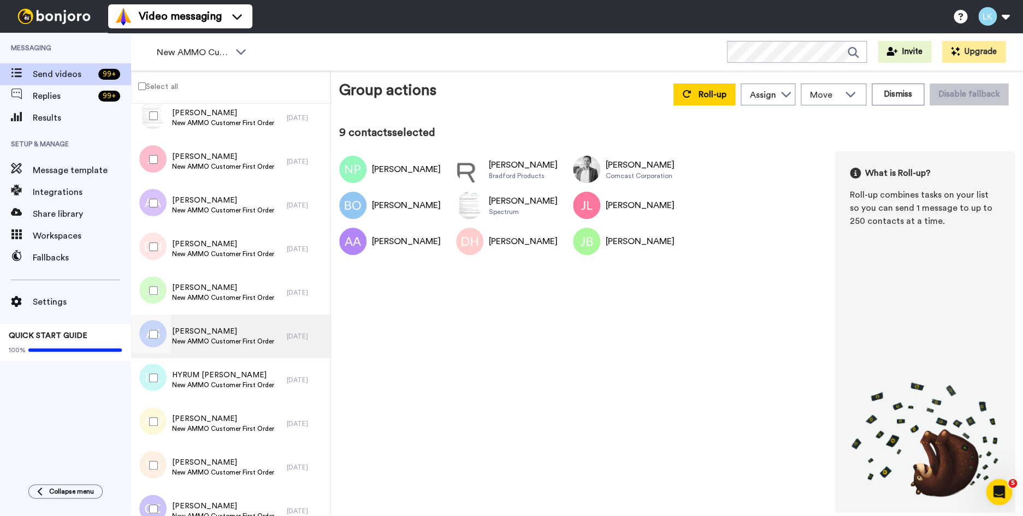
scroll to position [817, 0]
click at [153, 338] on div at bounding box center [151, 333] width 39 height 38
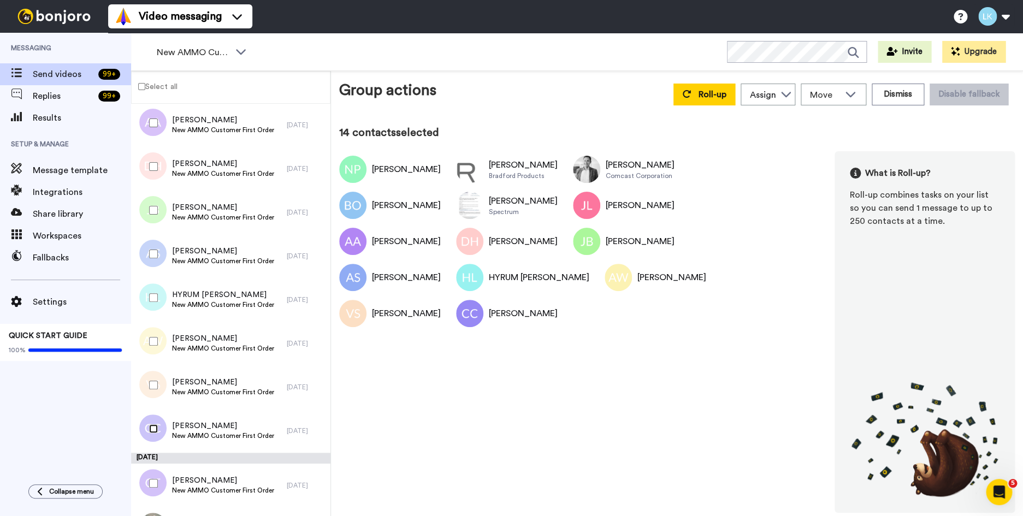
scroll to position [894, 0]
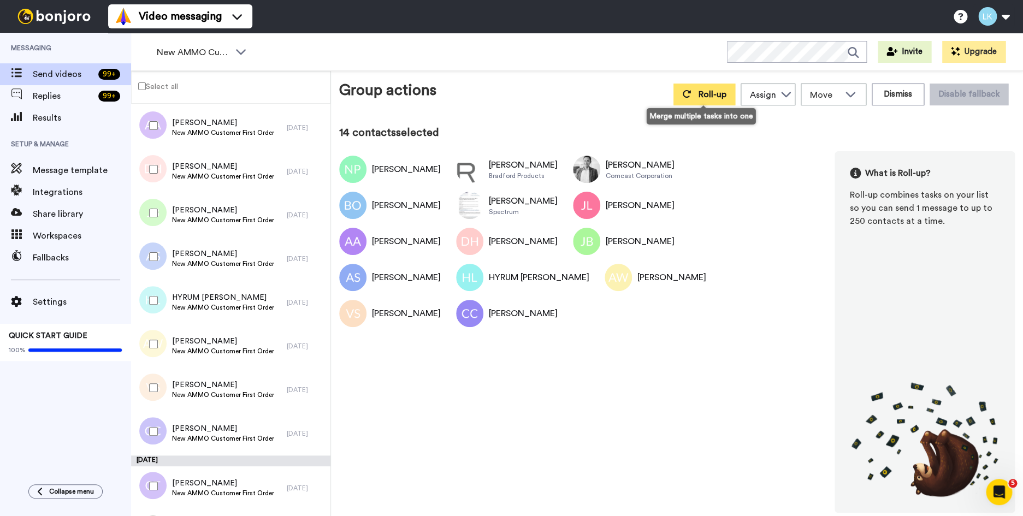
click at [697, 96] on button "Roll-up" at bounding box center [705, 95] width 62 height 22
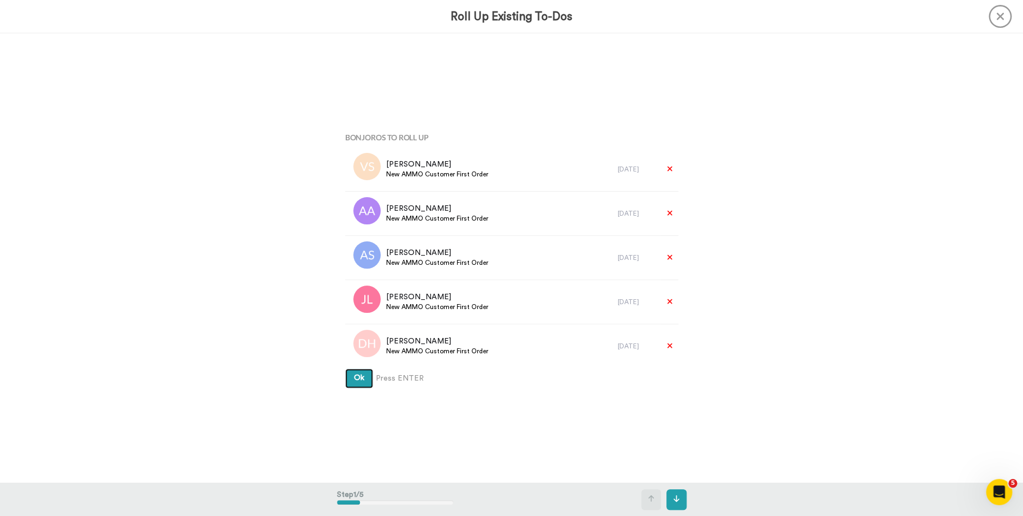
click at [345, 369] on button "Ok" at bounding box center [359, 379] width 28 height 20
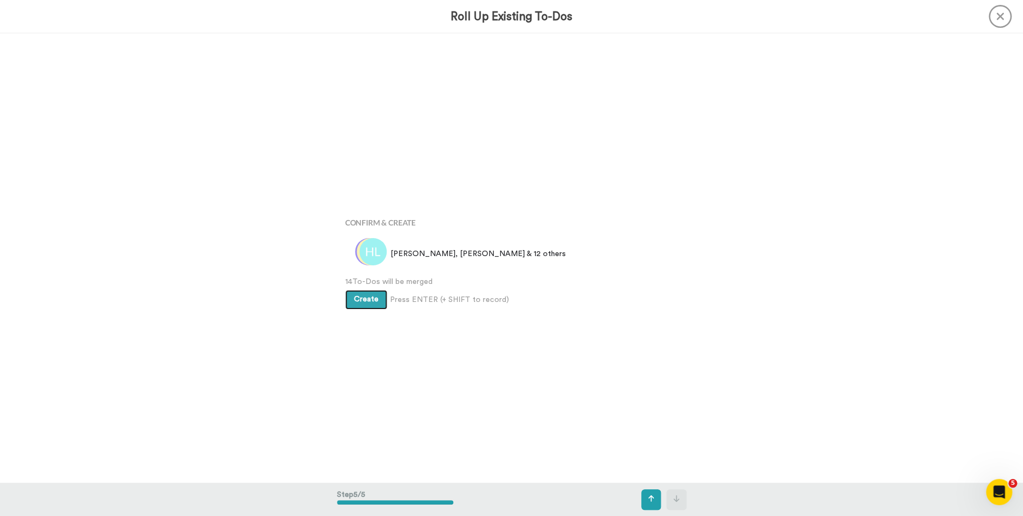
scroll to position [1797, 0]
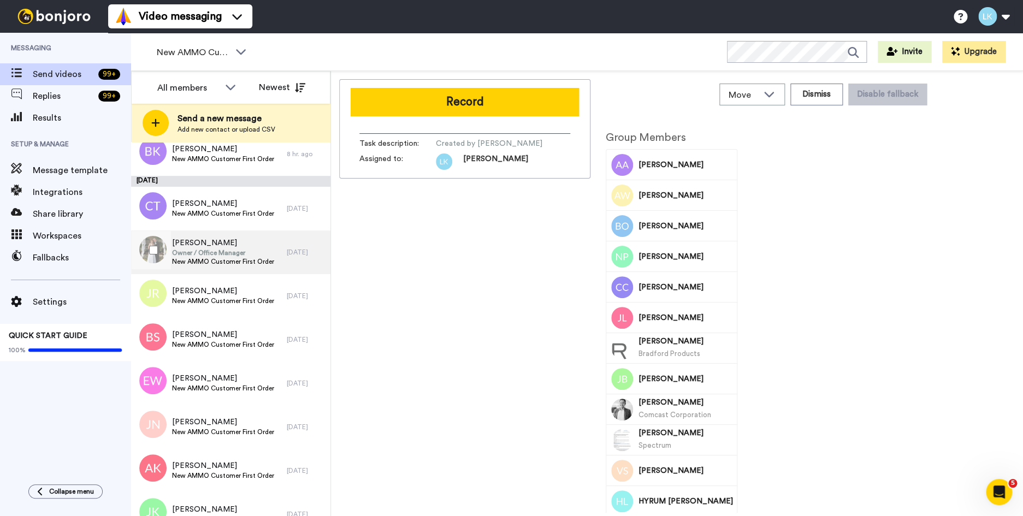
scroll to position [647, 0]
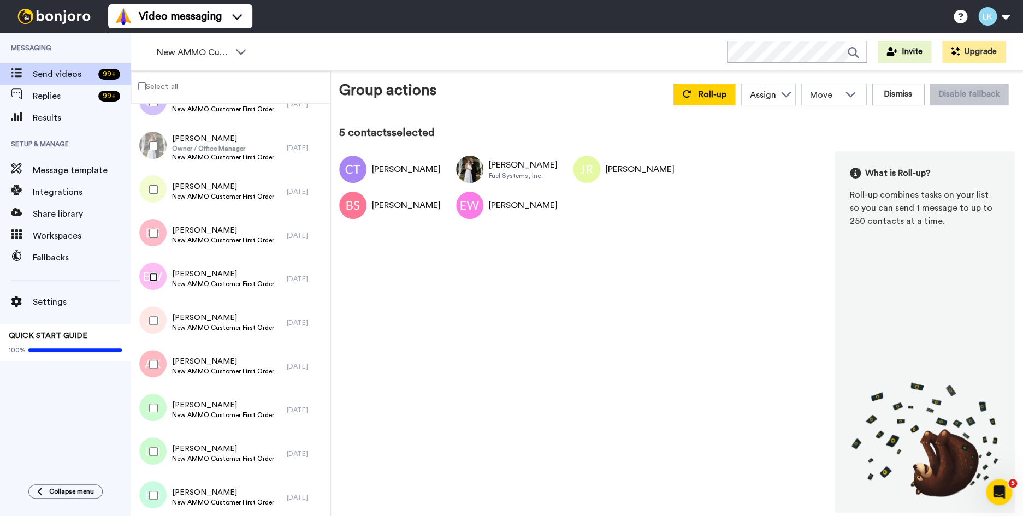
scroll to position [771, 0]
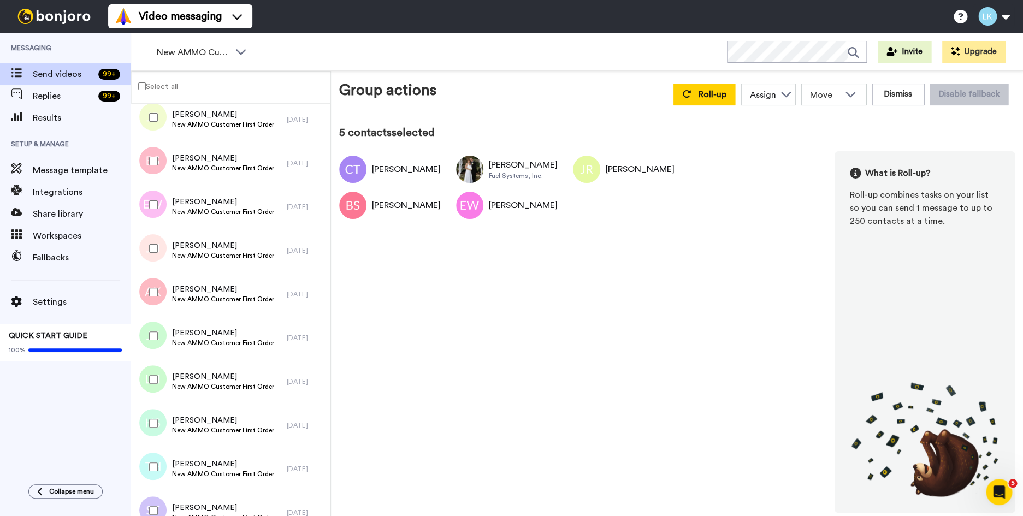
drag, startPoint x: 154, startPoint y: 256, endPoint x: 150, endPoint y: 277, distance: 21.2
click at [154, 257] on div at bounding box center [151, 248] width 39 height 38
click at [153, 287] on div at bounding box center [151, 292] width 39 height 38
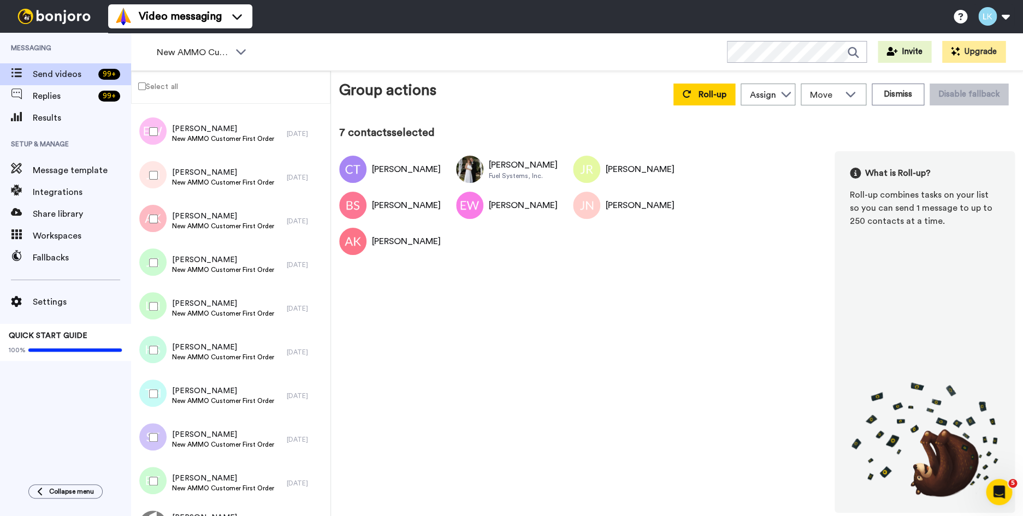
scroll to position [847, 0]
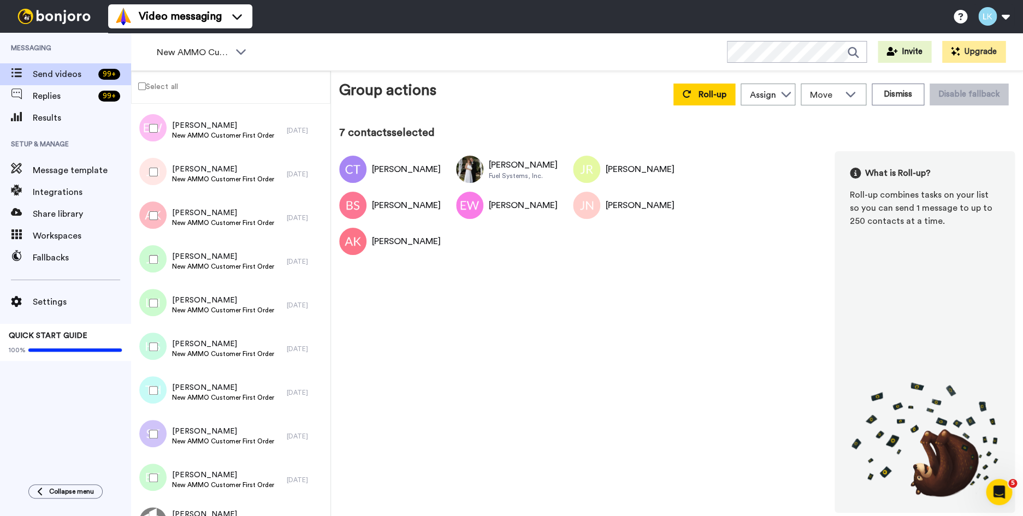
click at [154, 266] on div at bounding box center [151, 259] width 39 height 38
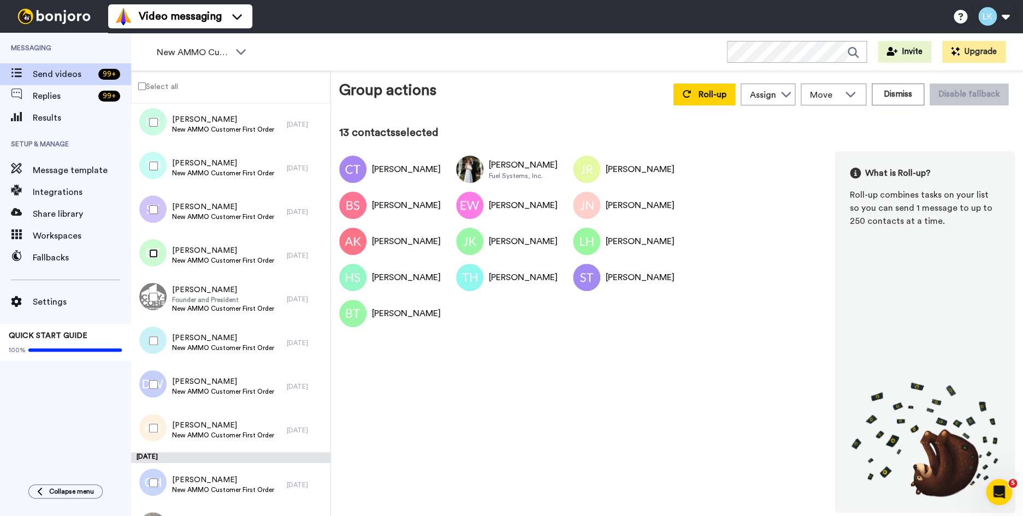
scroll to position [1074, 0]
click at [204, 291] on span "Richard Kaufman" at bounding box center [223, 288] width 102 height 11
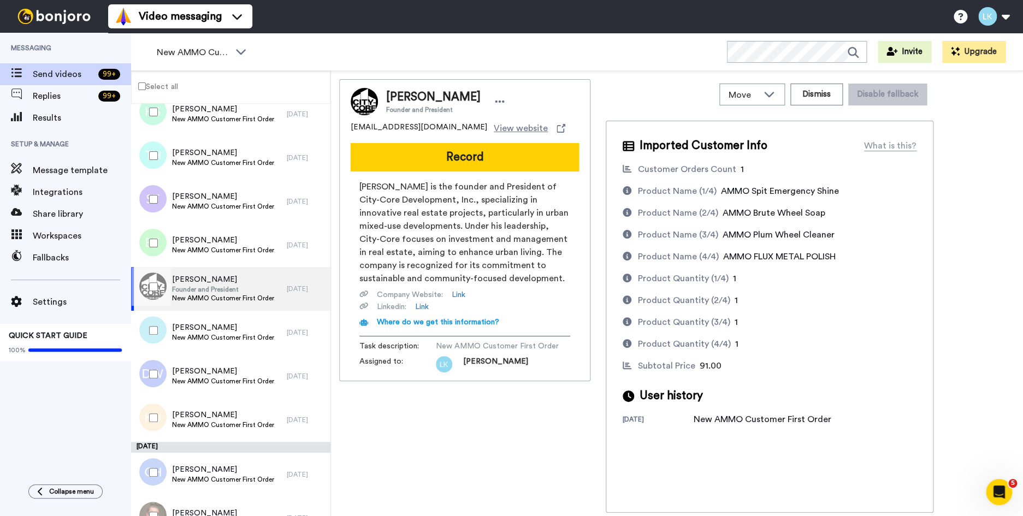
scroll to position [1084, 0]
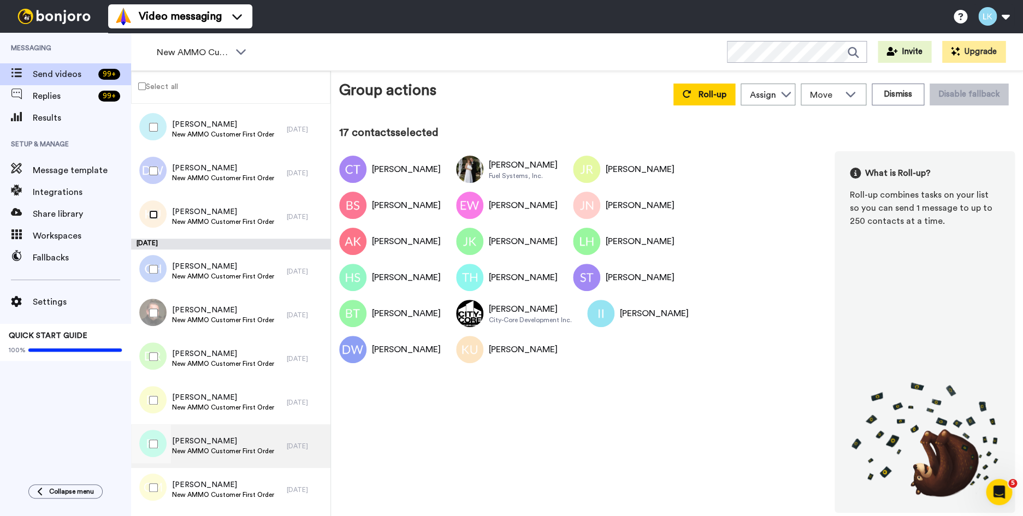
scroll to position [1357, 0]
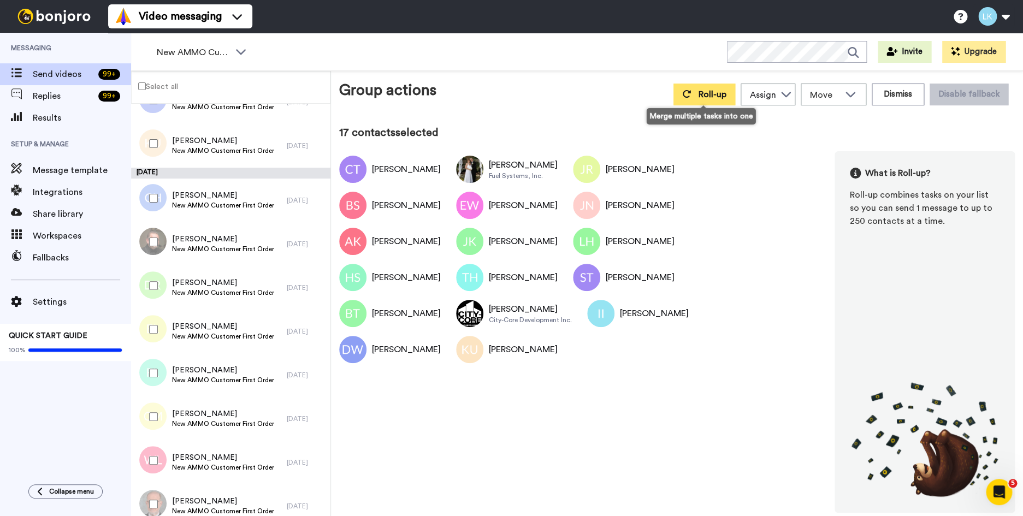
click at [692, 99] on button "Roll-up" at bounding box center [705, 95] width 62 height 22
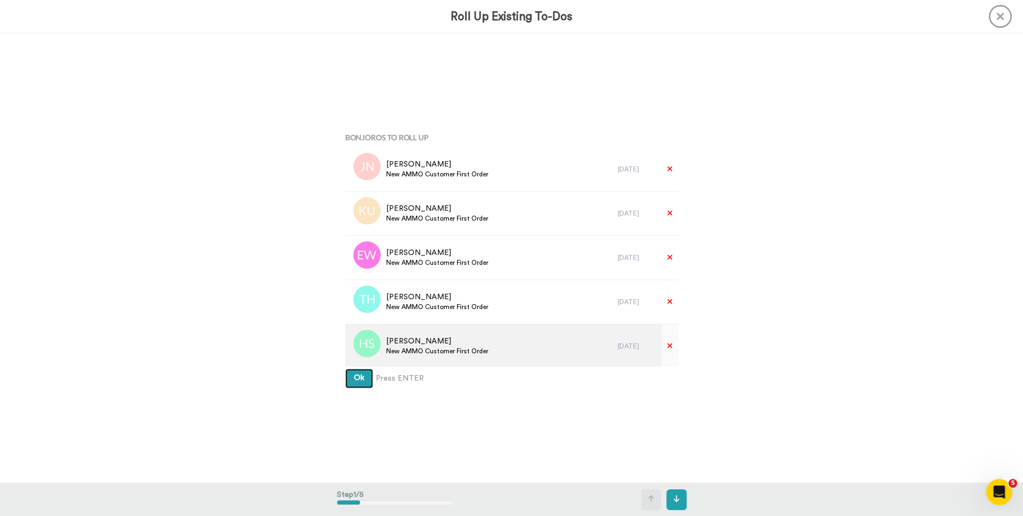
scroll to position [1, 0]
click at [345, 369] on button "Ok" at bounding box center [359, 379] width 28 height 20
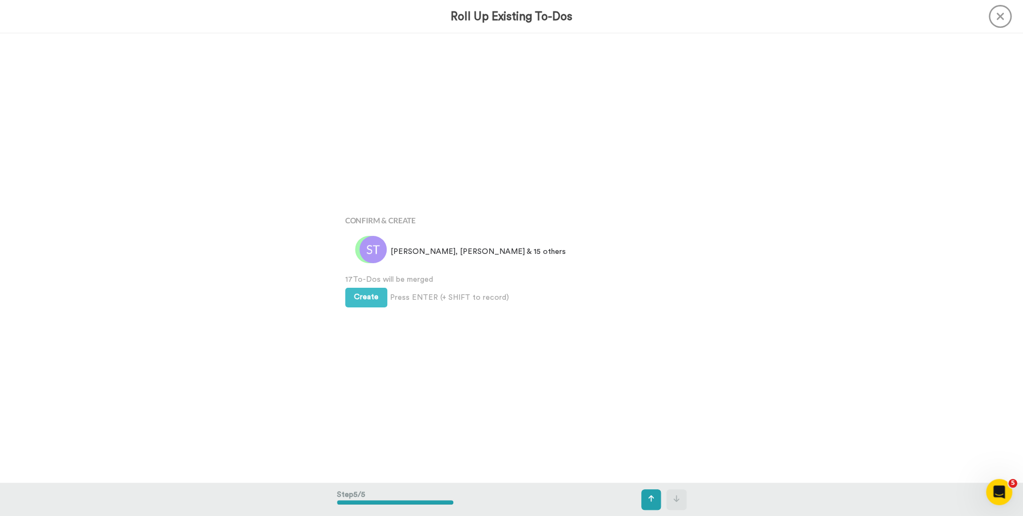
scroll to position [1797, 0]
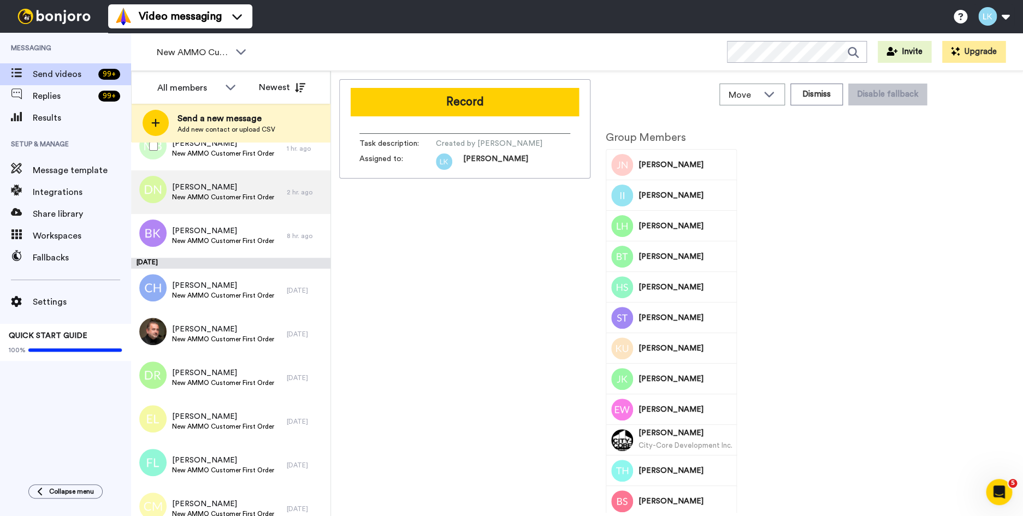
scroll to position [611, 0]
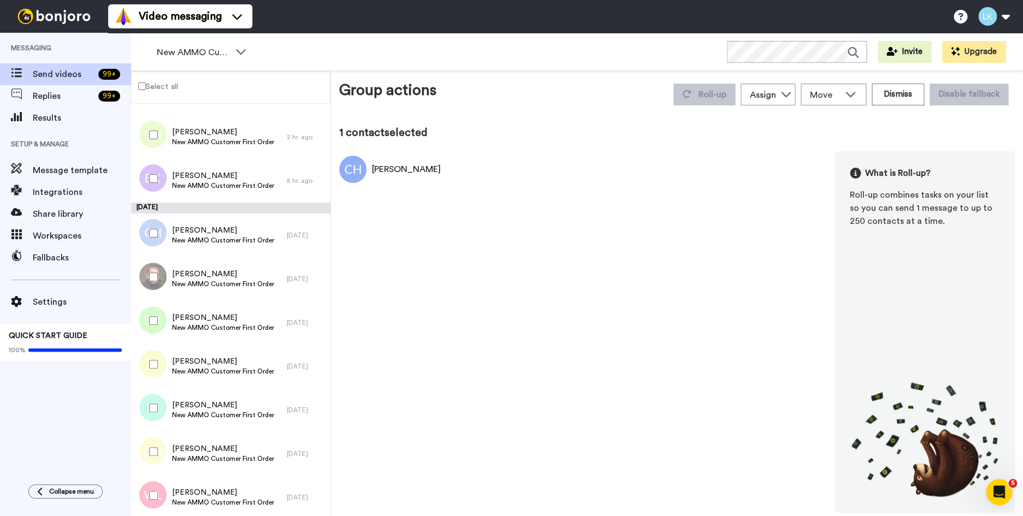
click at [150, 282] on div at bounding box center [151, 277] width 39 height 38
click at [159, 320] on div at bounding box center [151, 321] width 39 height 38
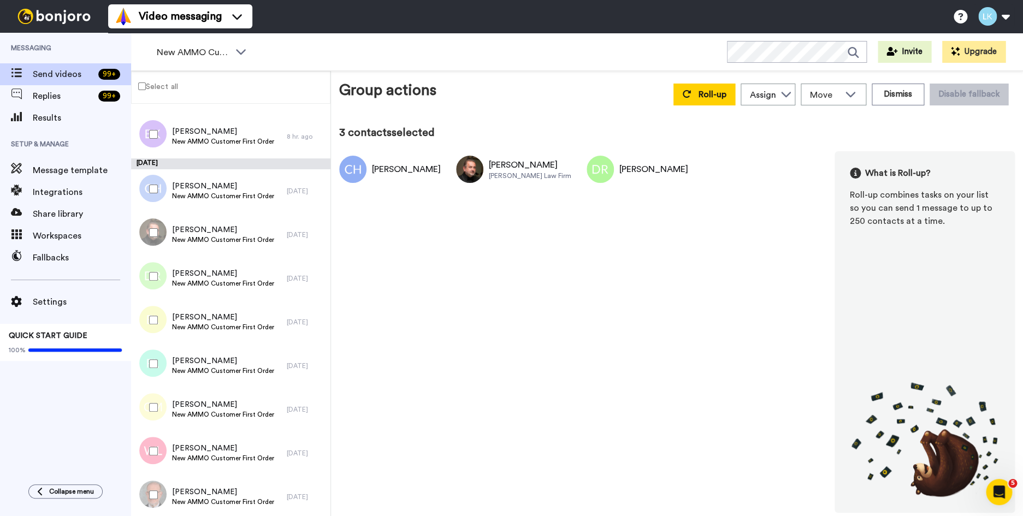
scroll to position [684, 0]
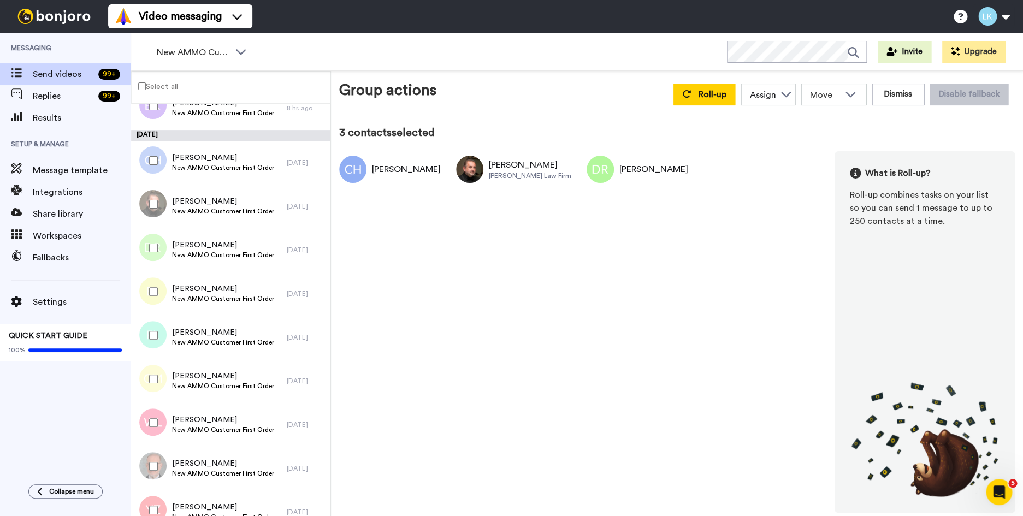
drag, startPoint x: 159, startPoint y: 298, endPoint x: 161, endPoint y: 327, distance: 29.0
click at [159, 300] on div at bounding box center [151, 292] width 39 height 38
click at [160, 332] on div at bounding box center [151, 335] width 39 height 38
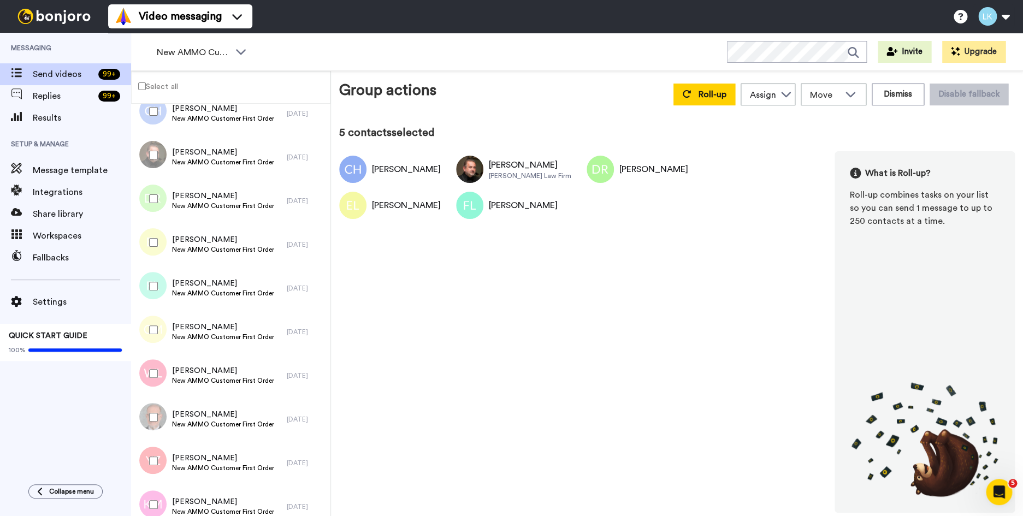
scroll to position [745, 0]
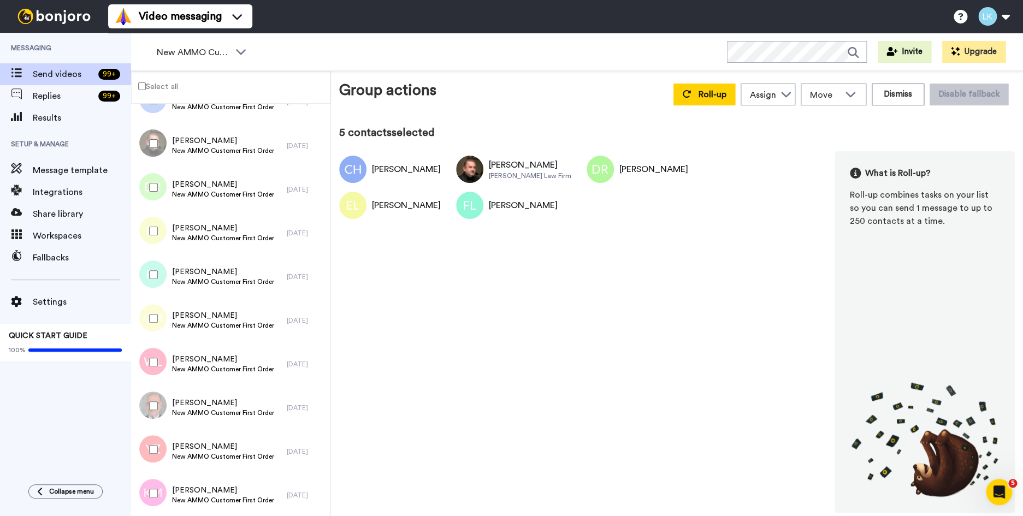
click at [156, 323] on div at bounding box center [151, 318] width 39 height 38
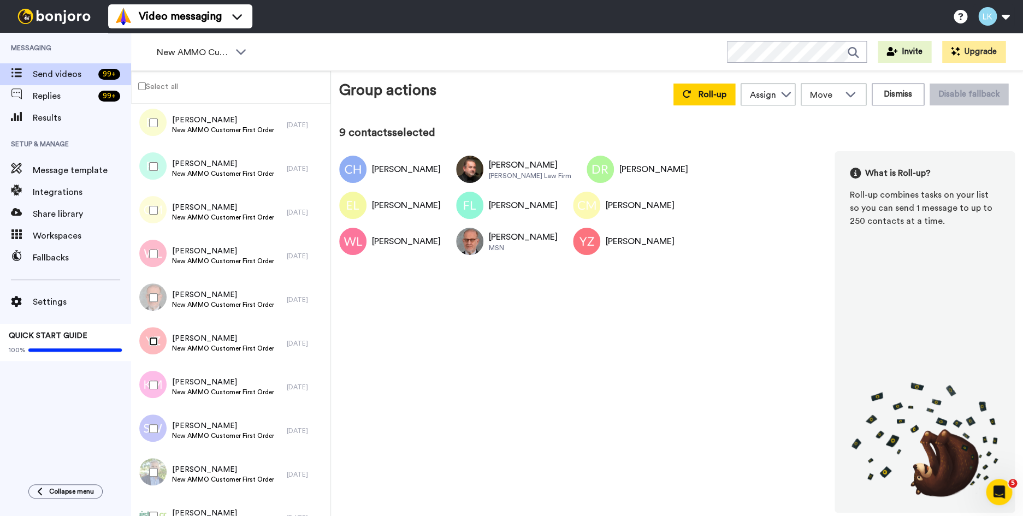
scroll to position [867, 0]
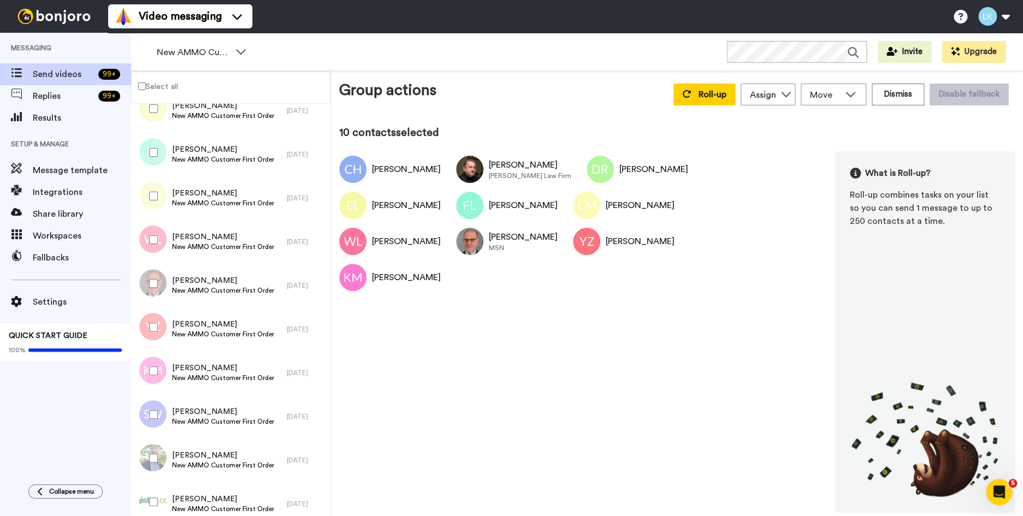
click at [151, 422] on div at bounding box center [151, 415] width 39 height 38
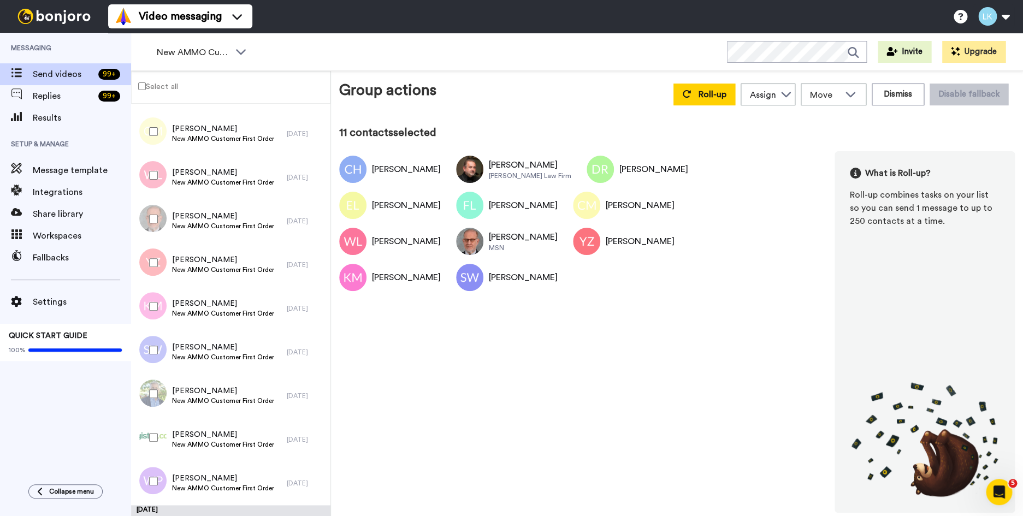
click at [157, 403] on div at bounding box center [151, 394] width 39 height 38
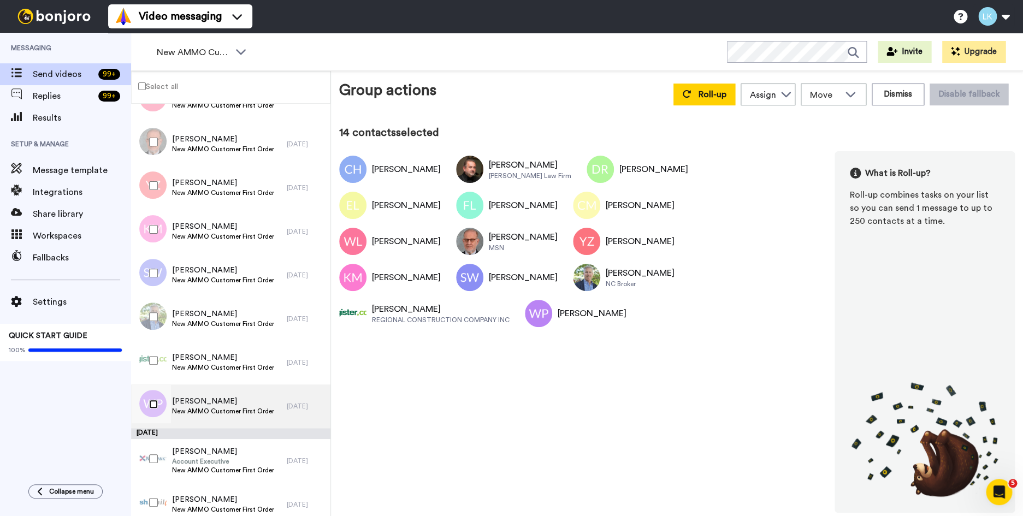
scroll to position [1008, 0]
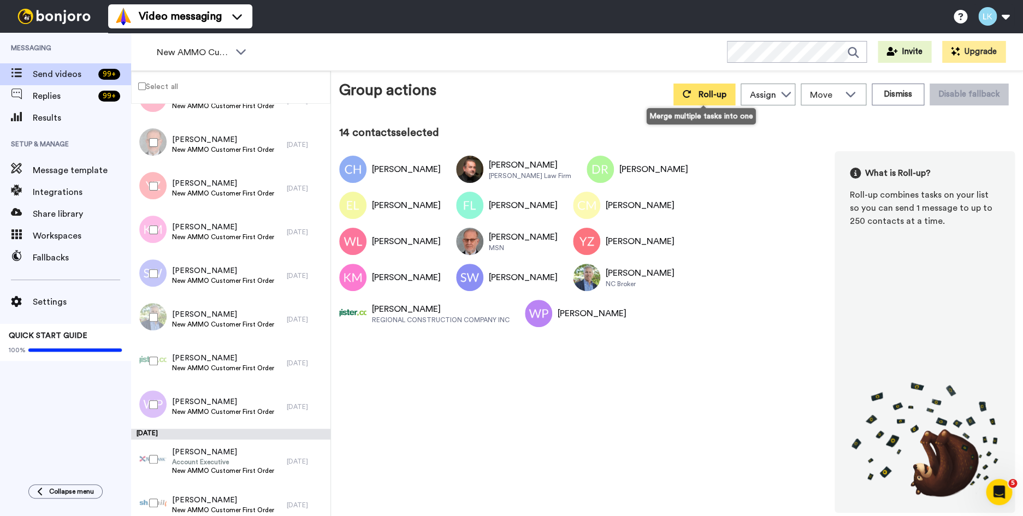
click at [706, 97] on span "Roll-up" at bounding box center [713, 94] width 28 height 9
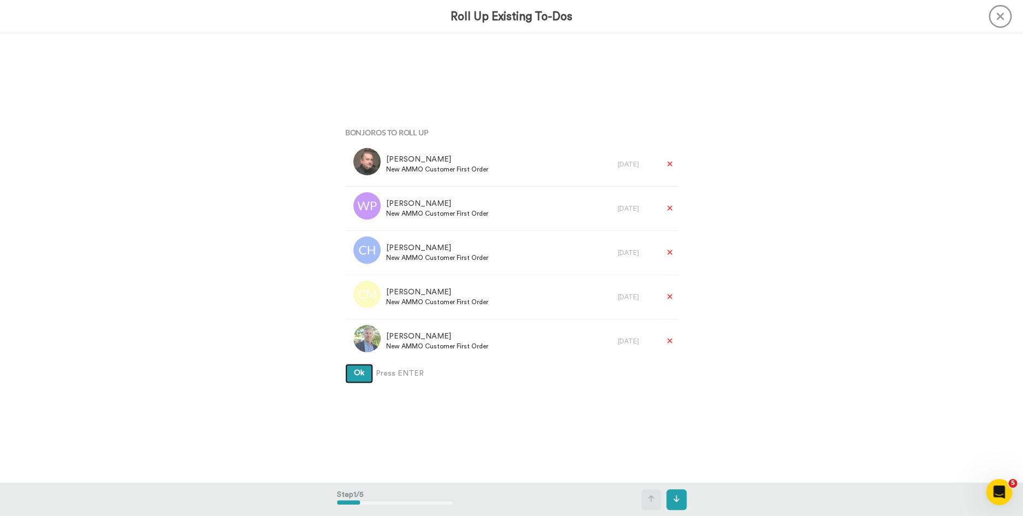
click at [345, 364] on button "Ok" at bounding box center [359, 374] width 28 height 20
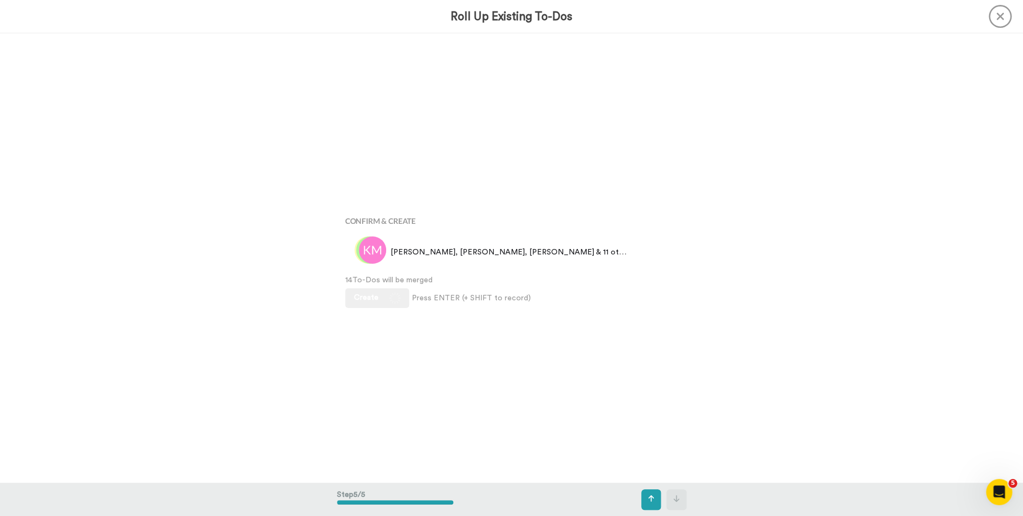
scroll to position [1797, 0]
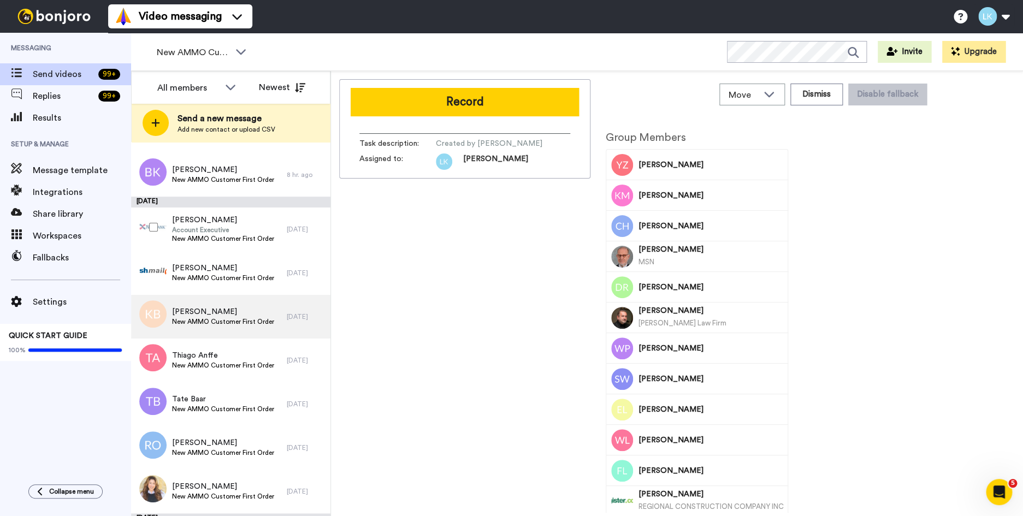
scroll to position [703, 0]
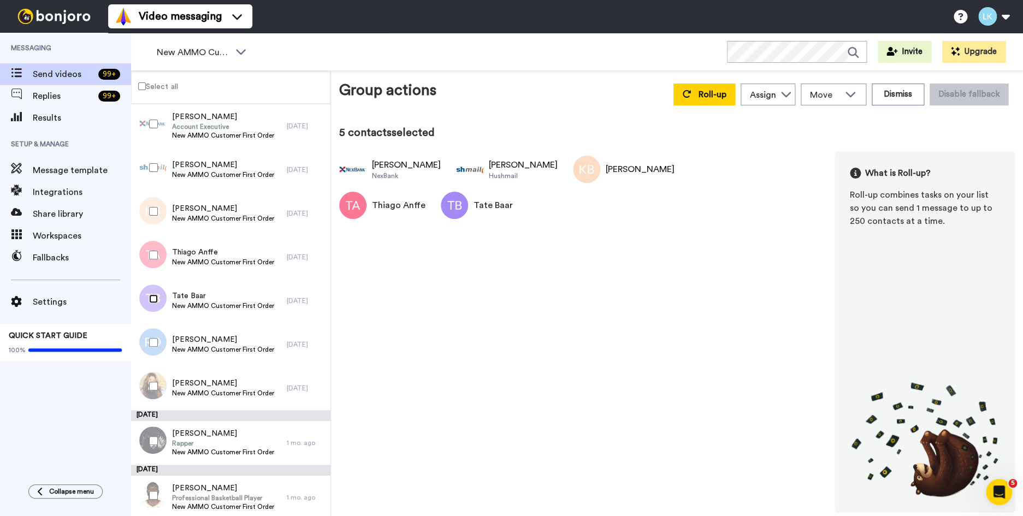
scroll to position [798, 0]
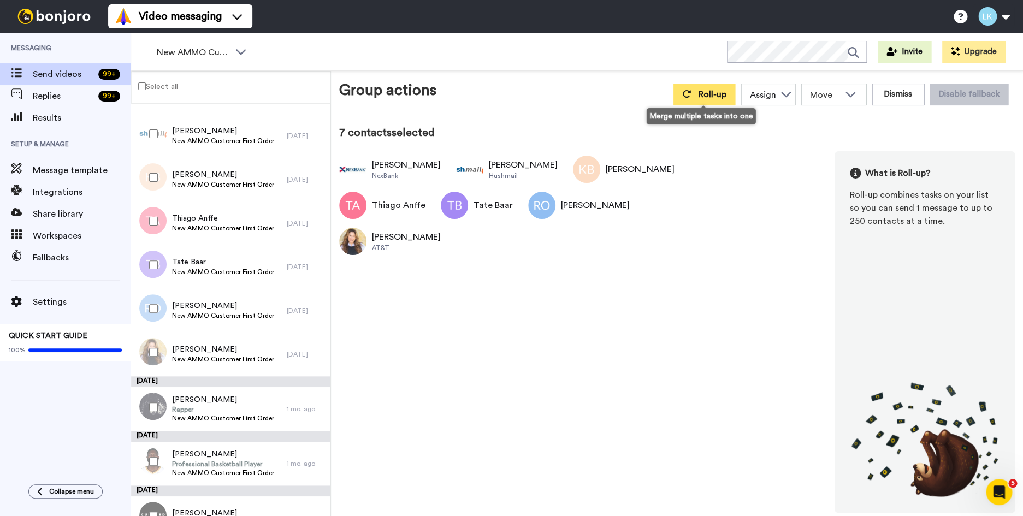
click at [705, 92] on span "Roll-up" at bounding box center [713, 94] width 28 height 9
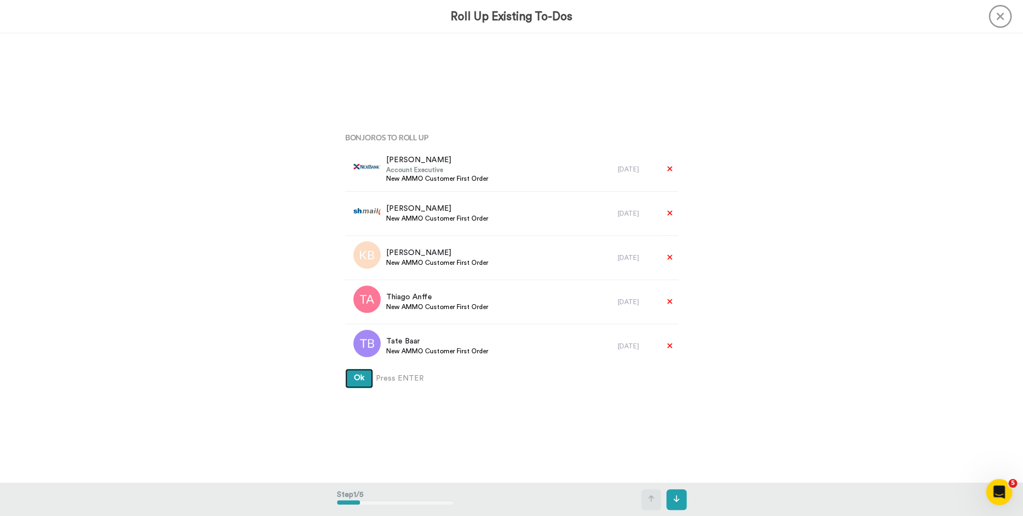
click at [345, 369] on button "Ok" at bounding box center [359, 379] width 28 height 20
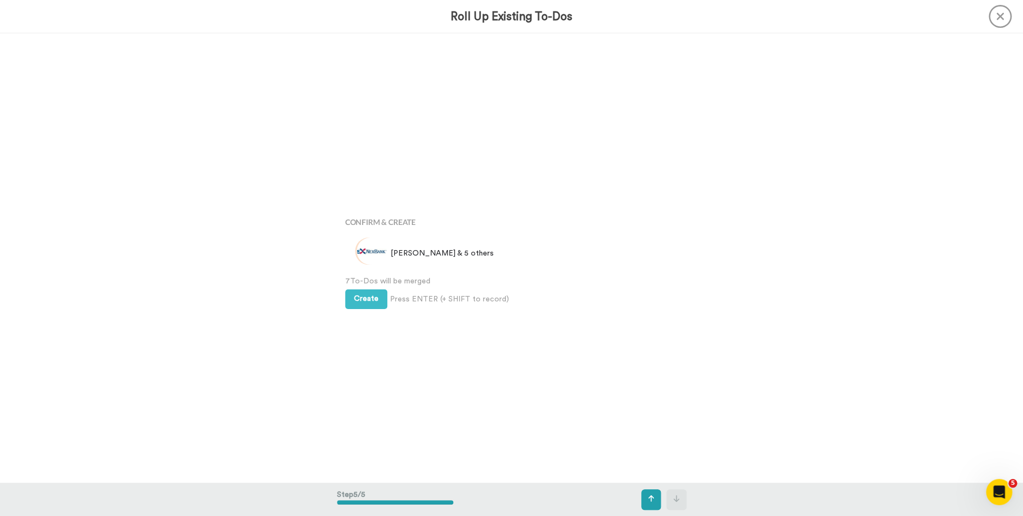
scroll to position [1797, 0]
